Goal: Task Accomplishment & Management: Use online tool/utility

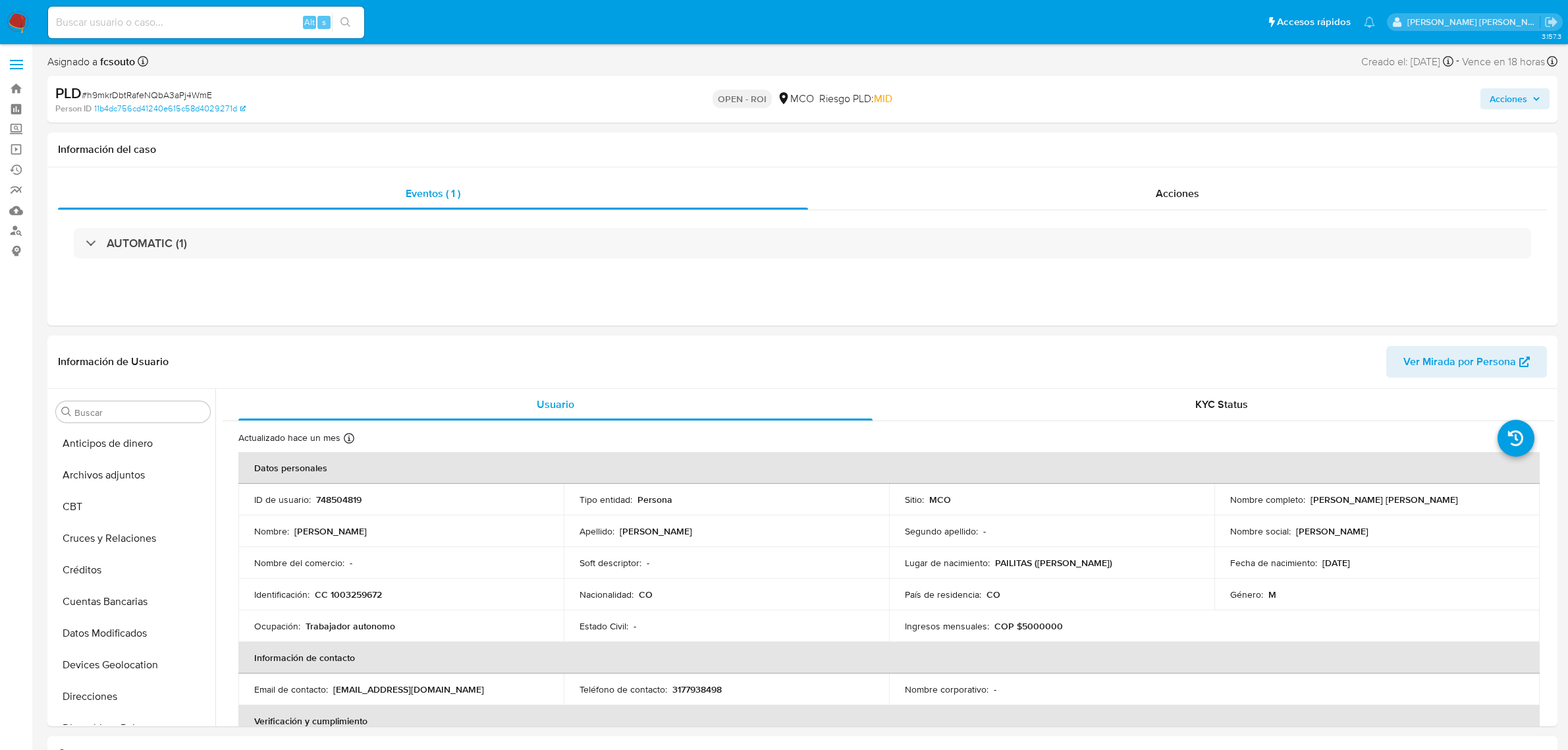
select select "10"
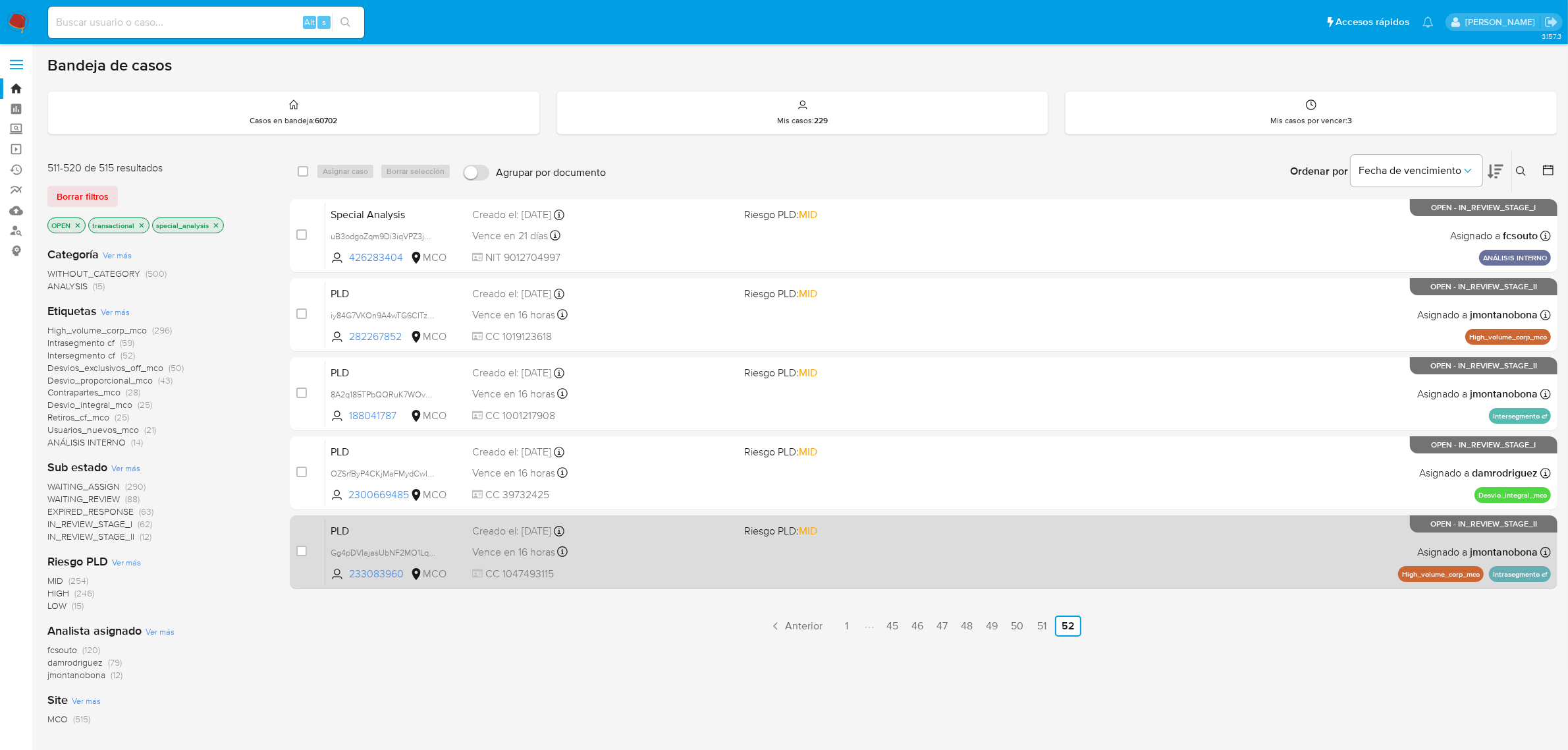
click at [412, 528] on span "PLD" at bounding box center [396, 529] width 131 height 17
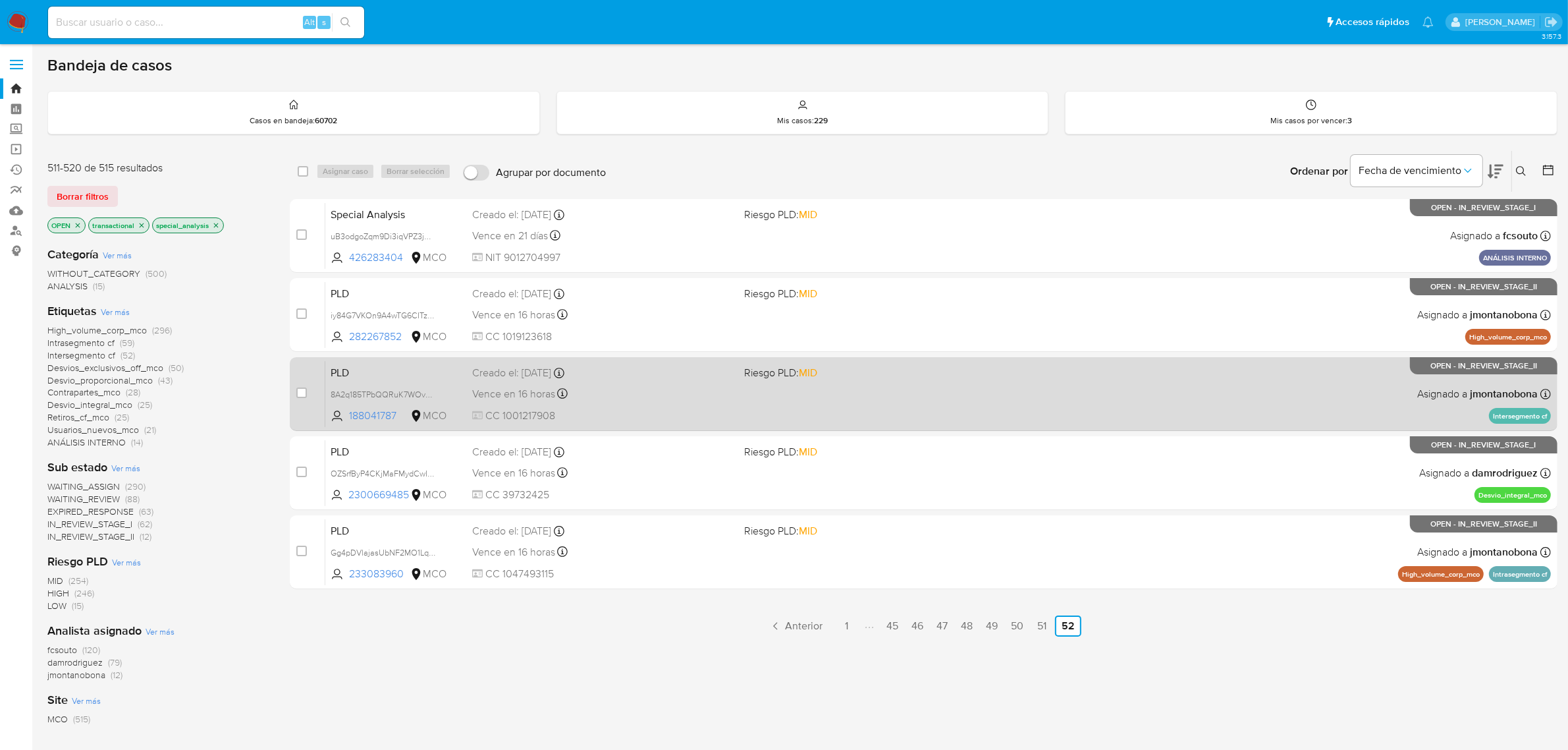
click at [449, 378] on span "PLD" at bounding box center [396, 372] width 131 height 17
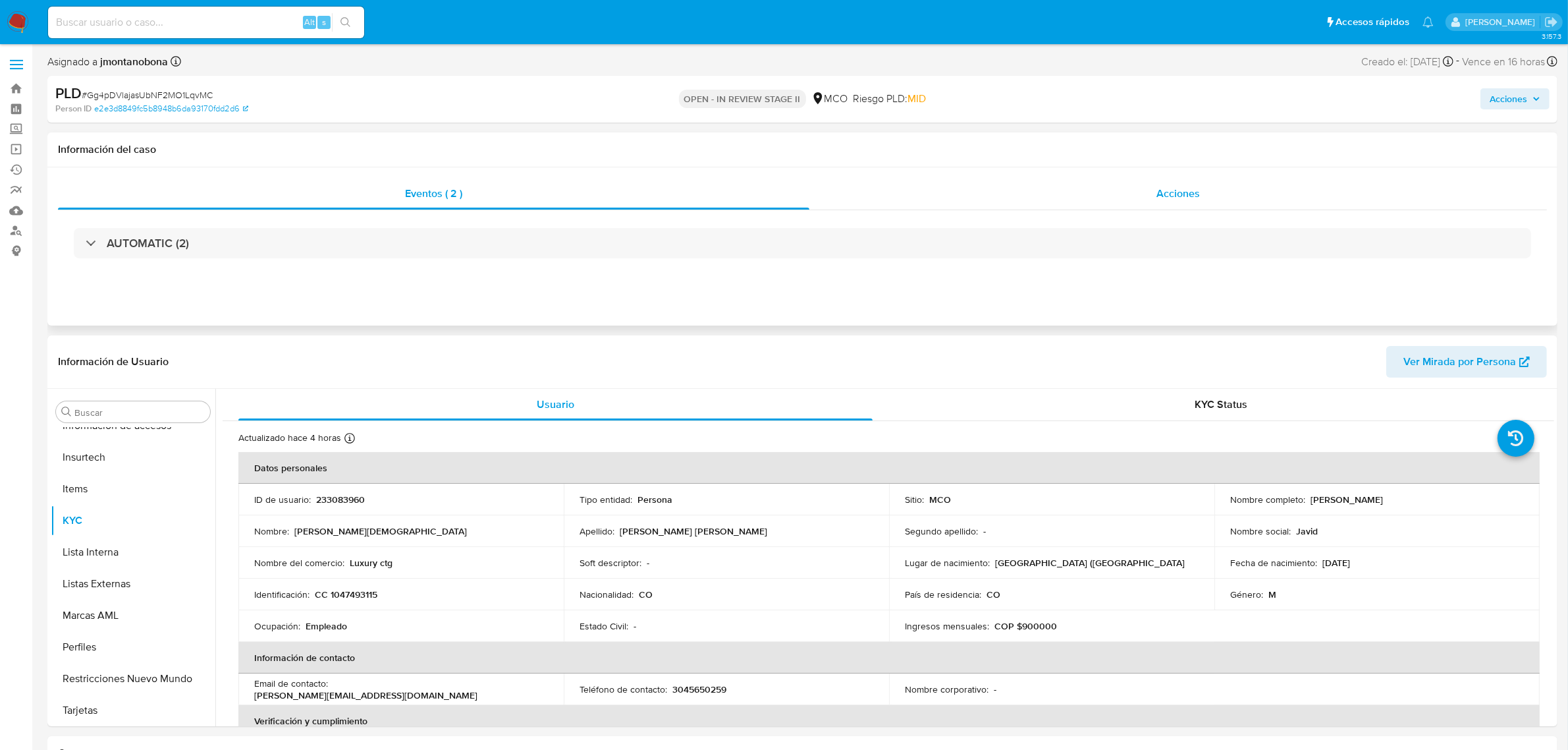
click at [1065, 202] on div "Acciones" at bounding box center [1178, 194] width 737 height 32
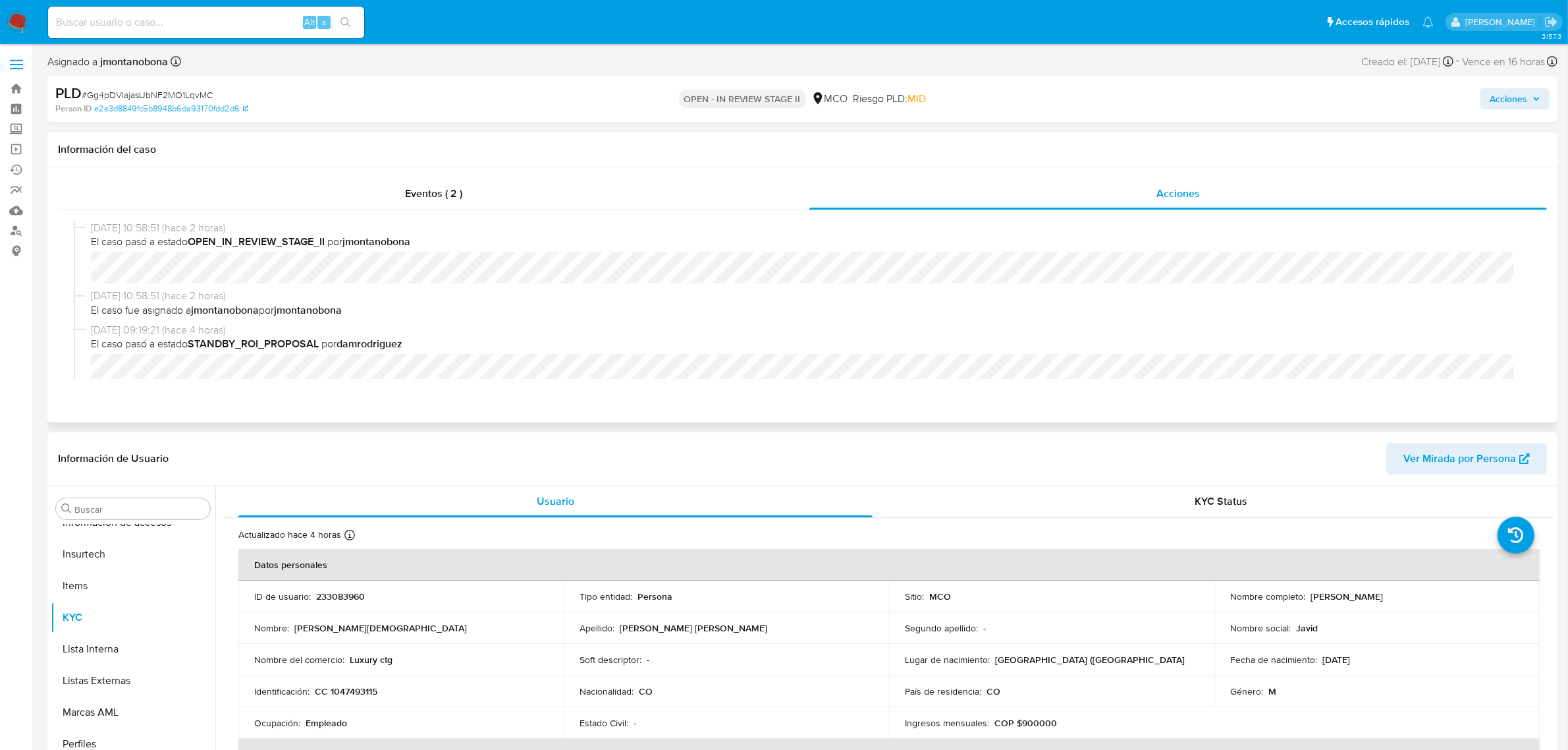
scroll to position [83, 0]
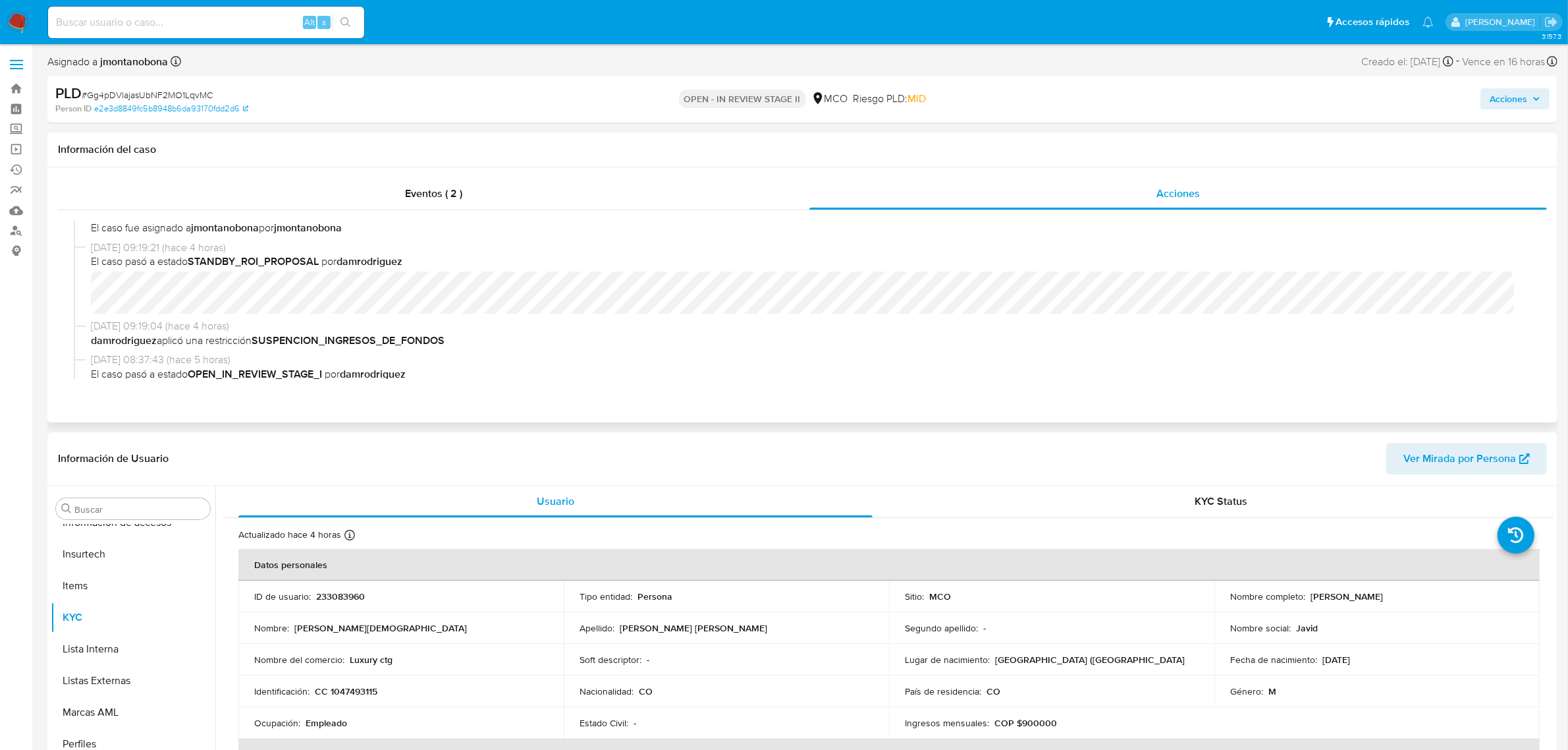
select select "10"
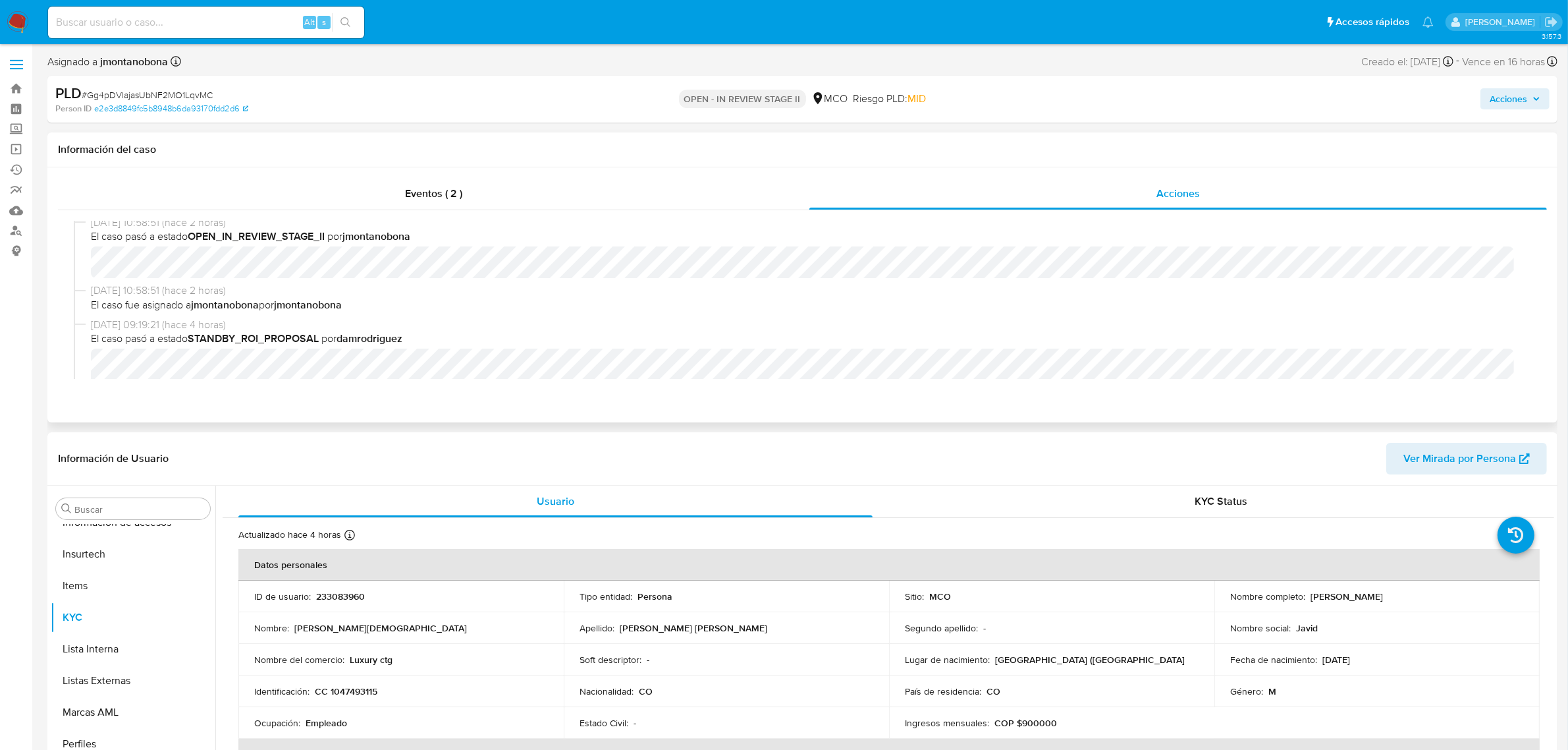
scroll to position [0, 0]
drag, startPoint x: 344, startPoint y: 601, endPoint x: 316, endPoint y: 603, distance: 28.1
click at [316, 602] on div "ID de usuario : 233083960" at bounding box center [401, 597] width 294 height 12
copy p "233083960"
click at [1527, 99] on span "Acciones" at bounding box center [1508, 99] width 38 height 21
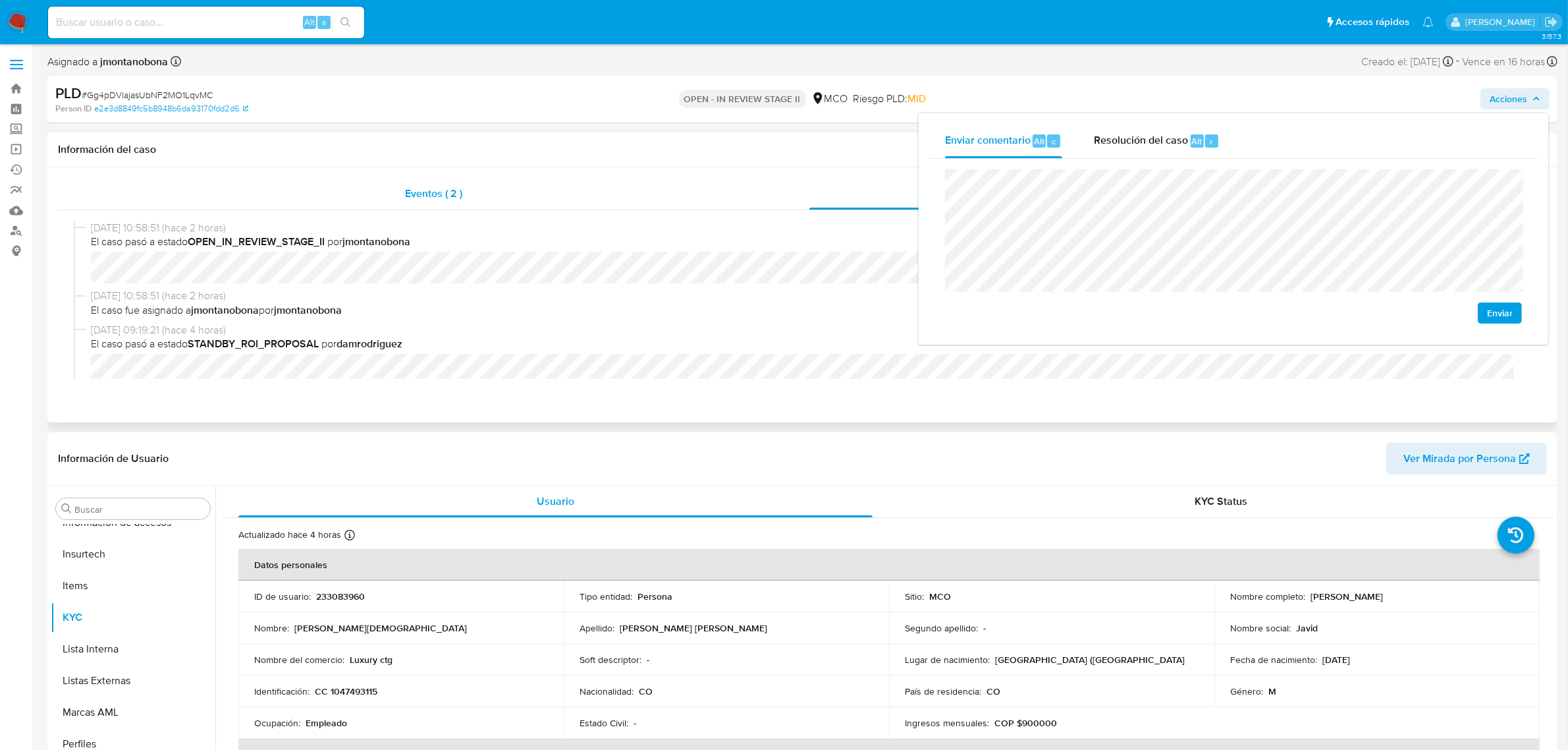
click at [762, 180] on div "Eventos ( 2 )" at bounding box center [433, 194] width 751 height 32
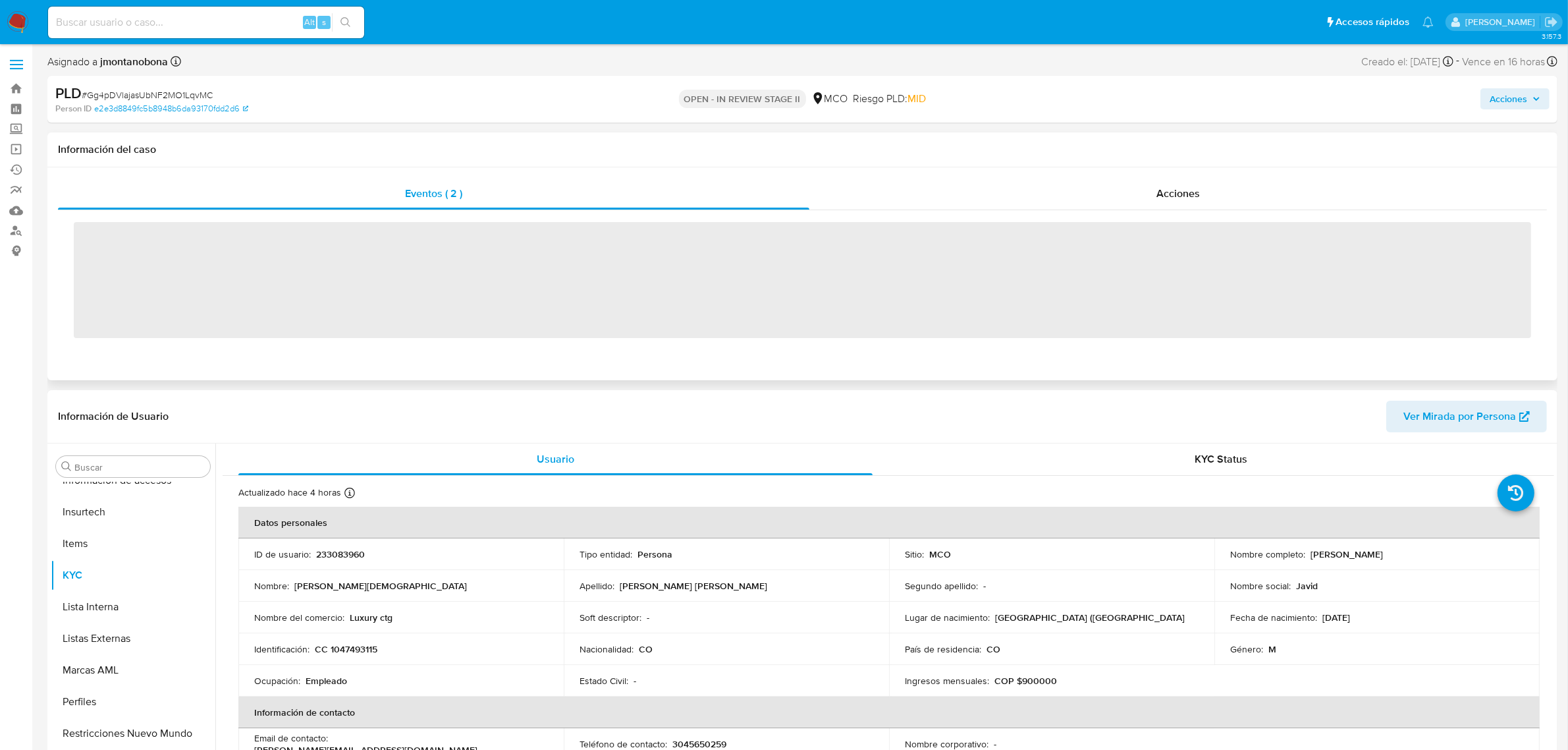
click at [809, 157] on div "Información del caso" at bounding box center [803, 150] width 1510 height 35
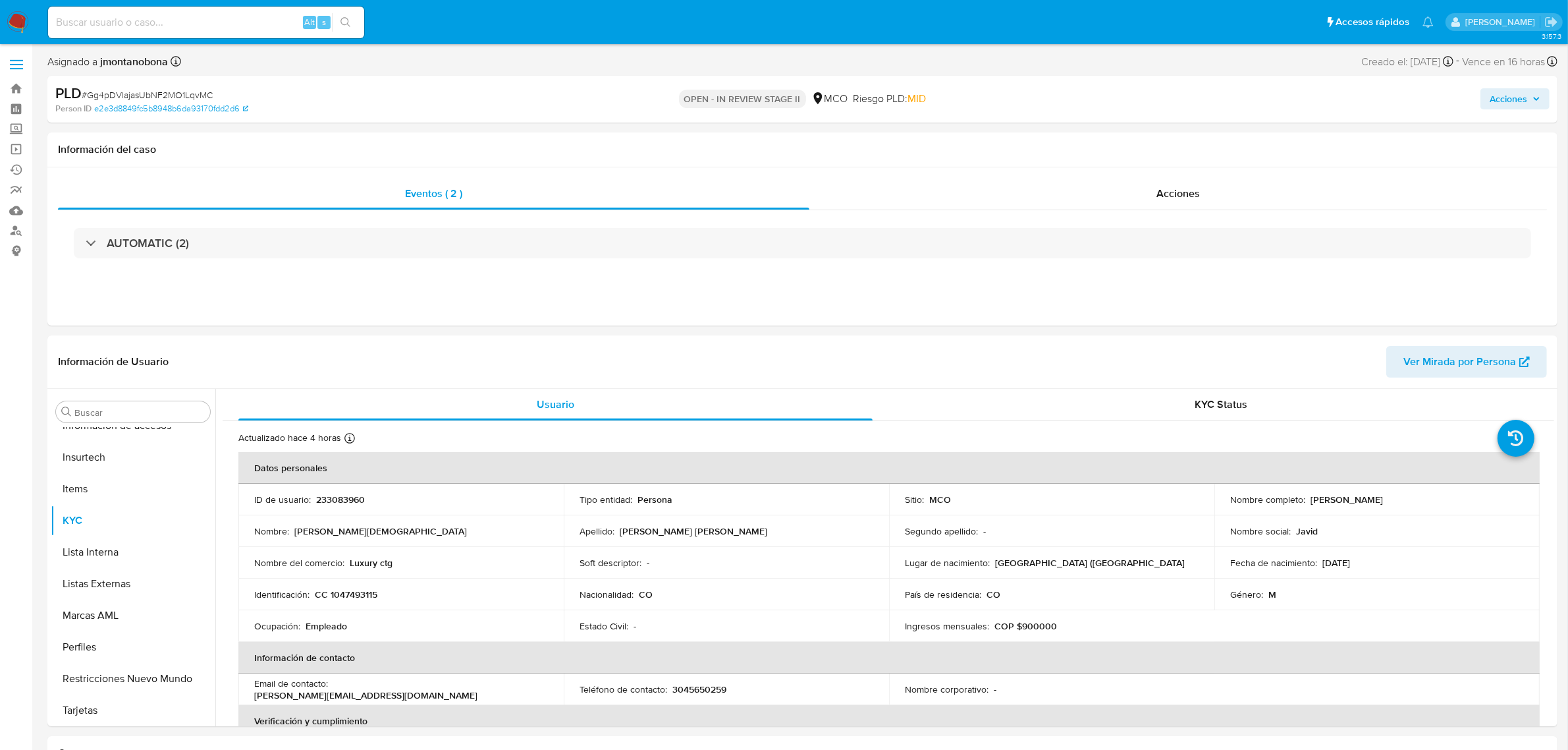
click at [1500, 97] on span "Acciones" at bounding box center [1508, 99] width 38 height 21
click at [1148, 163] on div "Enviar" at bounding box center [1233, 246] width 609 height 175
click at [1156, 133] on span "Resolución del caso" at bounding box center [1141, 141] width 94 height 15
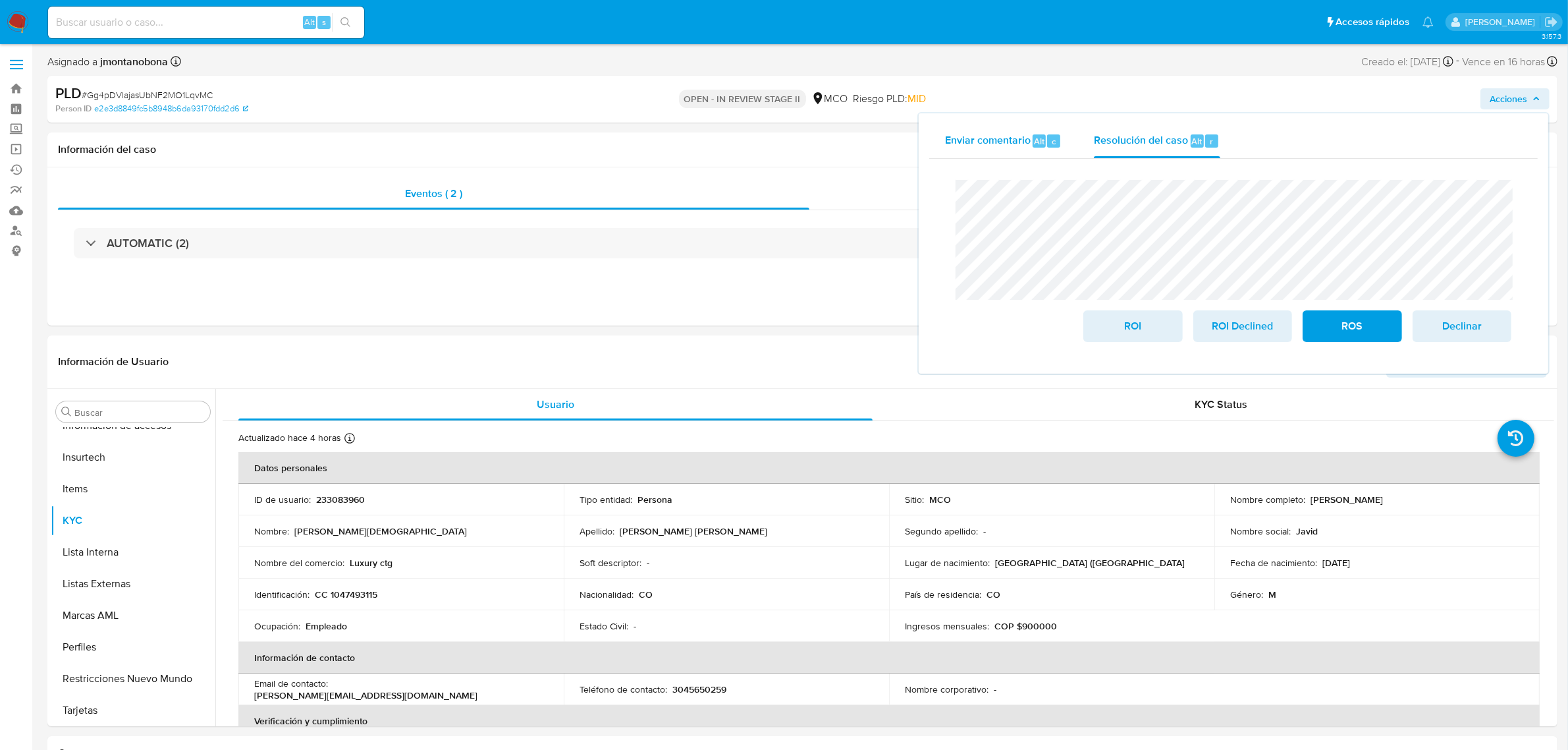
click at [999, 149] on div "Enviar comentario Alt c" at bounding box center [1003, 140] width 117 height 34
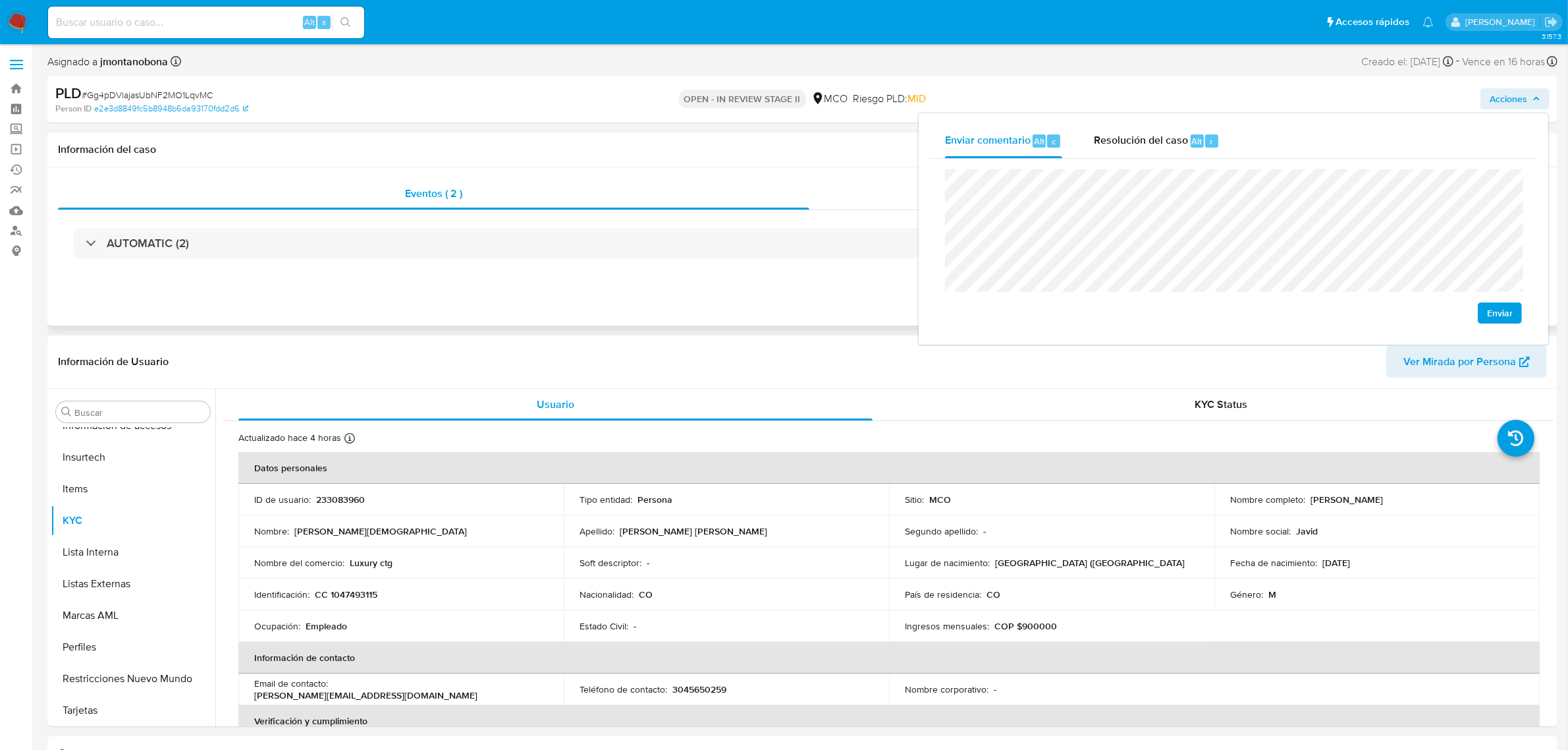
click at [1542, 102] on button "Acciones" at bounding box center [1514, 99] width 69 height 21
click at [1138, 133] on span "Resolución del caso" at bounding box center [1141, 141] width 94 height 15
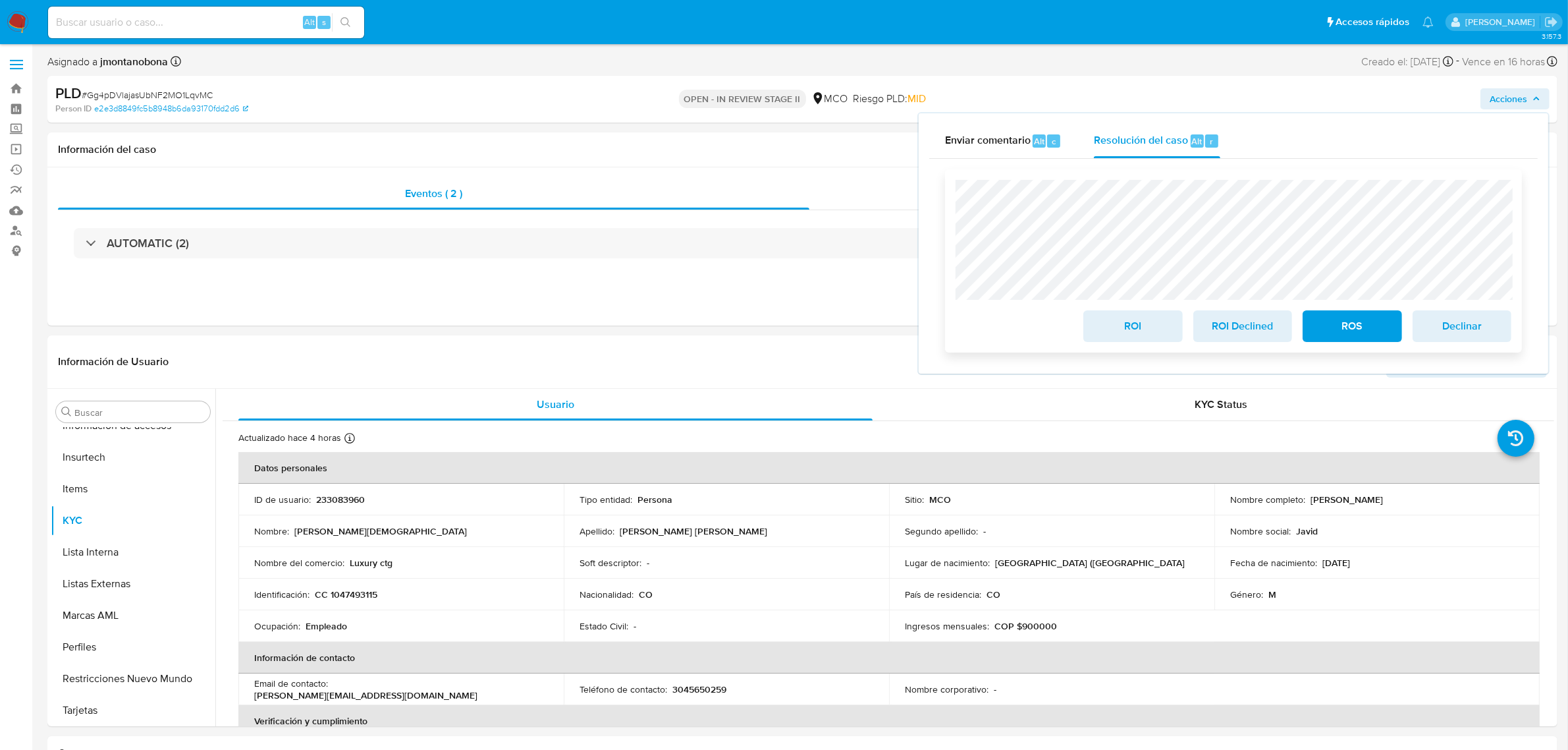
click at [1138, 331] on span "ROI" at bounding box center [1132, 326] width 64 height 29
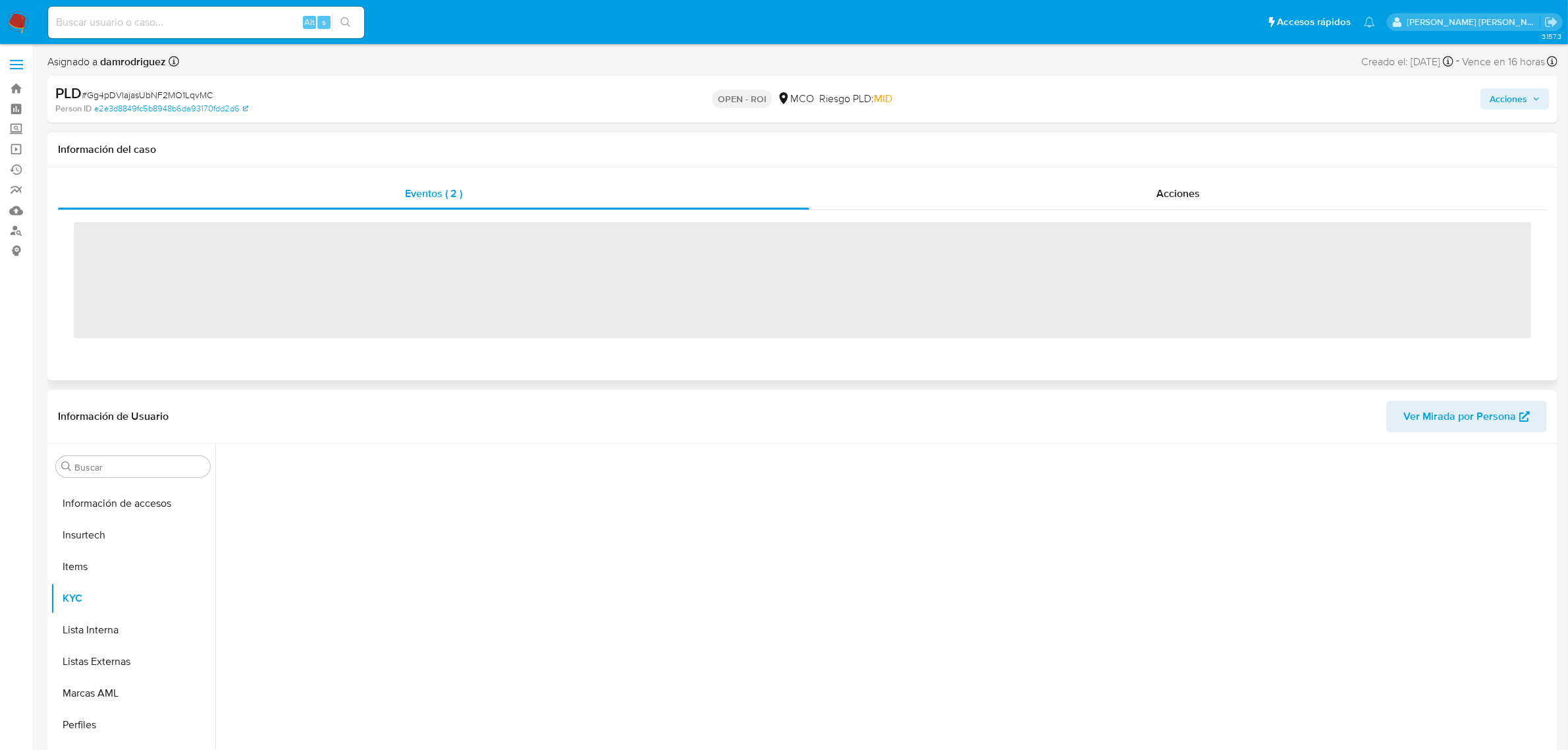
scroll to position [555, 0]
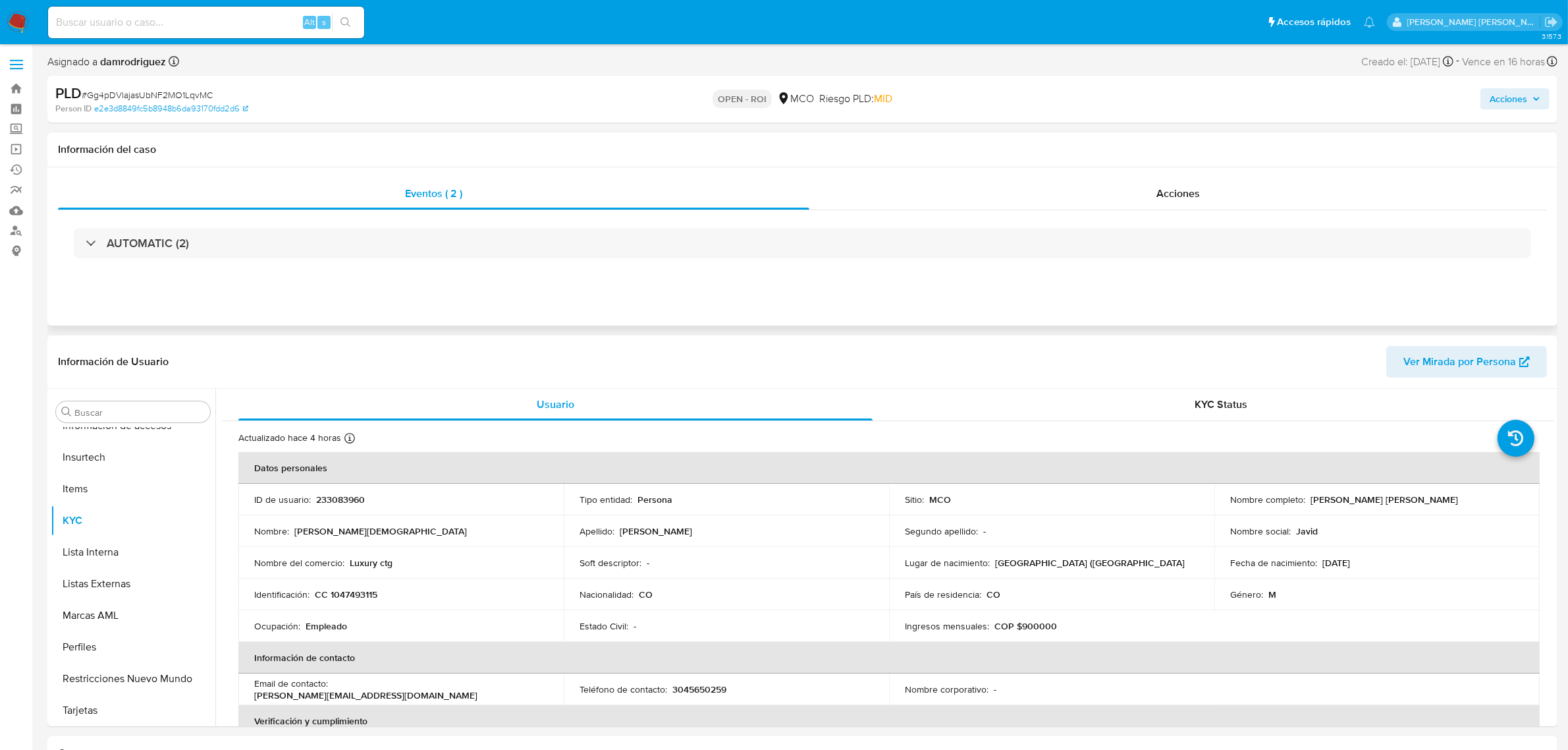
select select "10"
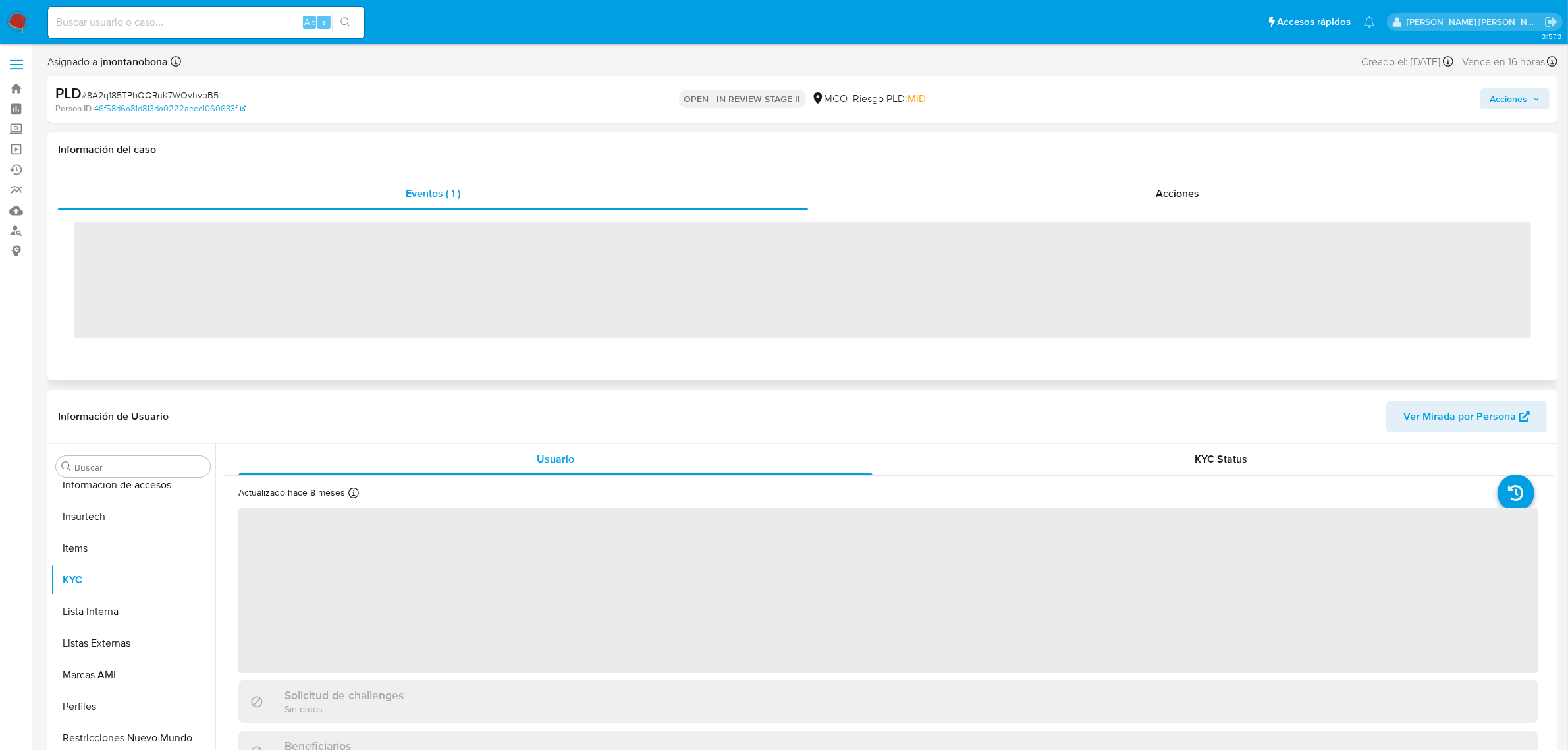
scroll to position [555, 0]
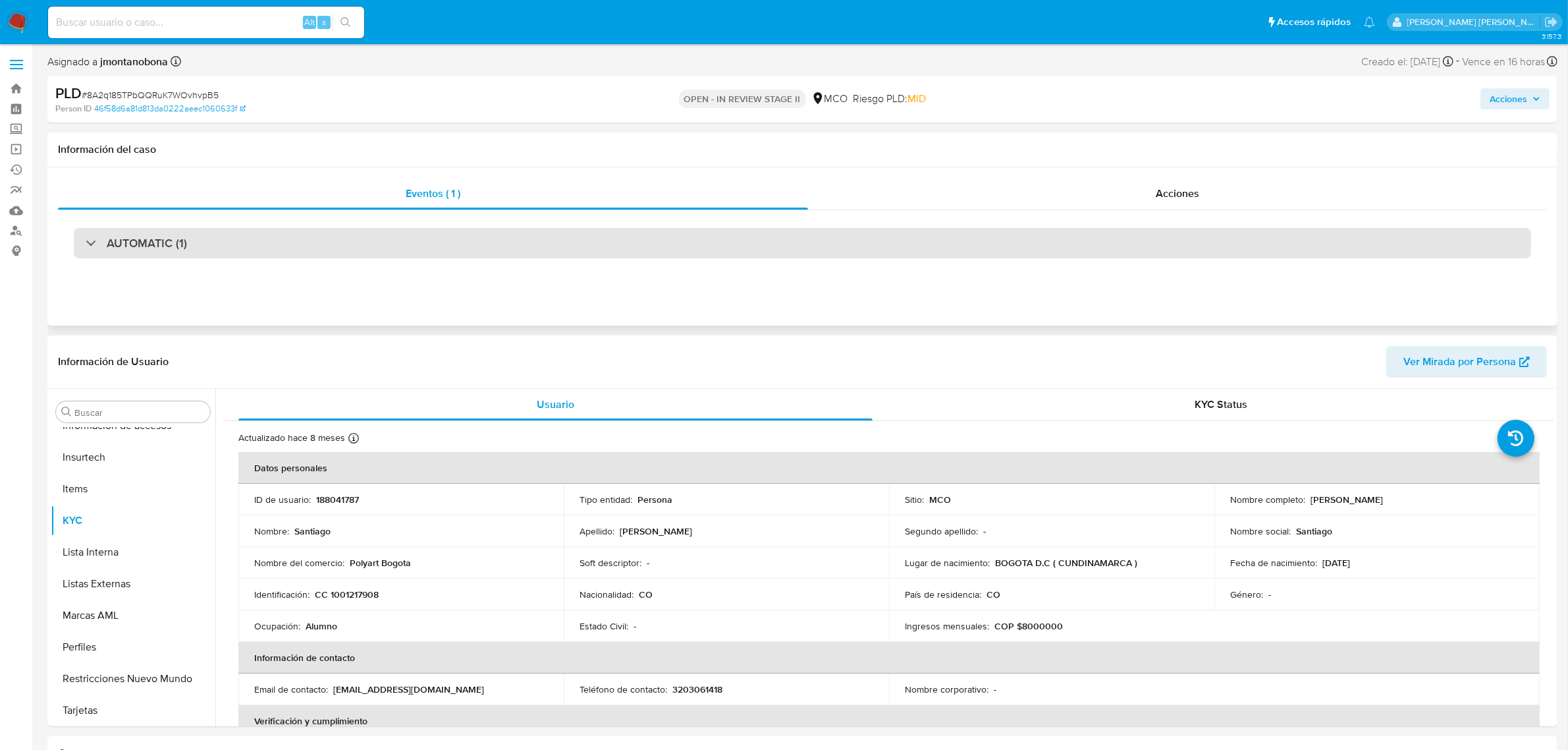
select select "10"
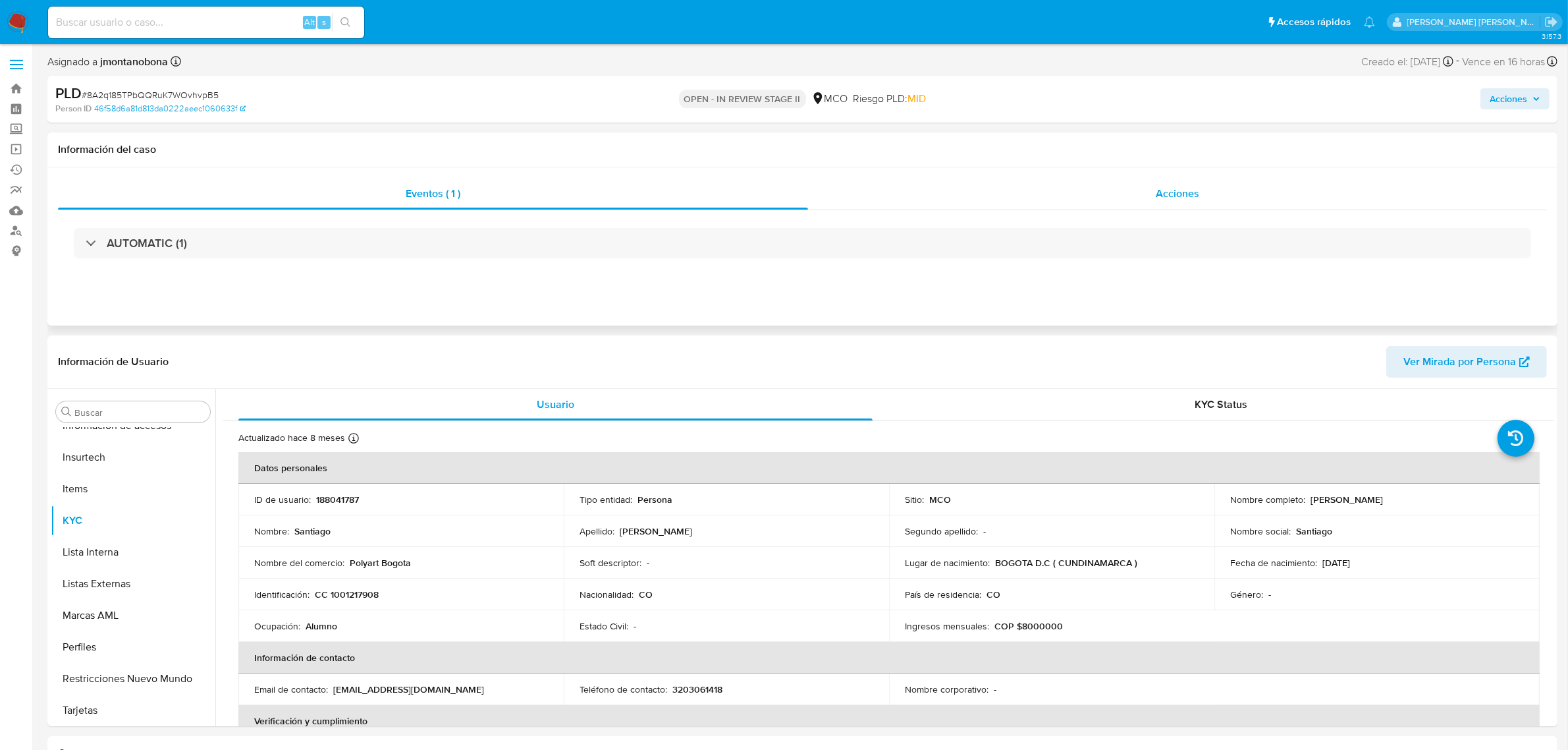
click at [1166, 199] on span "Acciones" at bounding box center [1177, 193] width 43 height 15
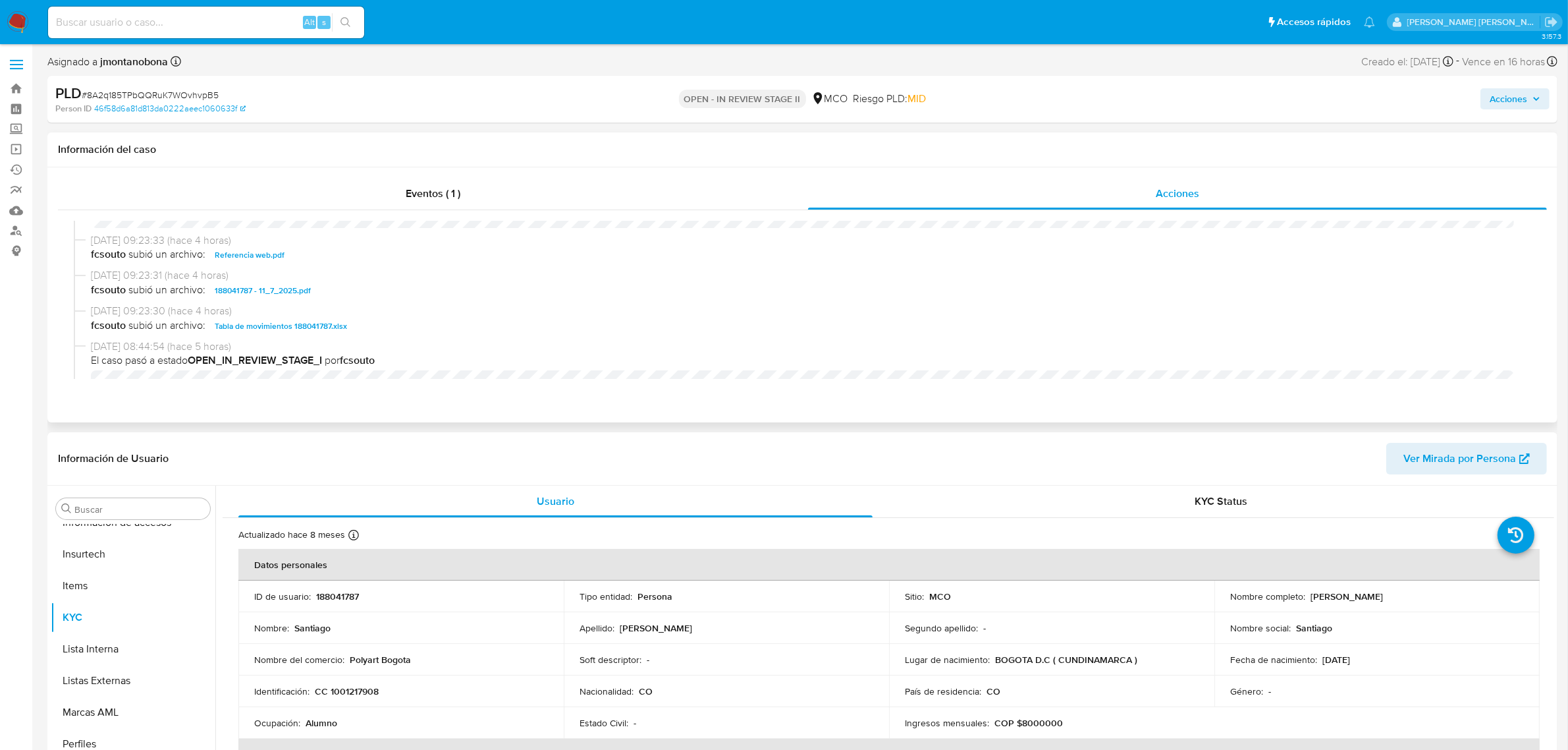
scroll to position [247, 0]
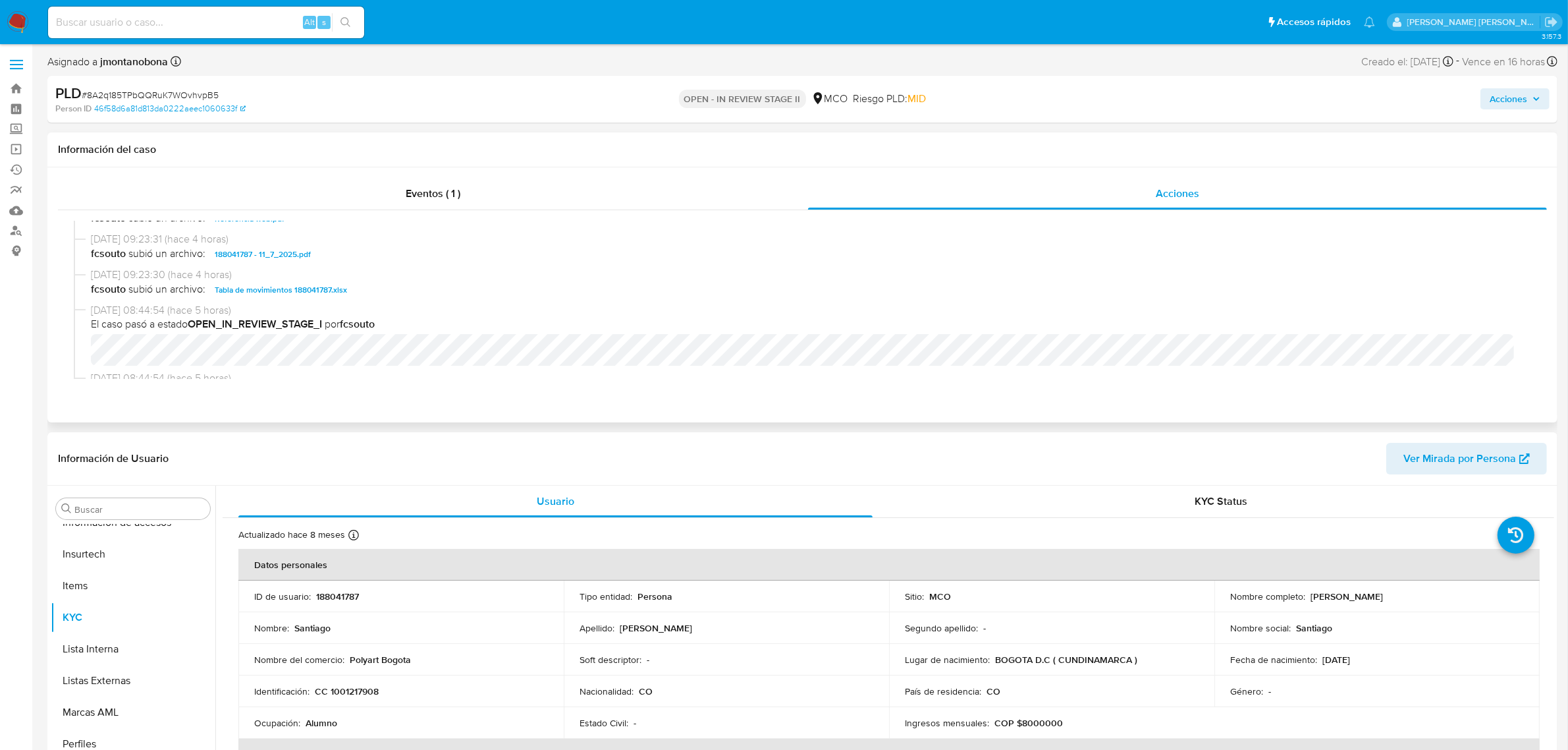
click at [268, 288] on span "Tabla de movimientos 188041787.xlsx" at bounding box center [280, 290] width 133 height 16
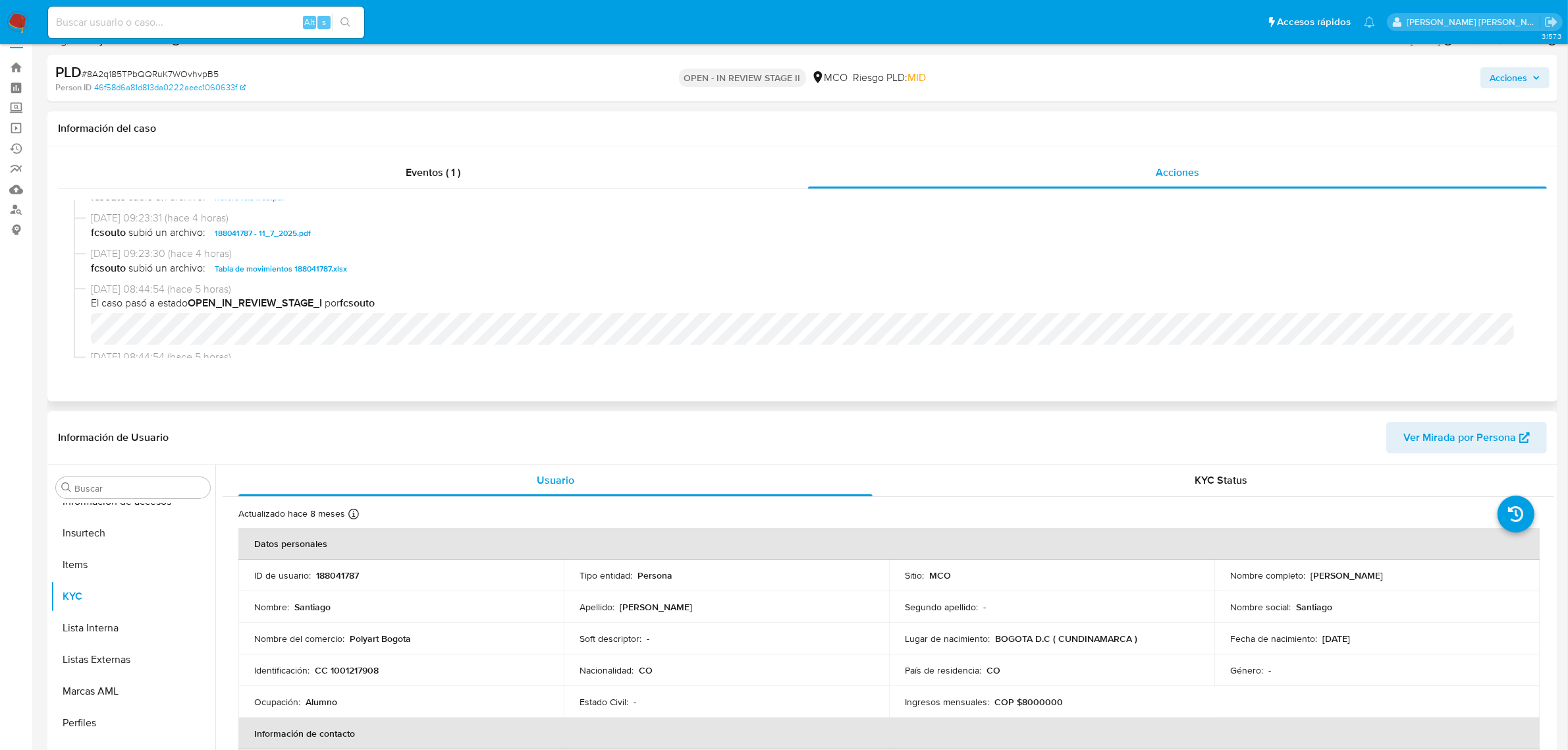
scroll to position [83, 0]
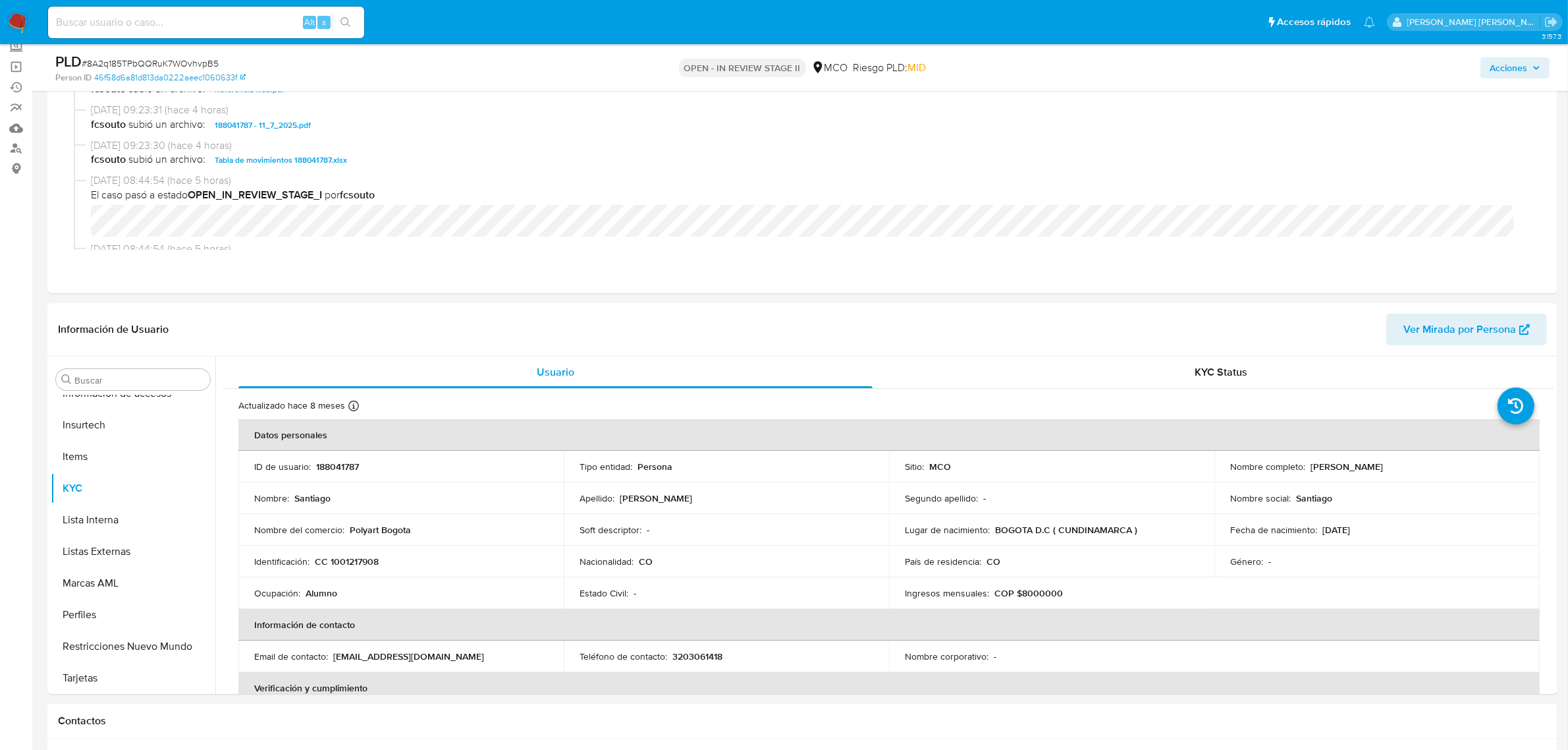
click at [1510, 73] on span "Acciones" at bounding box center [1508, 68] width 38 height 21
click at [1144, 114] on span "Resolución del caso" at bounding box center [1141, 109] width 94 height 15
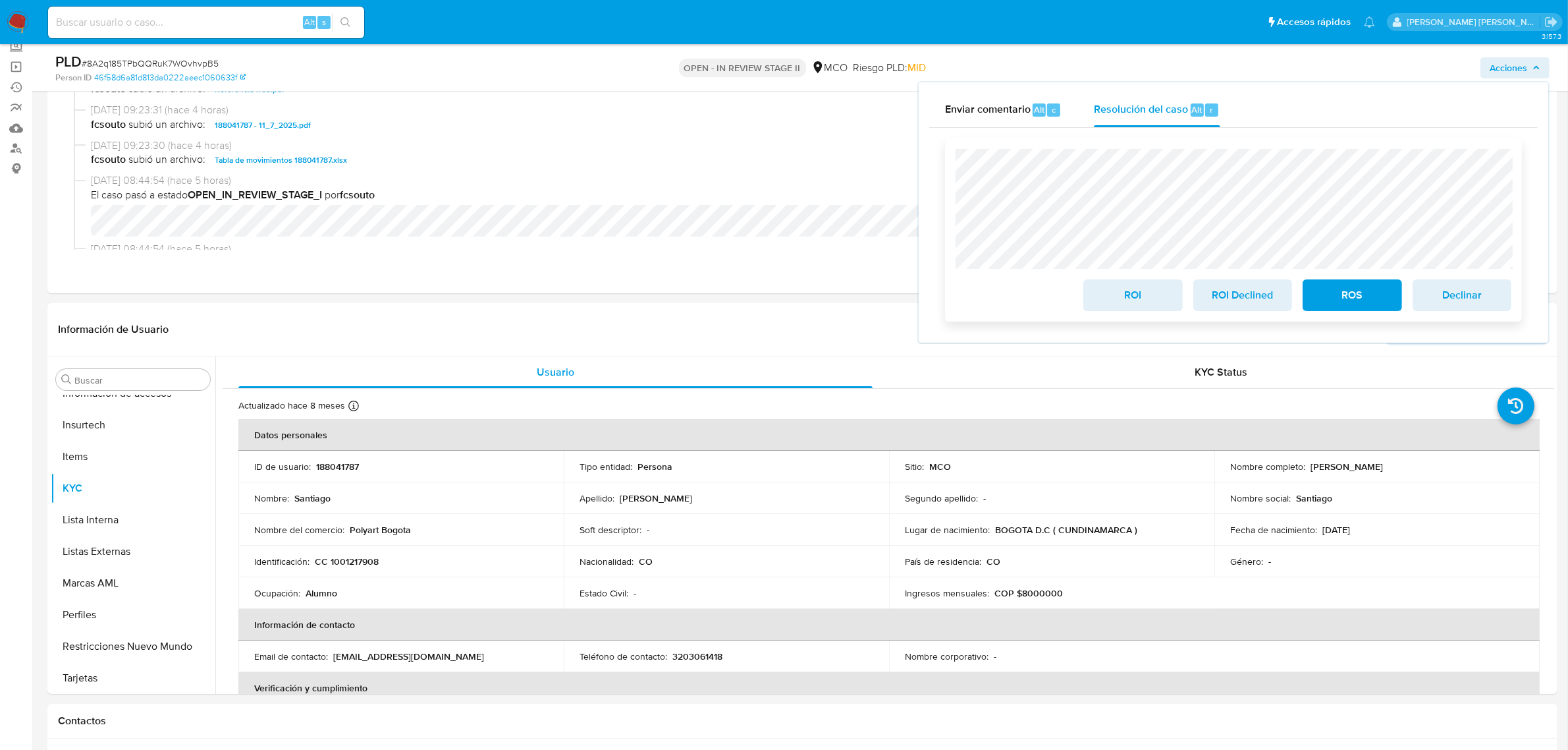
click at [1165, 300] on span "ROI" at bounding box center [1132, 295] width 64 height 29
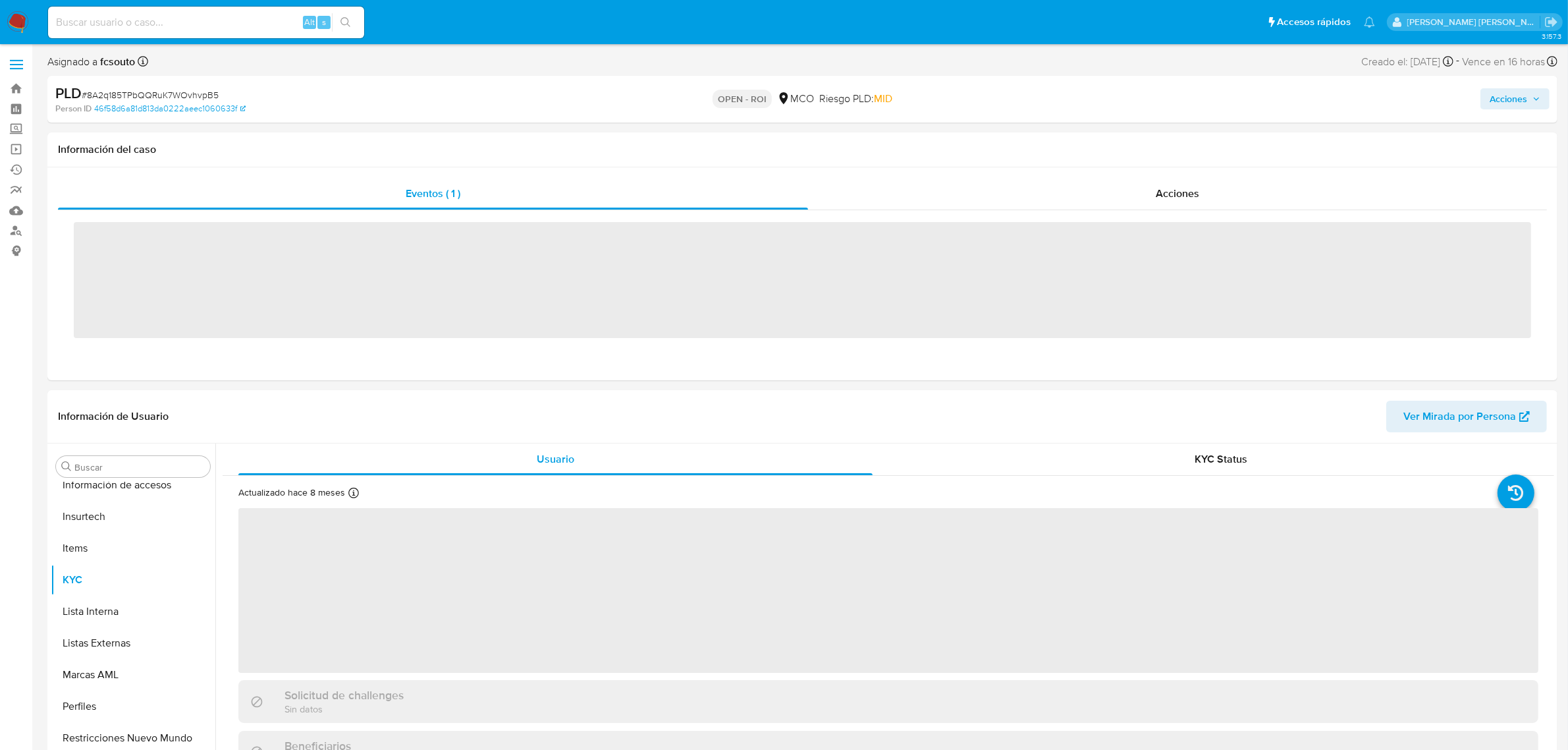
scroll to position [555, 0]
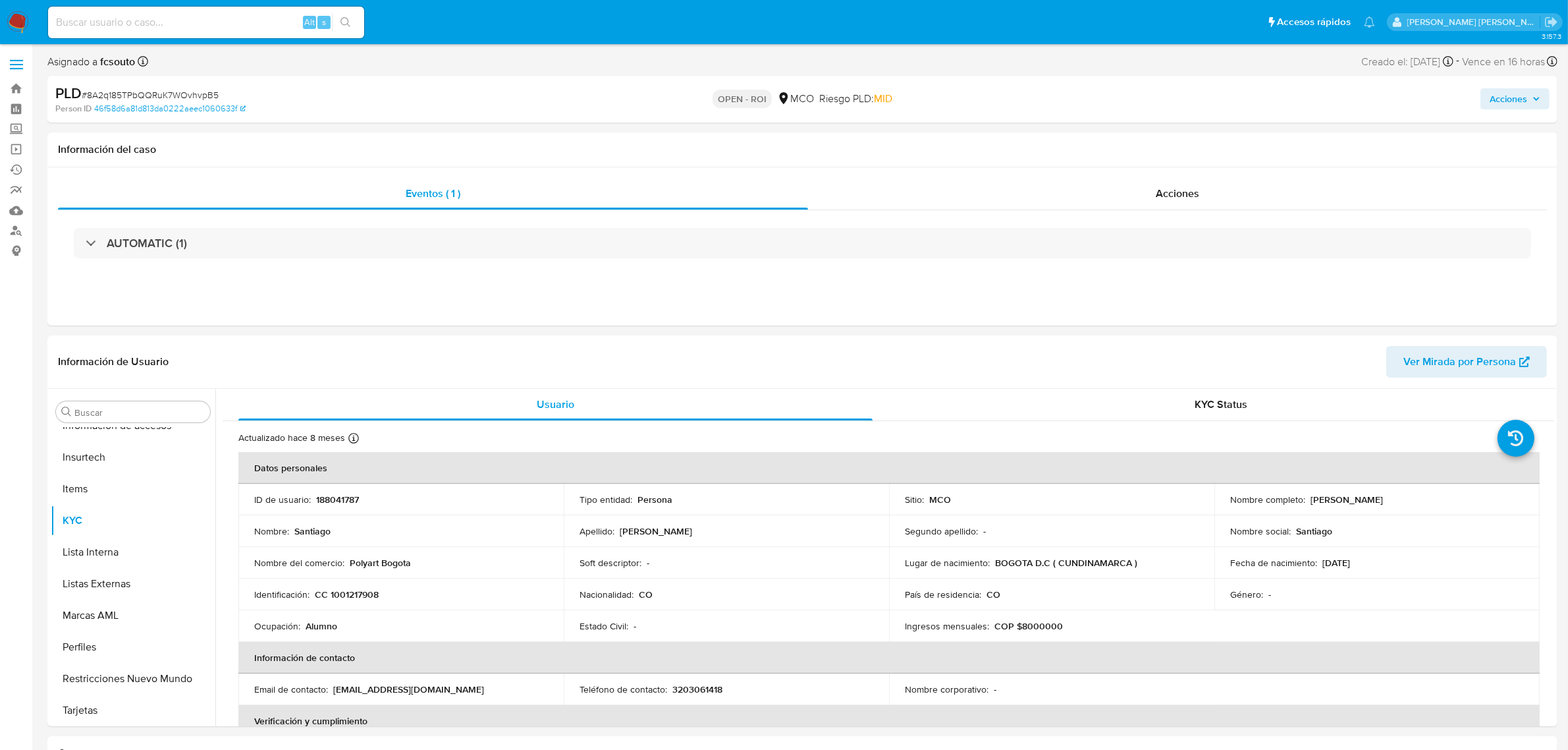
select select "10"
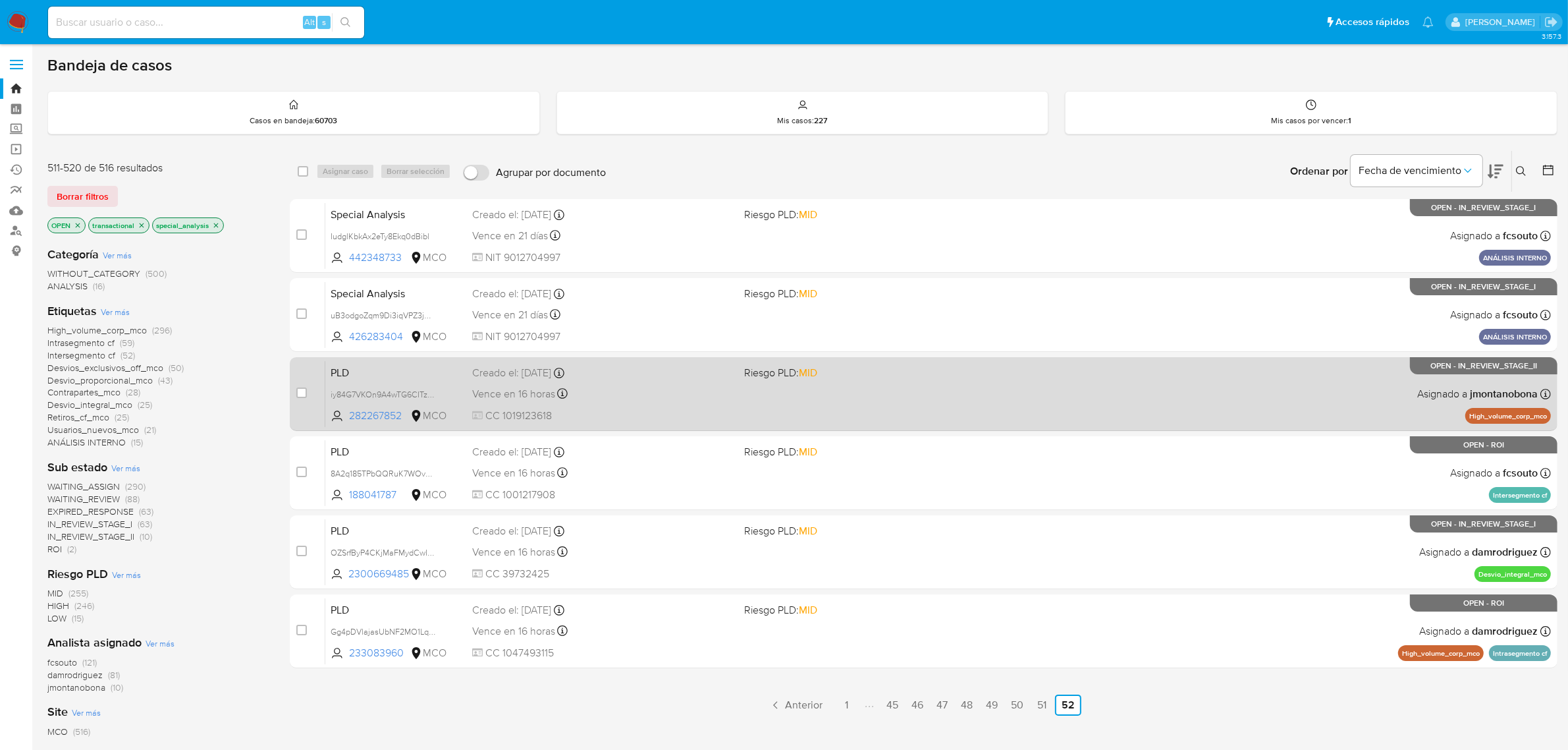
click at [640, 379] on div "Creado el: [DATE] Creado el: [DATE] 05:06:53" at bounding box center [603, 372] width 262 height 14
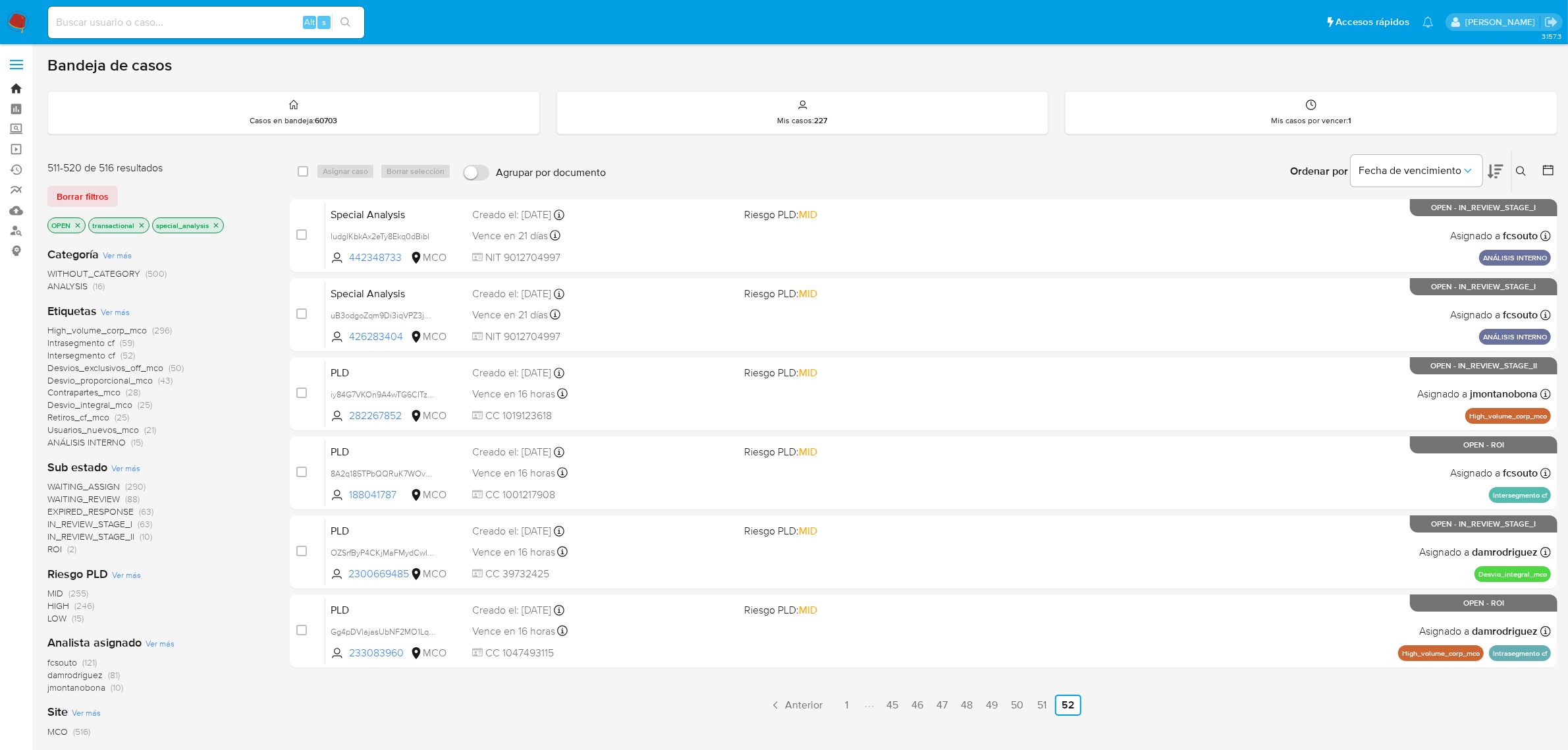
click at [20, 83] on link "Bandeja" at bounding box center [78, 88] width 157 height 20
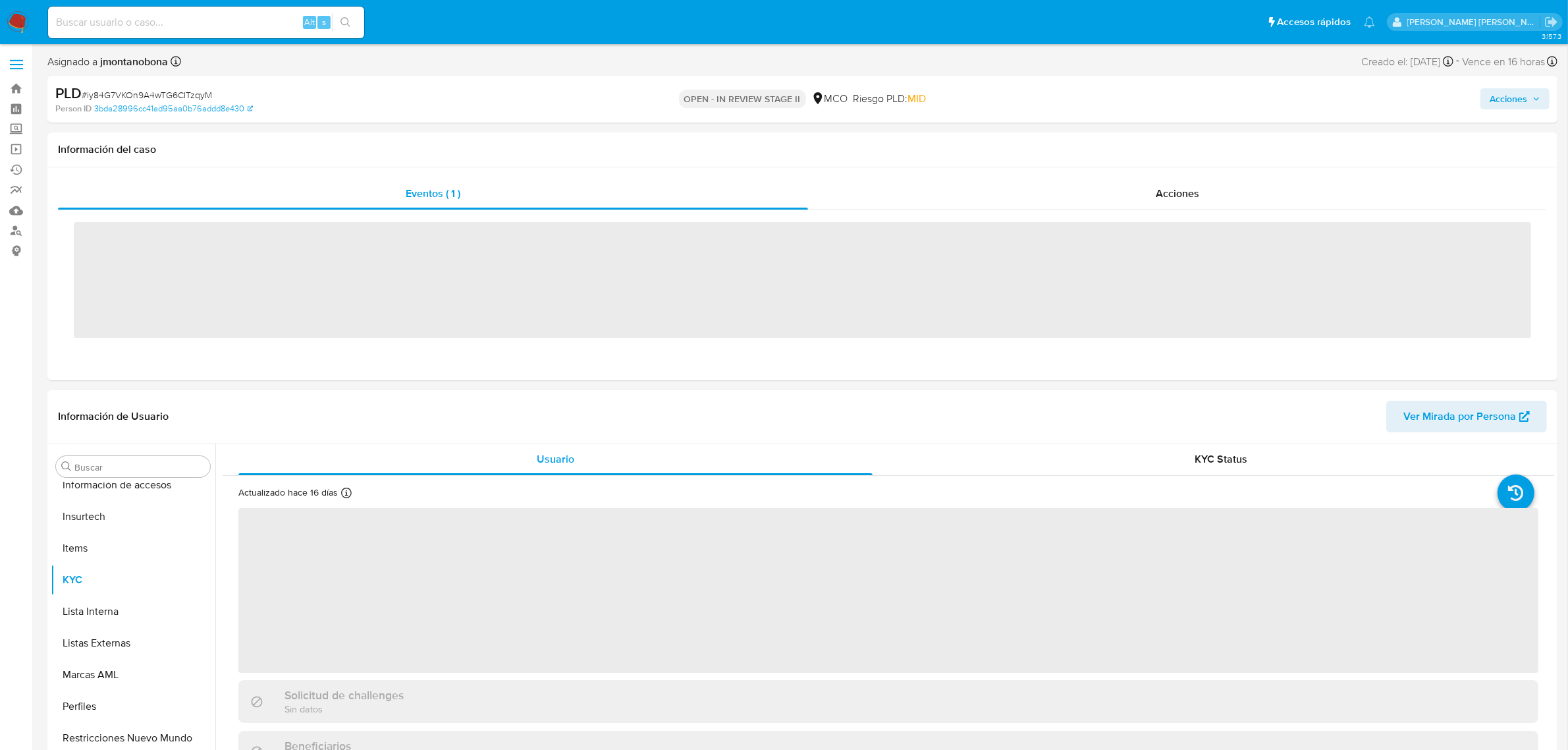
scroll to position [555, 0]
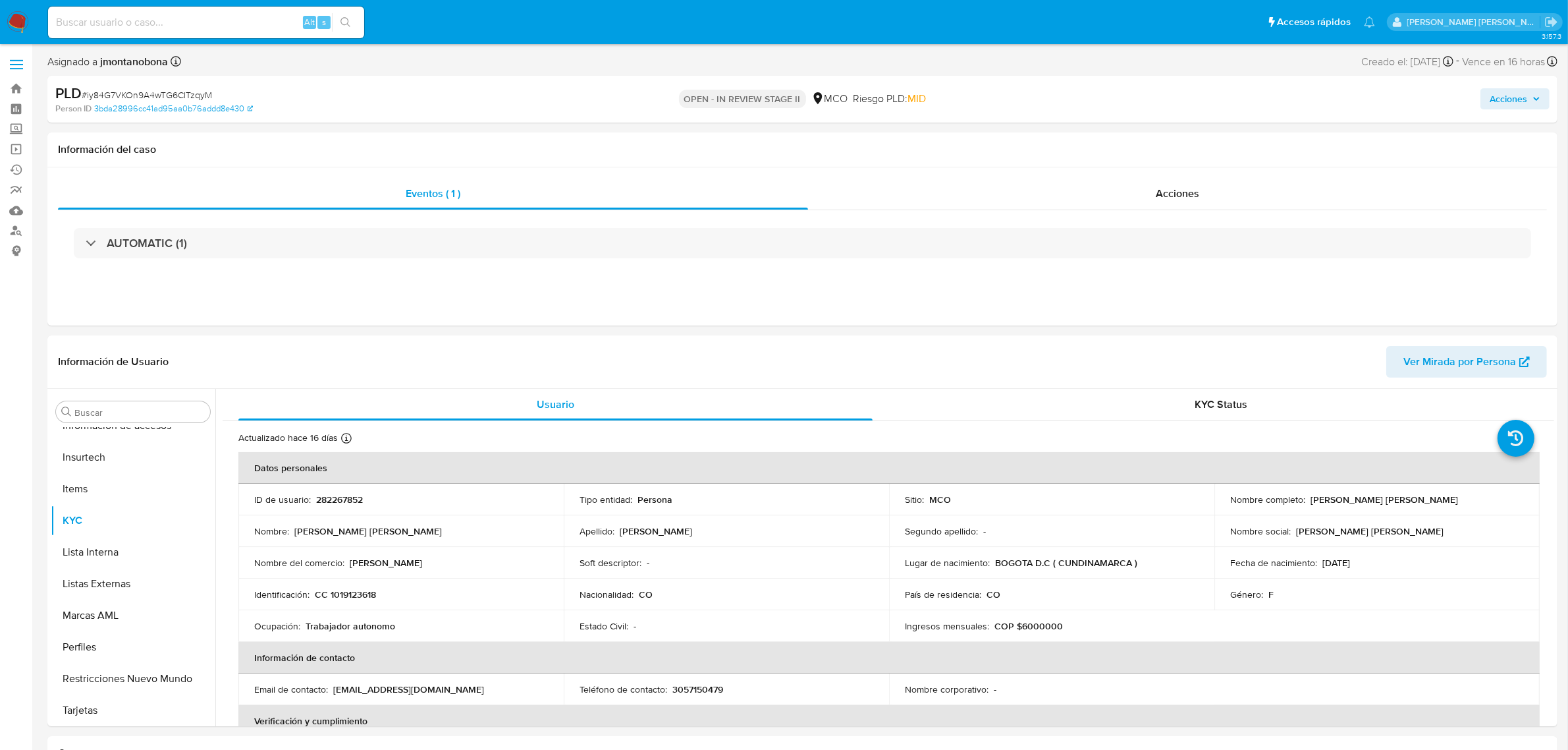
select select "10"
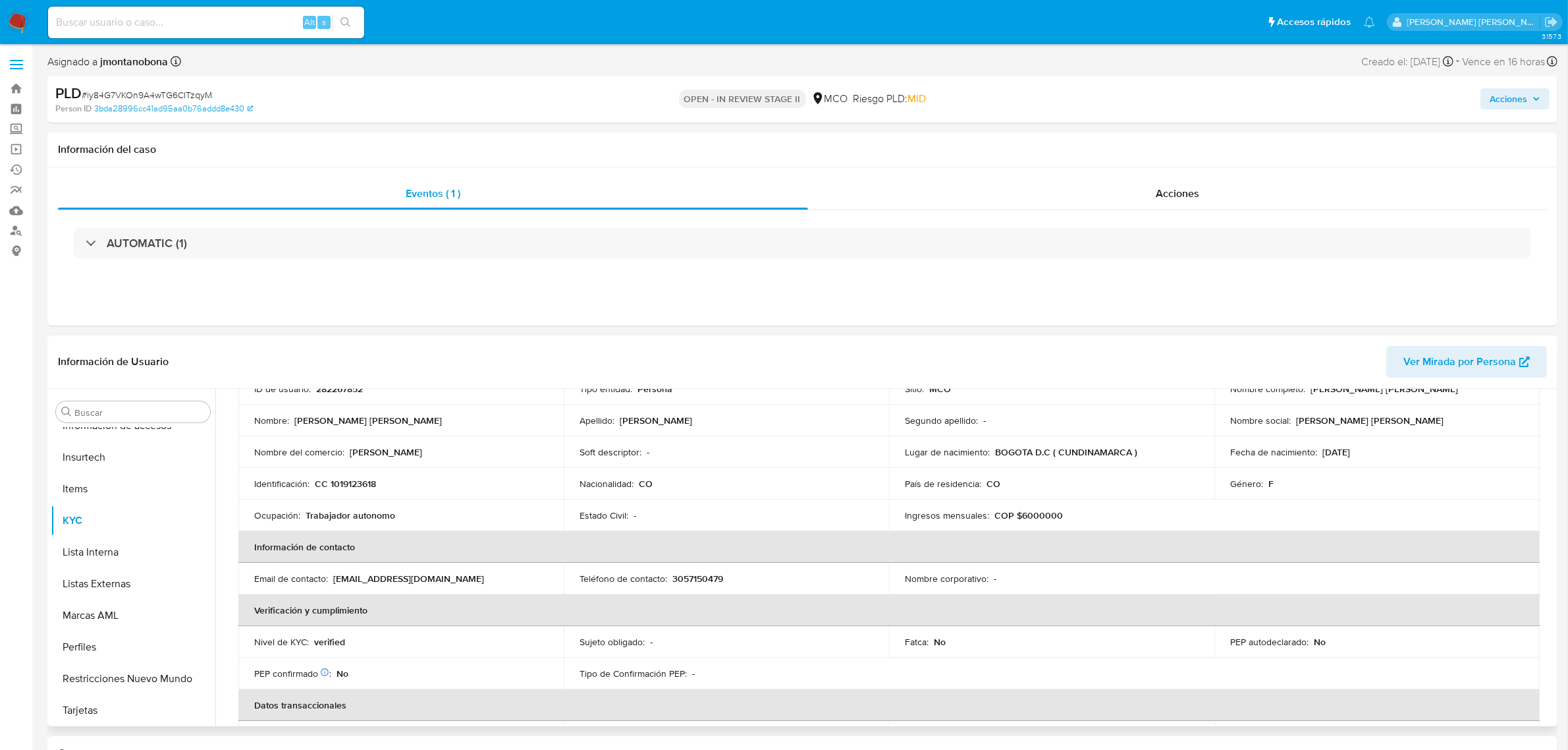
scroll to position [0, 0]
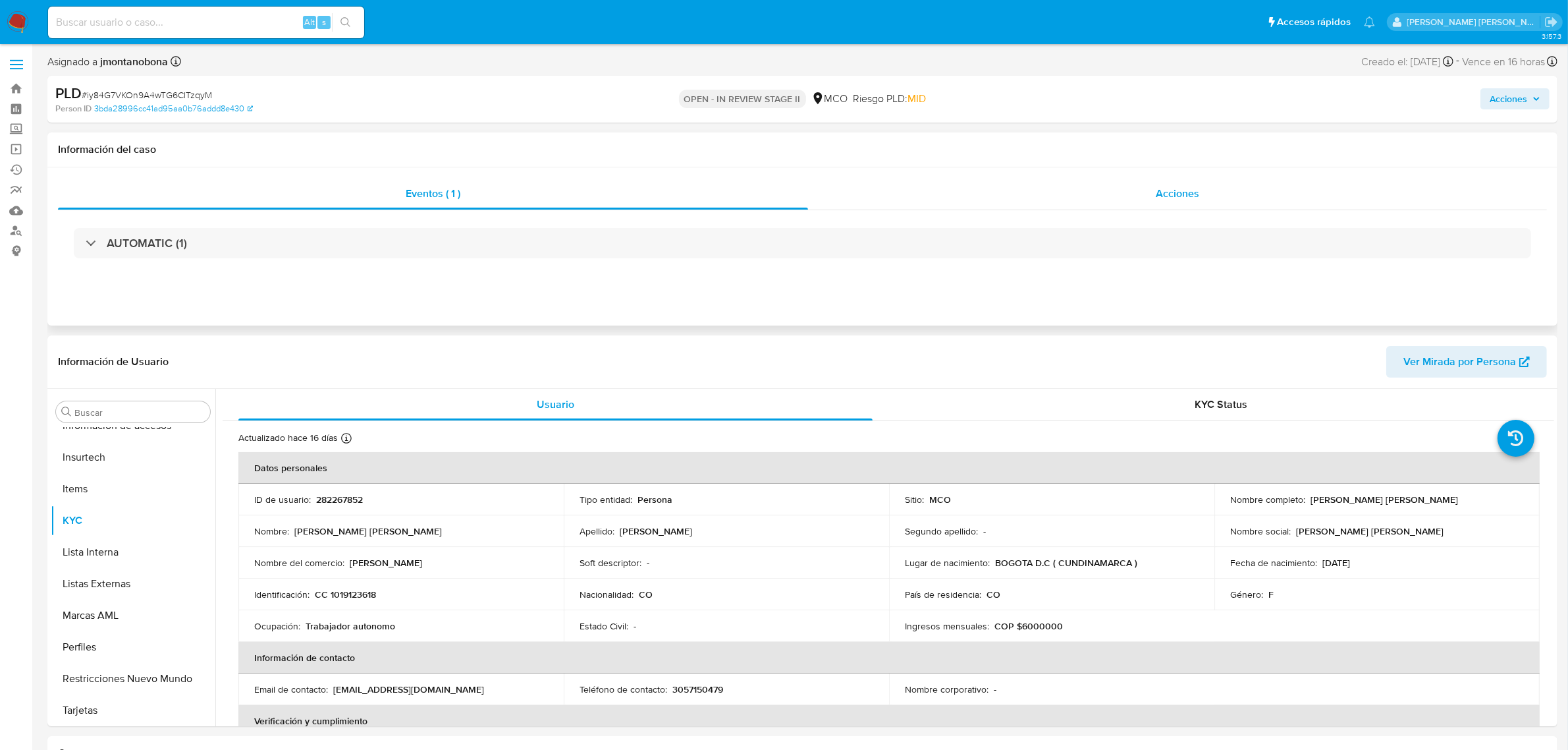
click at [1160, 199] on span "Acciones" at bounding box center [1177, 193] width 43 height 15
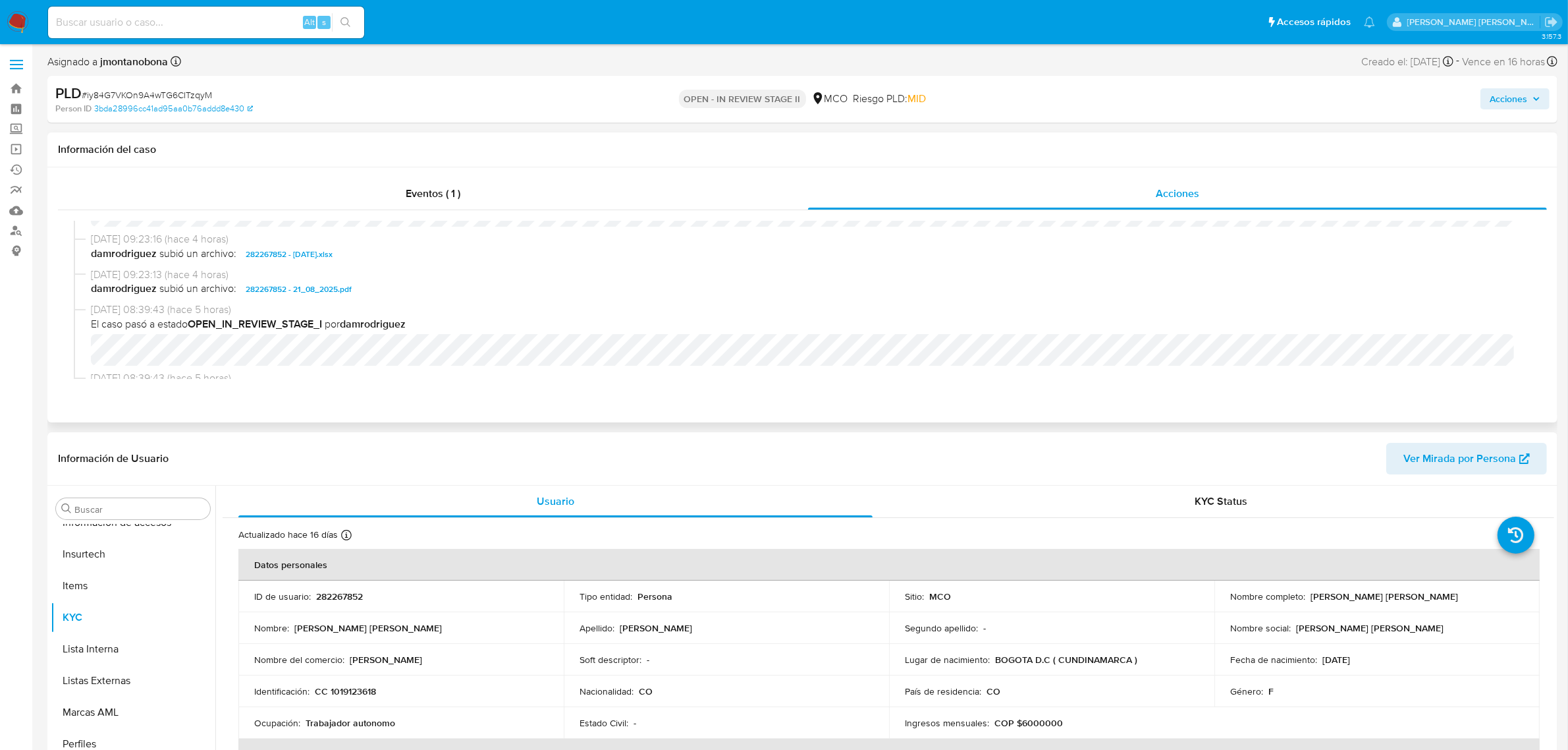
scroll to position [165, 0]
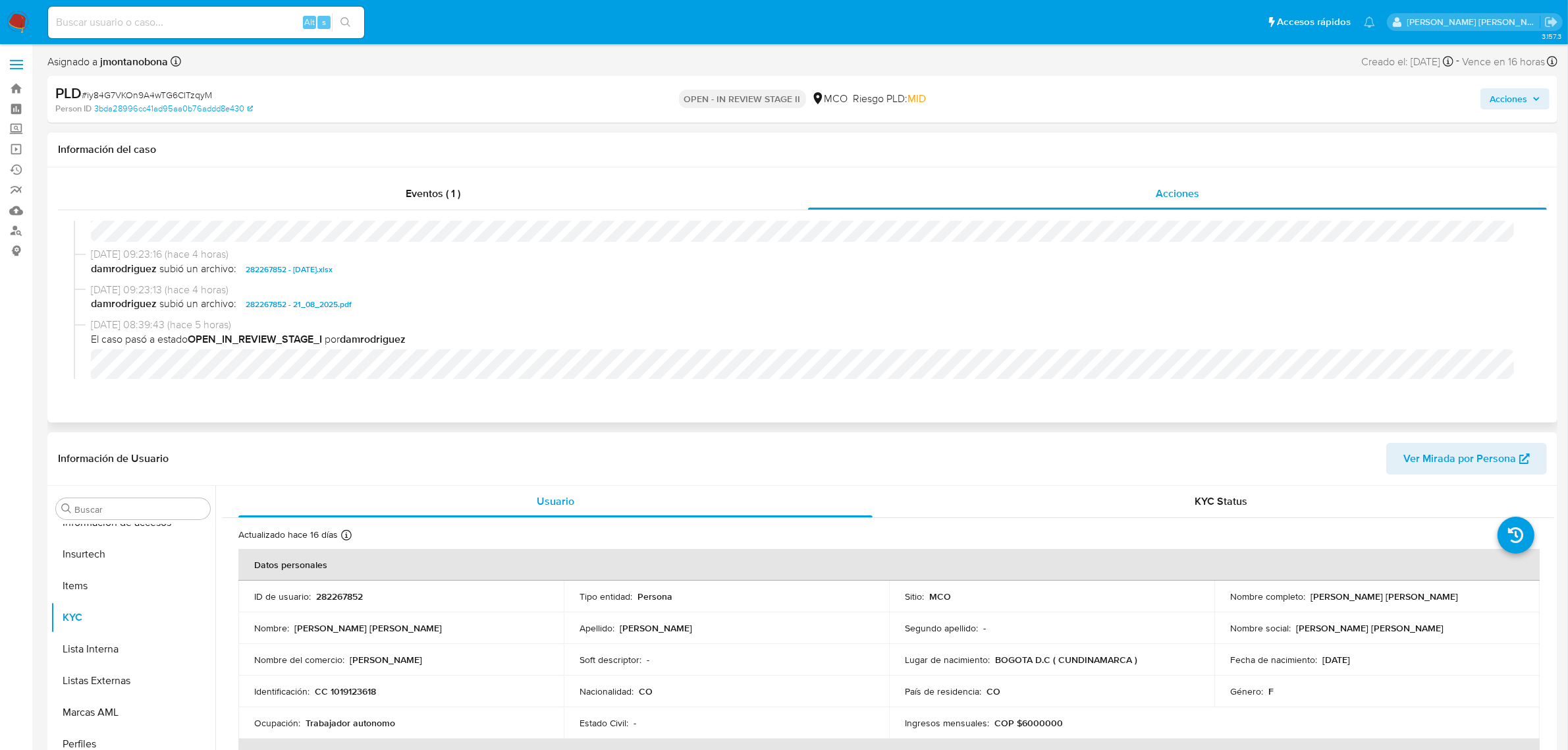
click at [305, 268] on span "282267852 - [DATE].xlsx" at bounding box center [289, 269] width 87 height 16
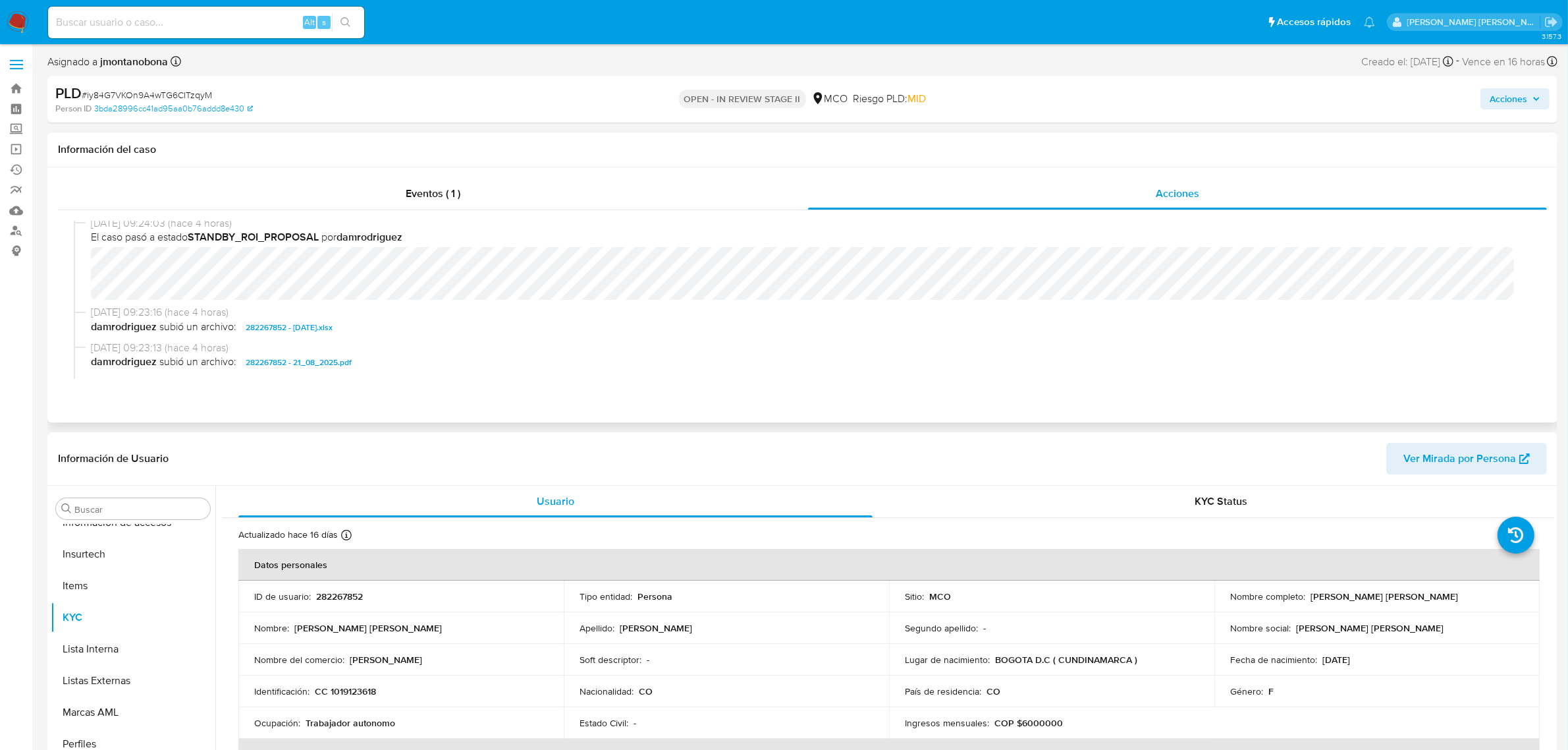
scroll to position [83, 0]
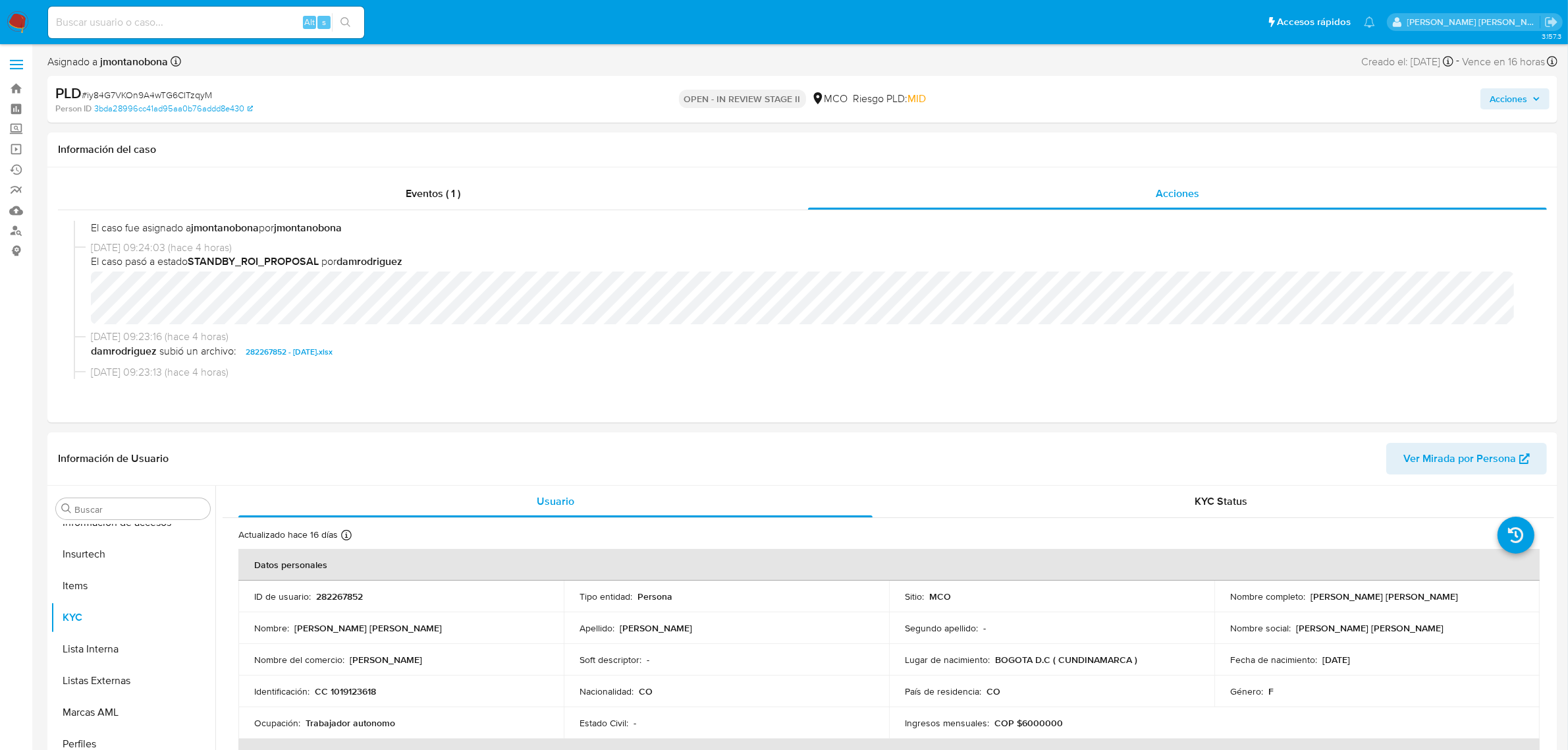
click at [1519, 96] on span "Acciones" at bounding box center [1508, 99] width 38 height 21
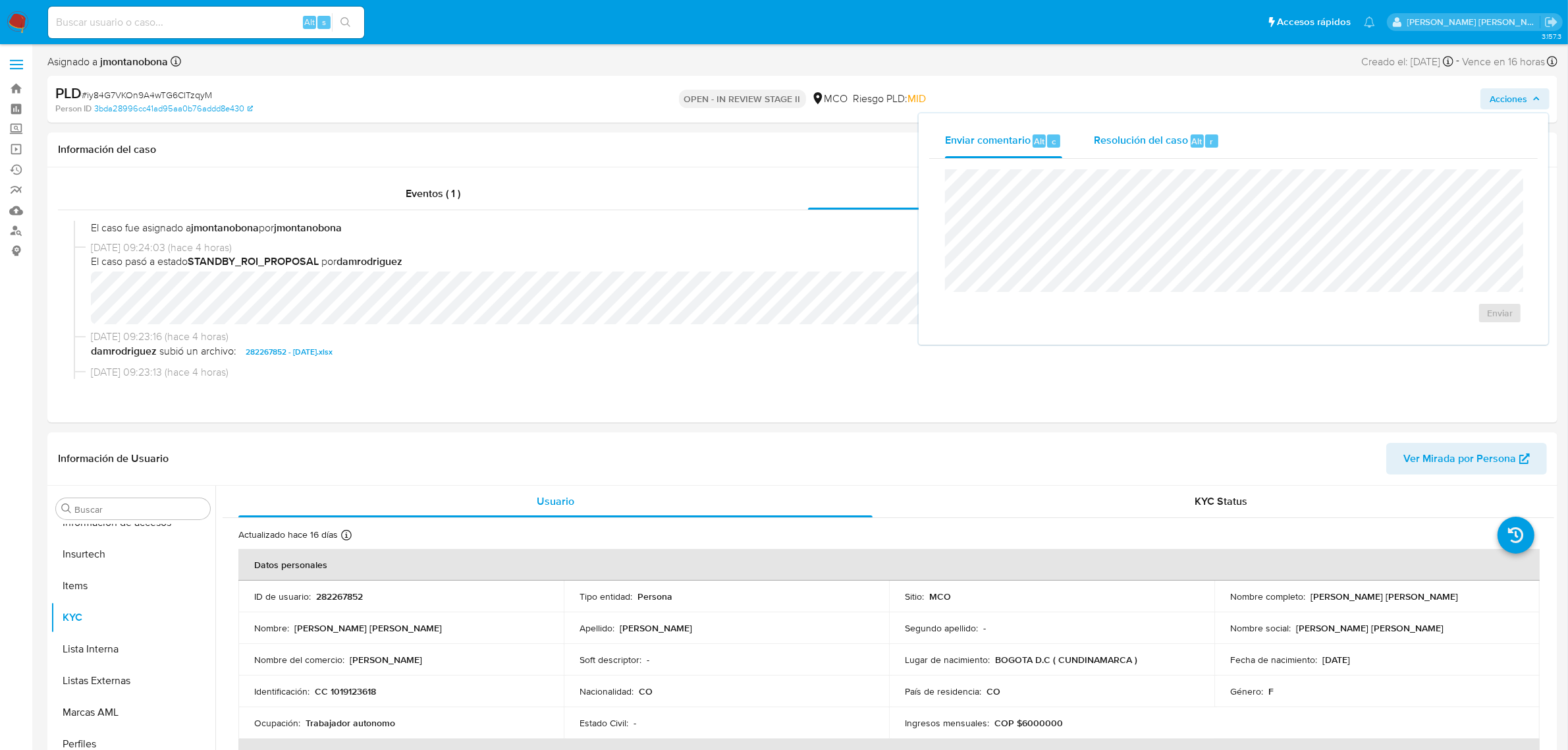
click at [1135, 139] on span "Resolución del caso" at bounding box center [1141, 141] width 94 height 15
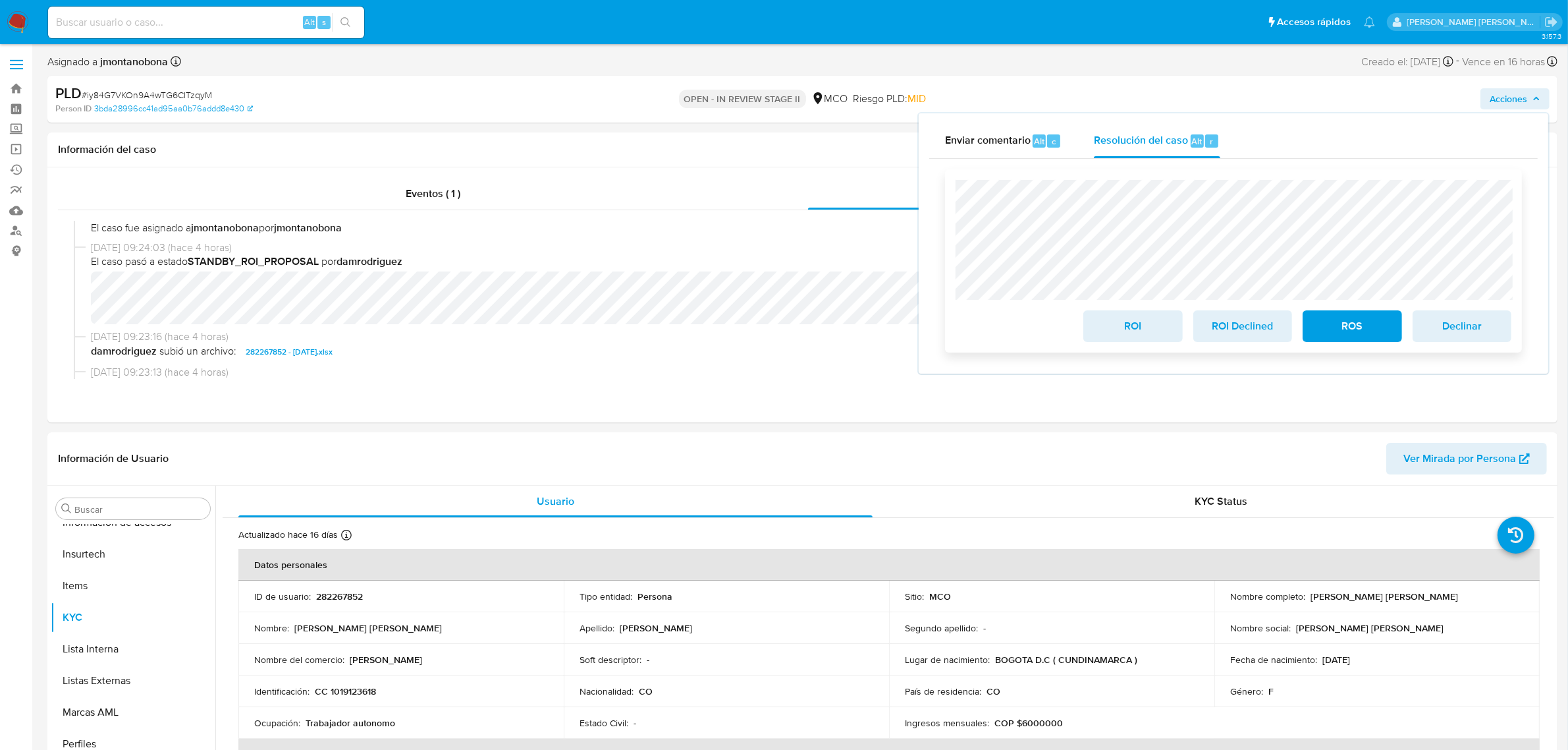
click at [1130, 328] on span "ROI" at bounding box center [1132, 326] width 64 height 29
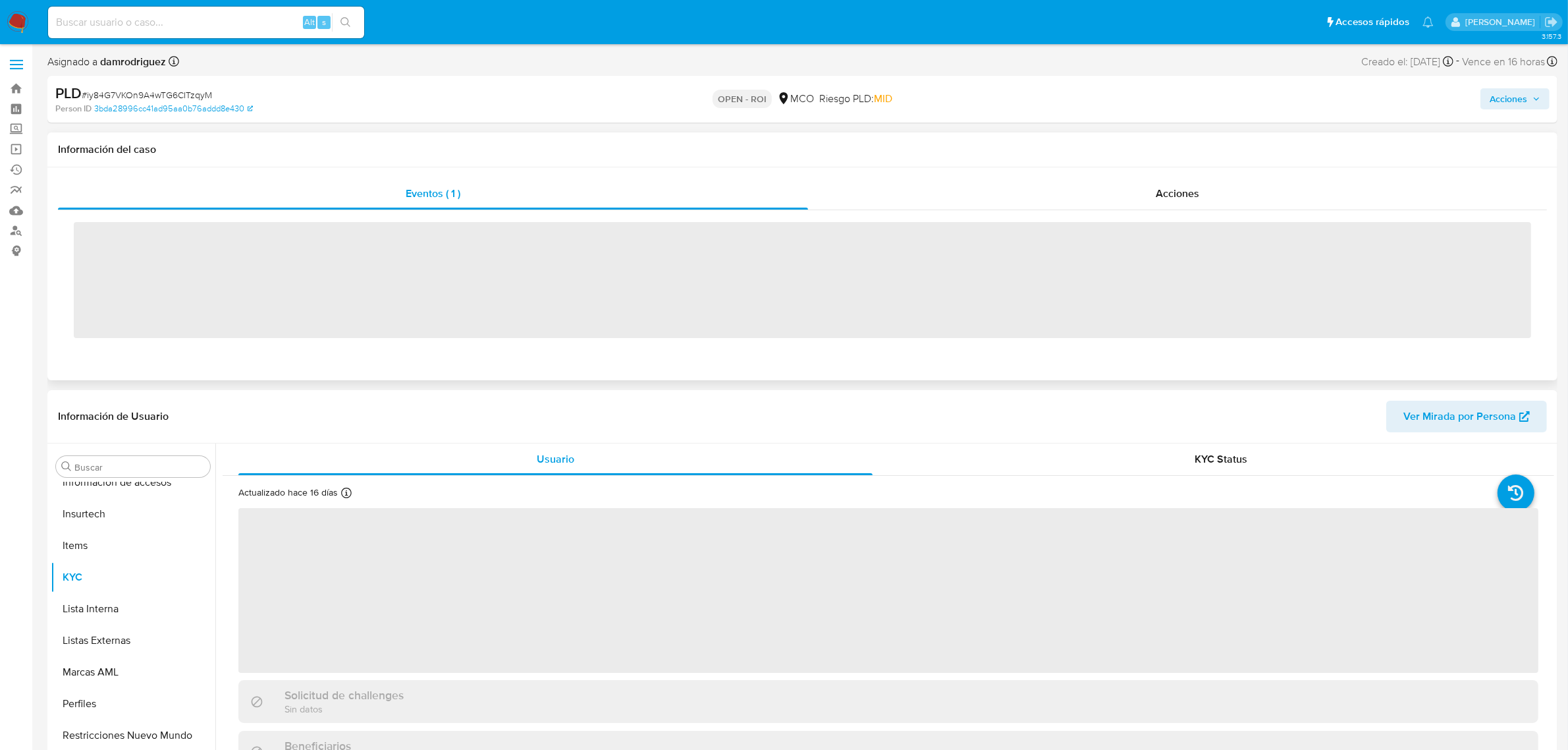
scroll to position [555, 0]
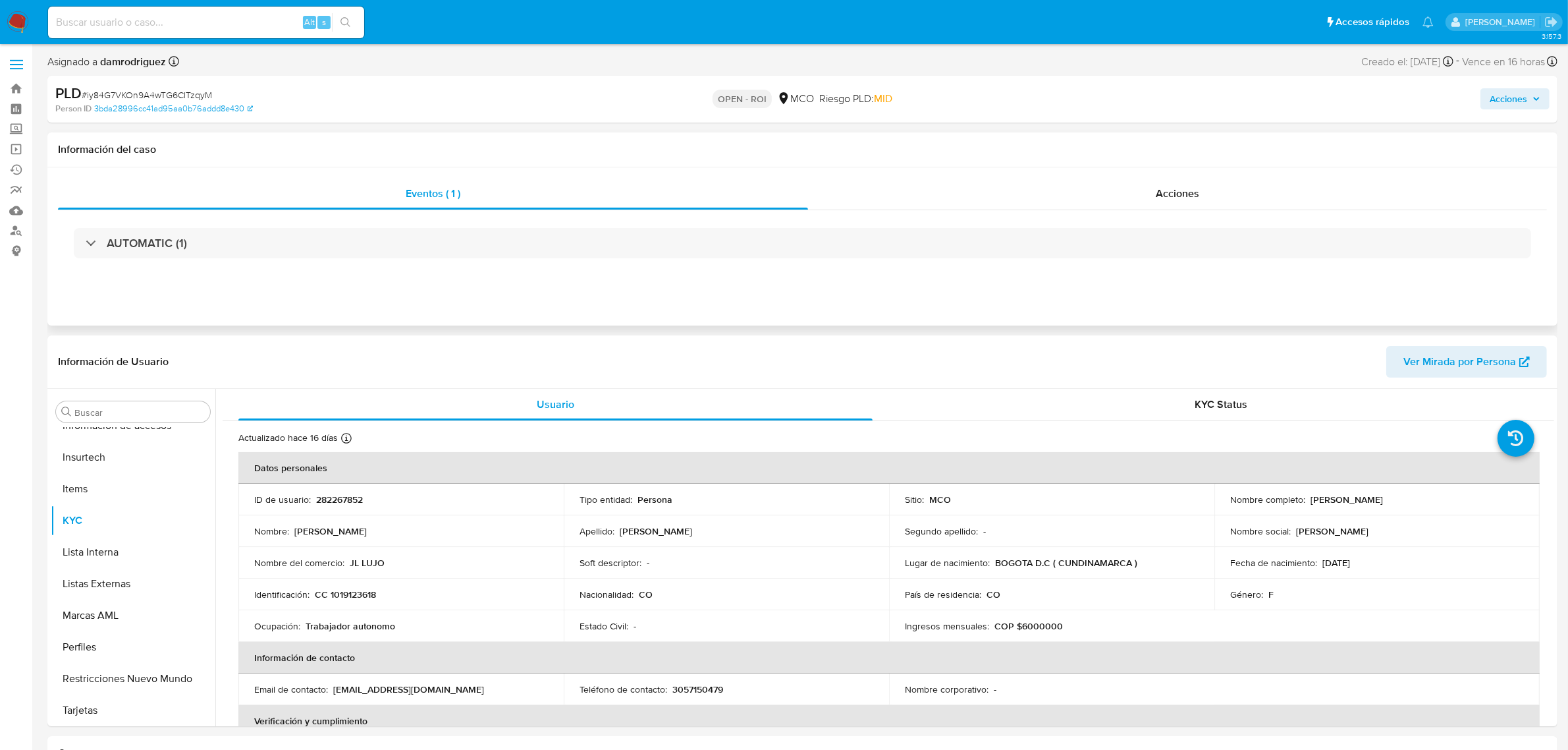
select select "10"
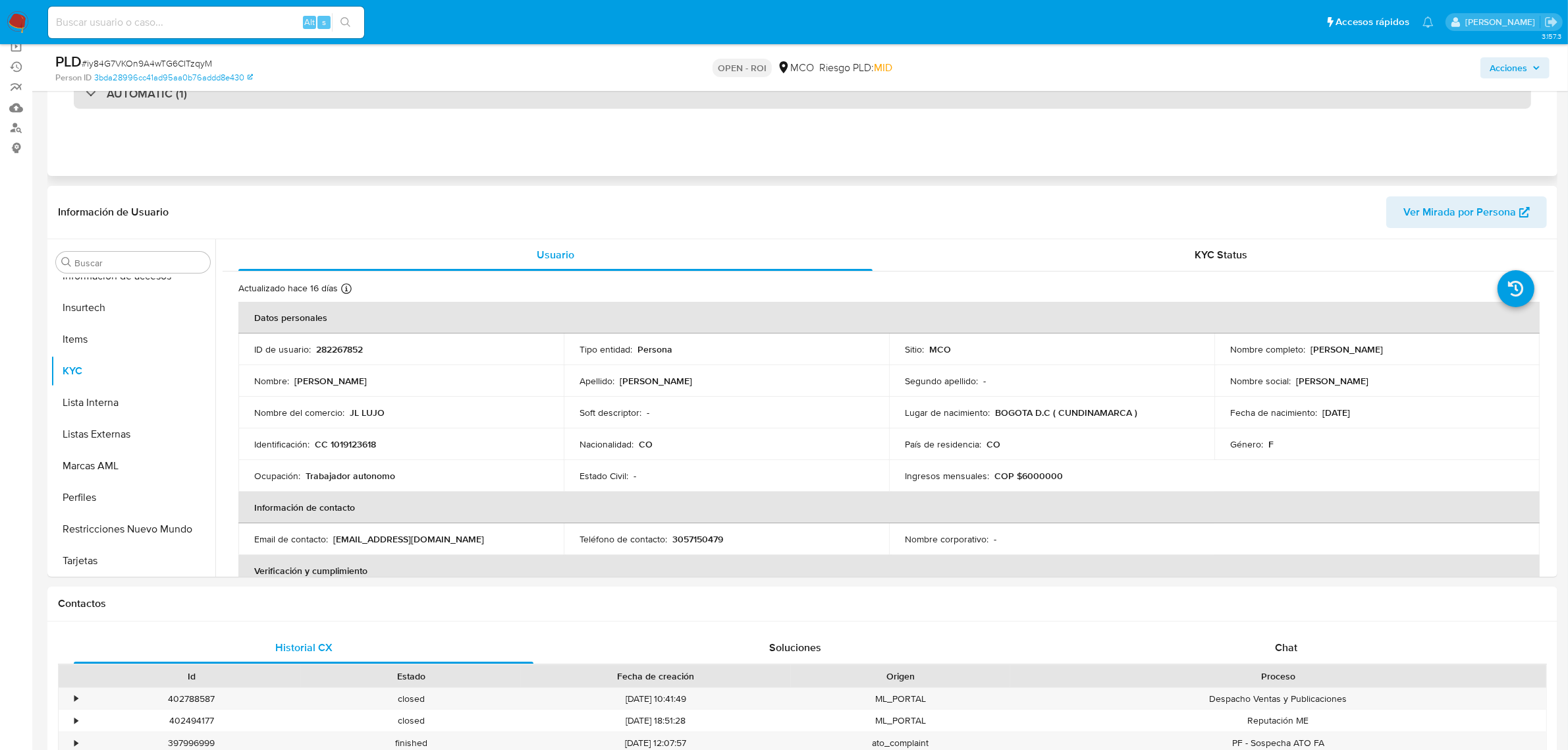
scroll to position [0, 0]
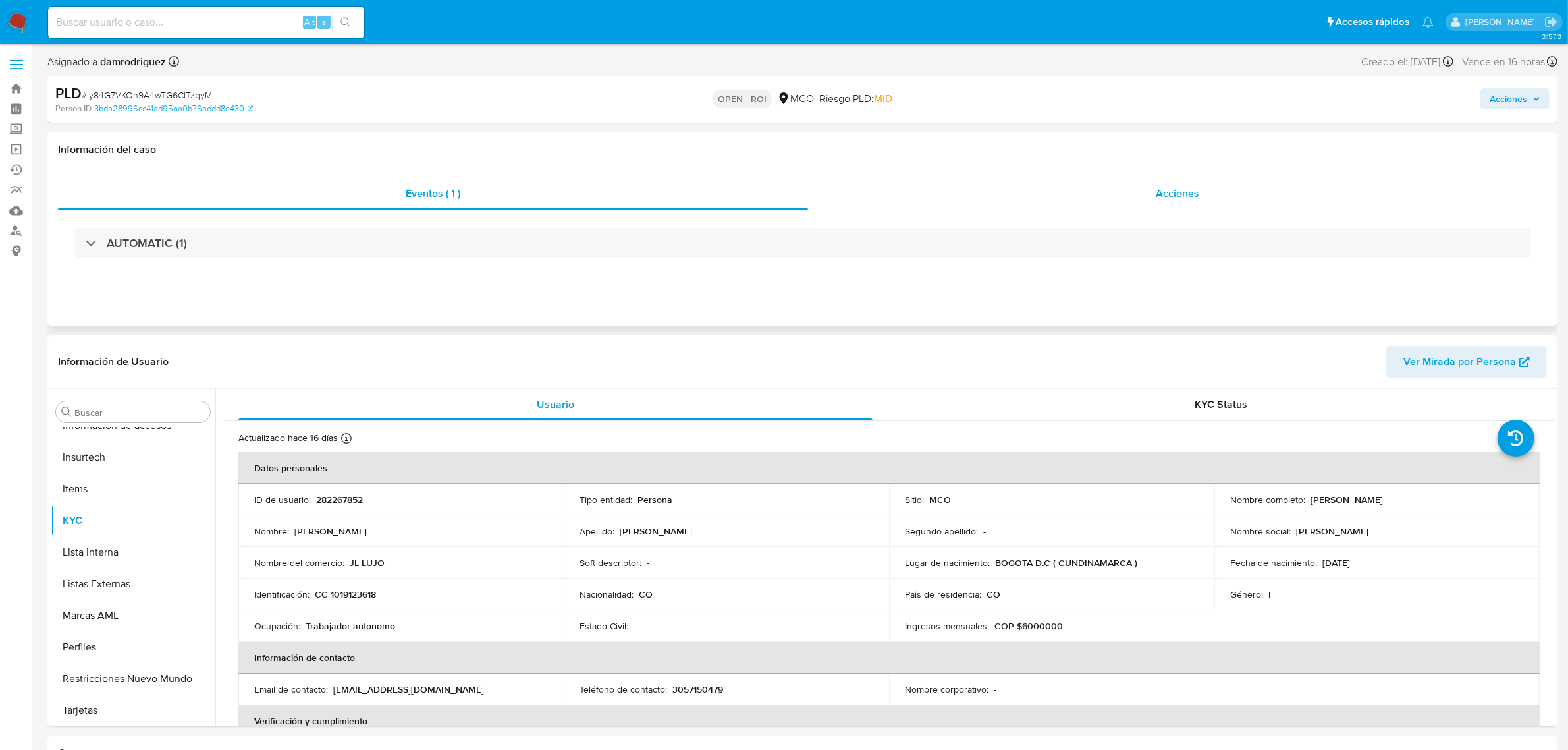
click at [1188, 186] on span "Acciones" at bounding box center [1177, 193] width 43 height 15
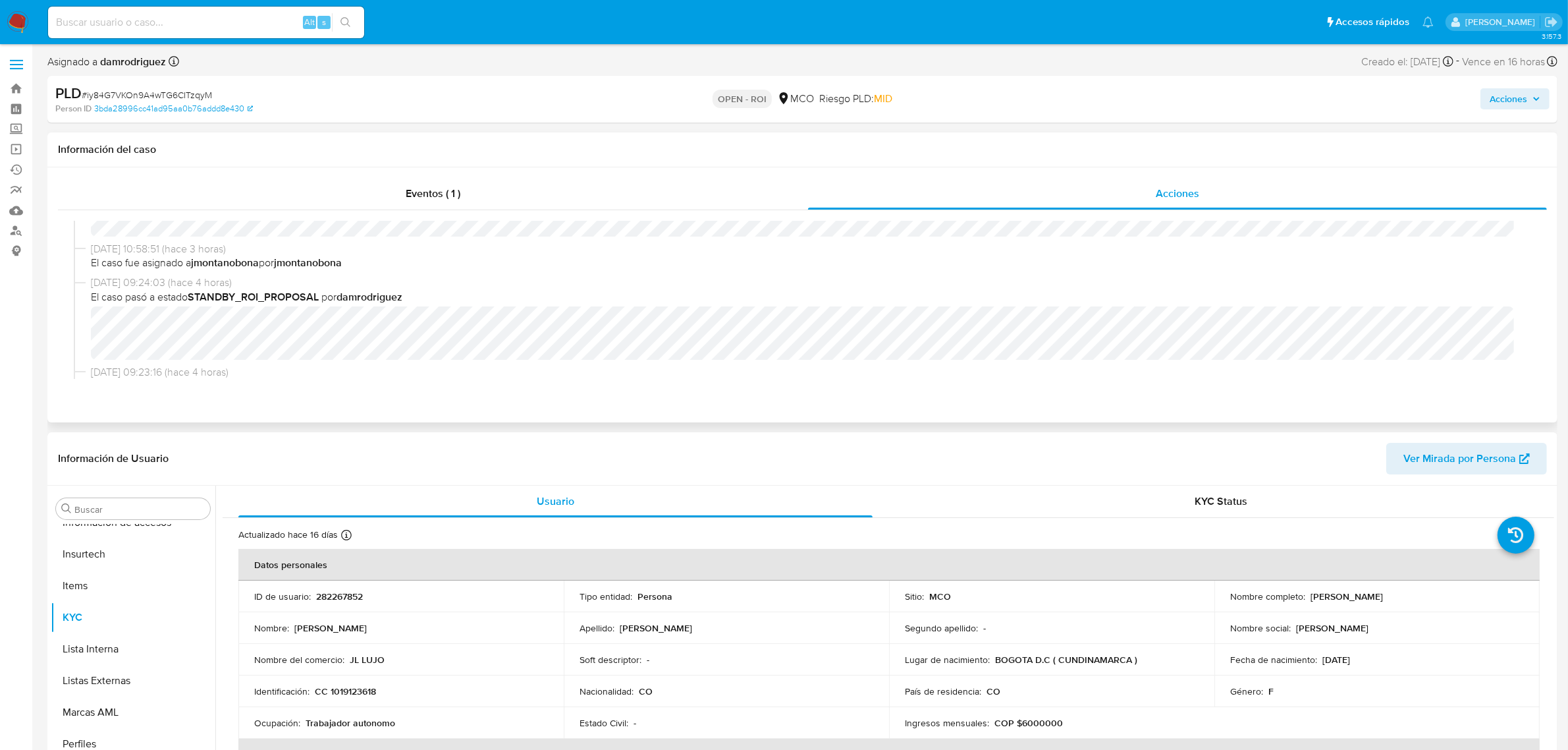
scroll to position [165, 0]
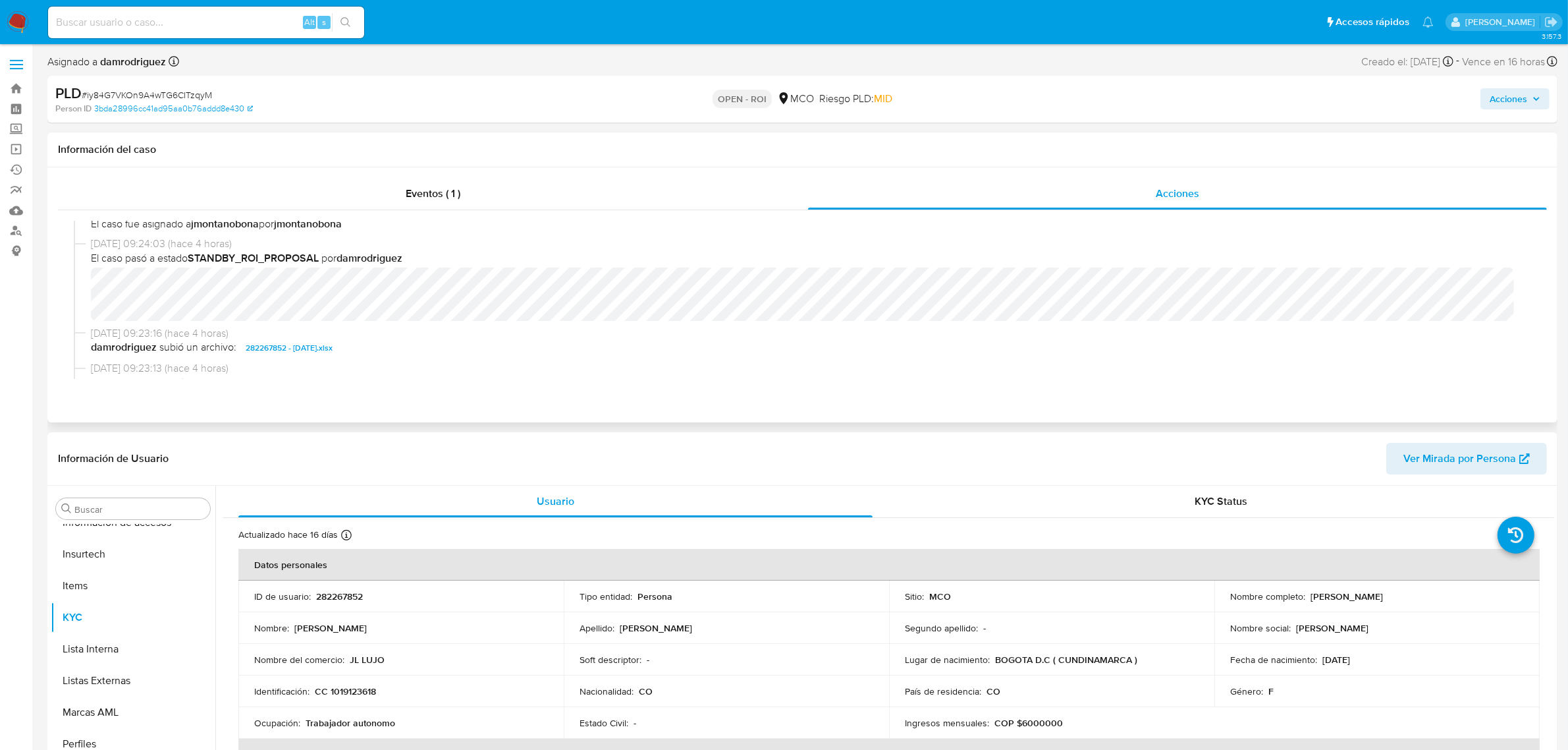
click at [88, 290] on div "[DATE] 09:24:03 (hace 4 horas) El caso pasó a estado STANDBY_ROI_PROPOSAL por d…" at bounding box center [802, 281] width 1457 height 89
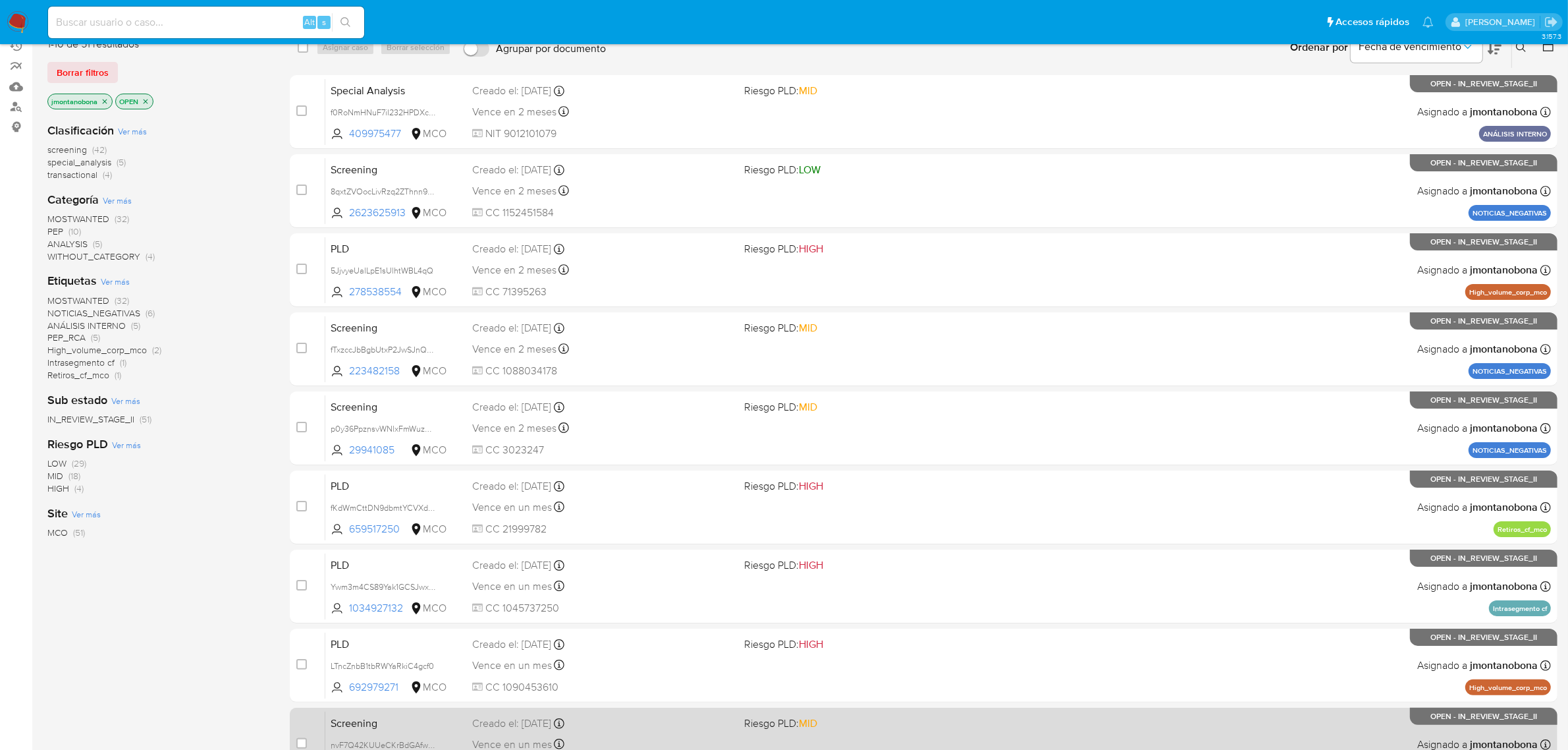
scroll to position [289, 0]
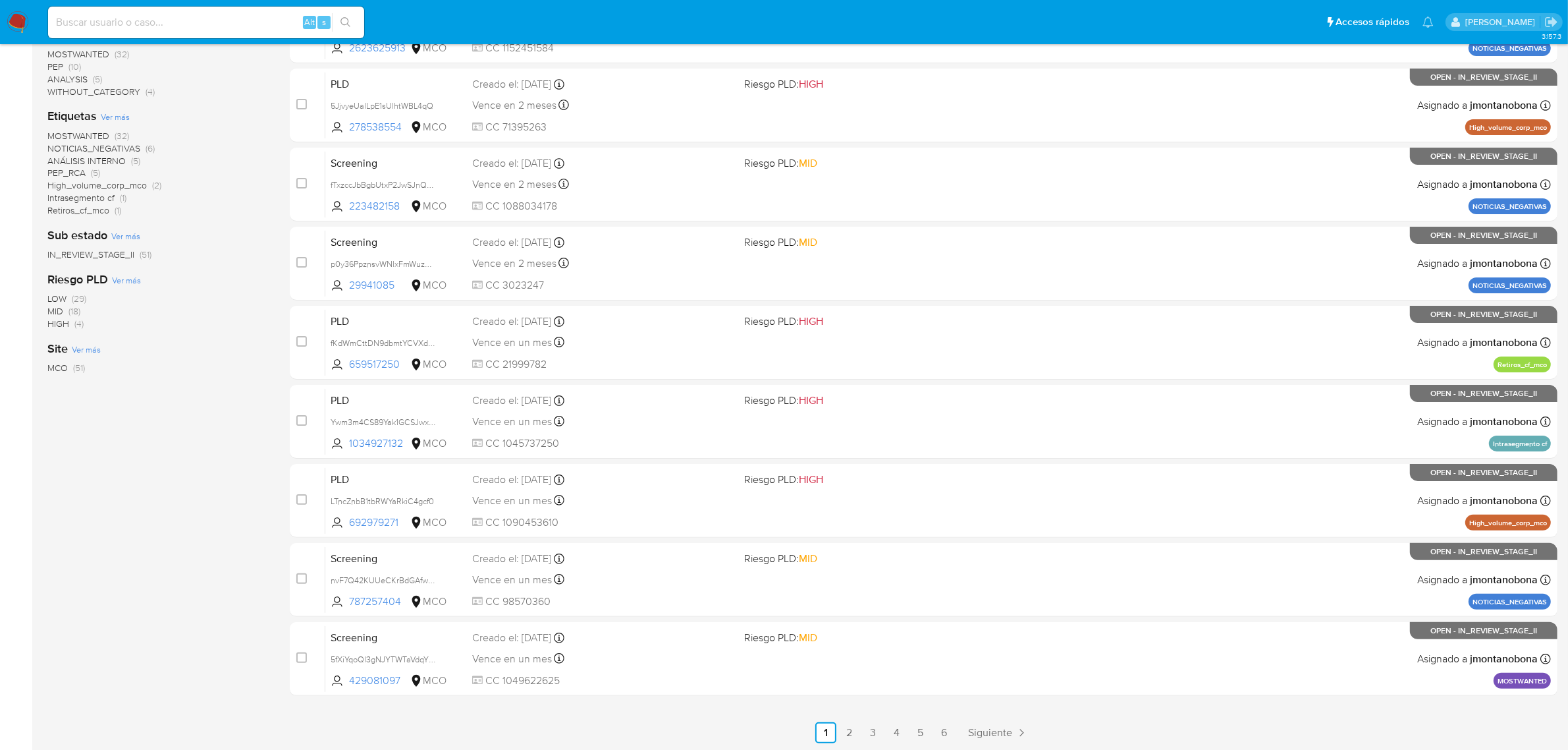
click at [936, 743] on main "3.157.3" at bounding box center [784, 231] width 1568 height 1040
click at [940, 736] on link "6" at bounding box center [944, 733] width 21 height 21
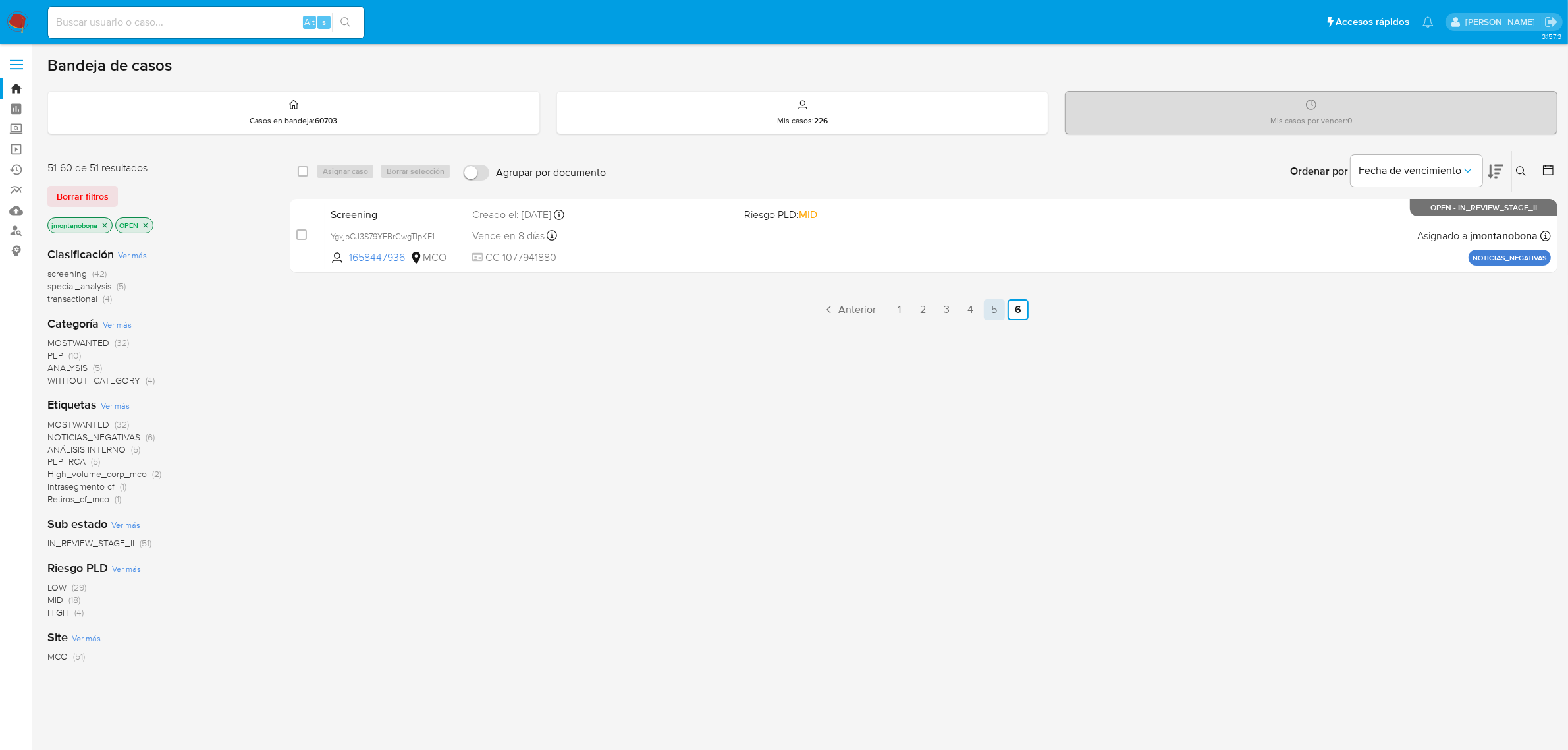
click at [995, 309] on link "5" at bounding box center [994, 309] width 21 height 21
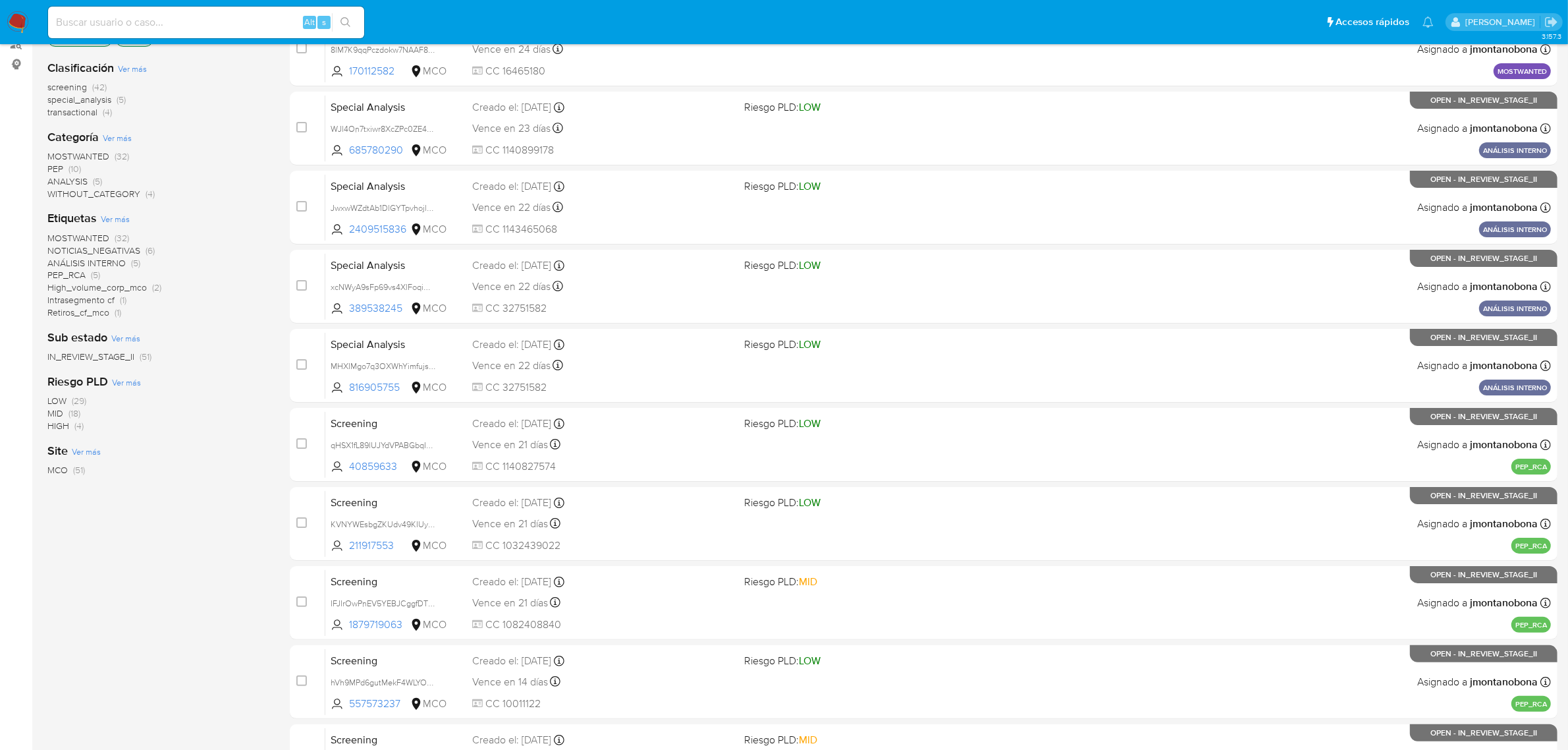
scroll to position [289, 0]
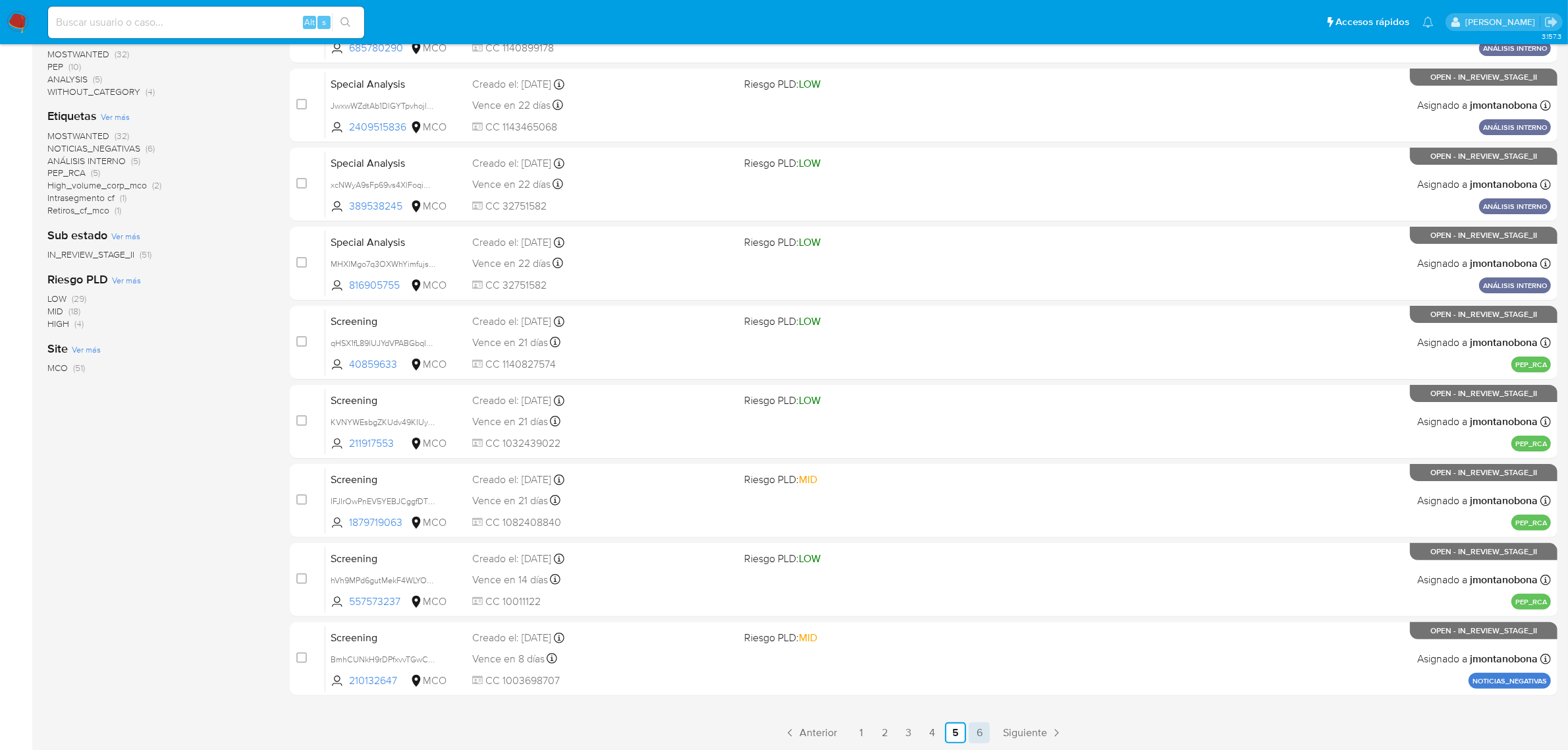
click at [983, 726] on link "6" at bounding box center [979, 733] width 21 height 21
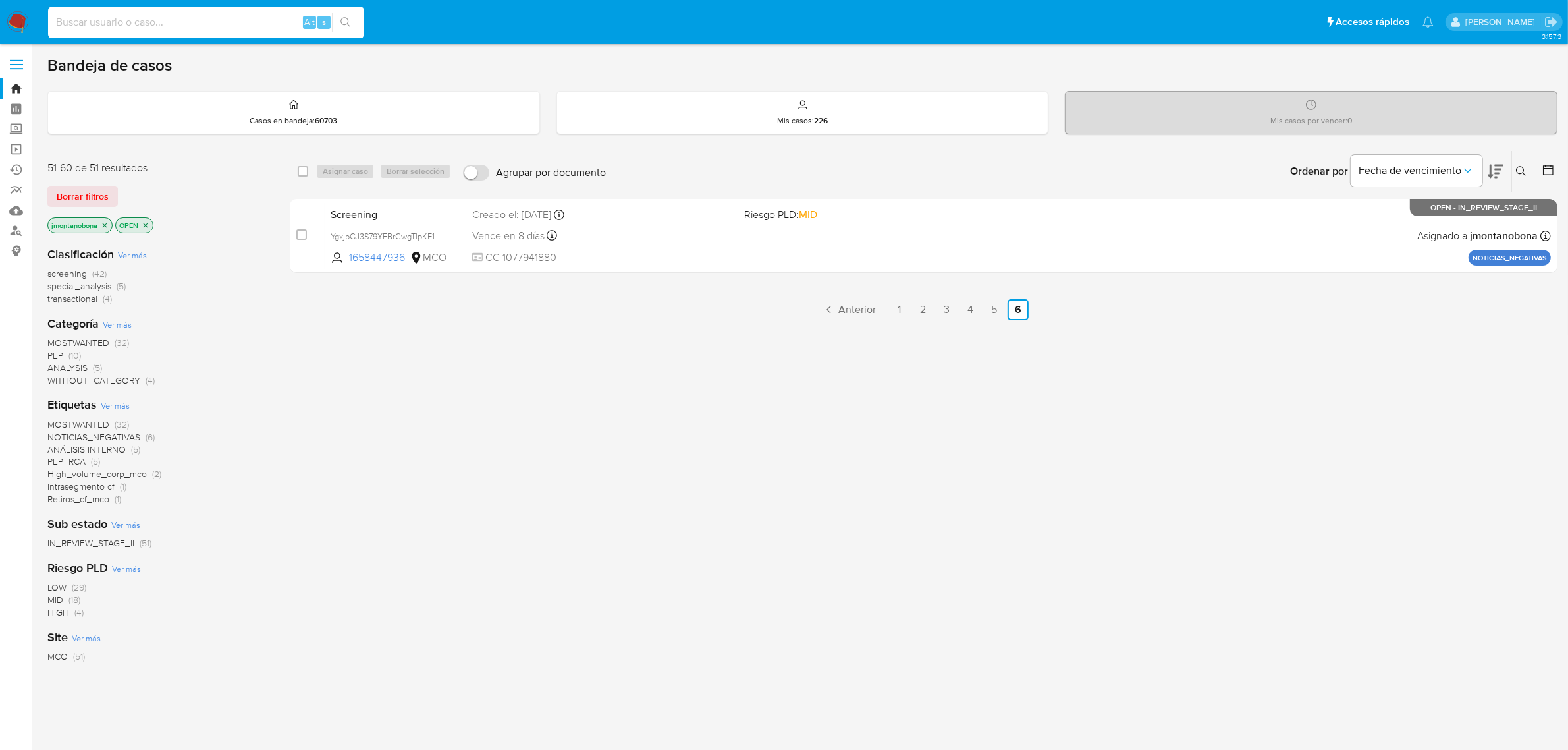
click at [201, 24] on input at bounding box center [205, 22] width 316 height 17
paste input "OZSrfByP4CKjMaFMydCwIypm"
type input "OZSrfByP4CKjMaFMydCwIypm"
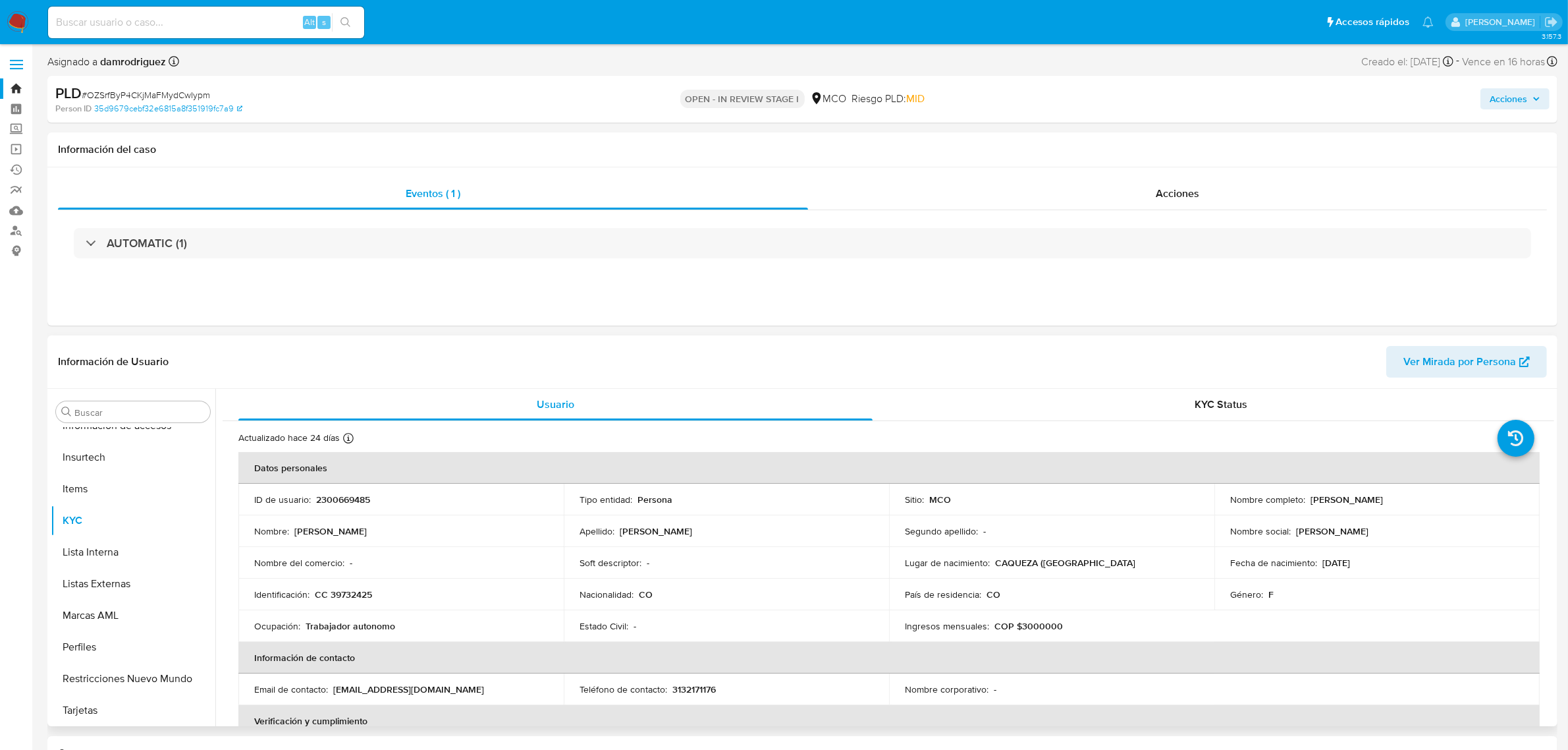
select select "10"
drag, startPoint x: 1309, startPoint y: 499, endPoint x: 1419, endPoint y: 499, distance: 110.0
click at [1419, 499] on div "Nombre completo : [PERSON_NAME]" at bounding box center [1377, 500] width 294 height 12
copy p "[PERSON_NAME]"
click at [214, 27] on input at bounding box center [205, 22] width 316 height 17
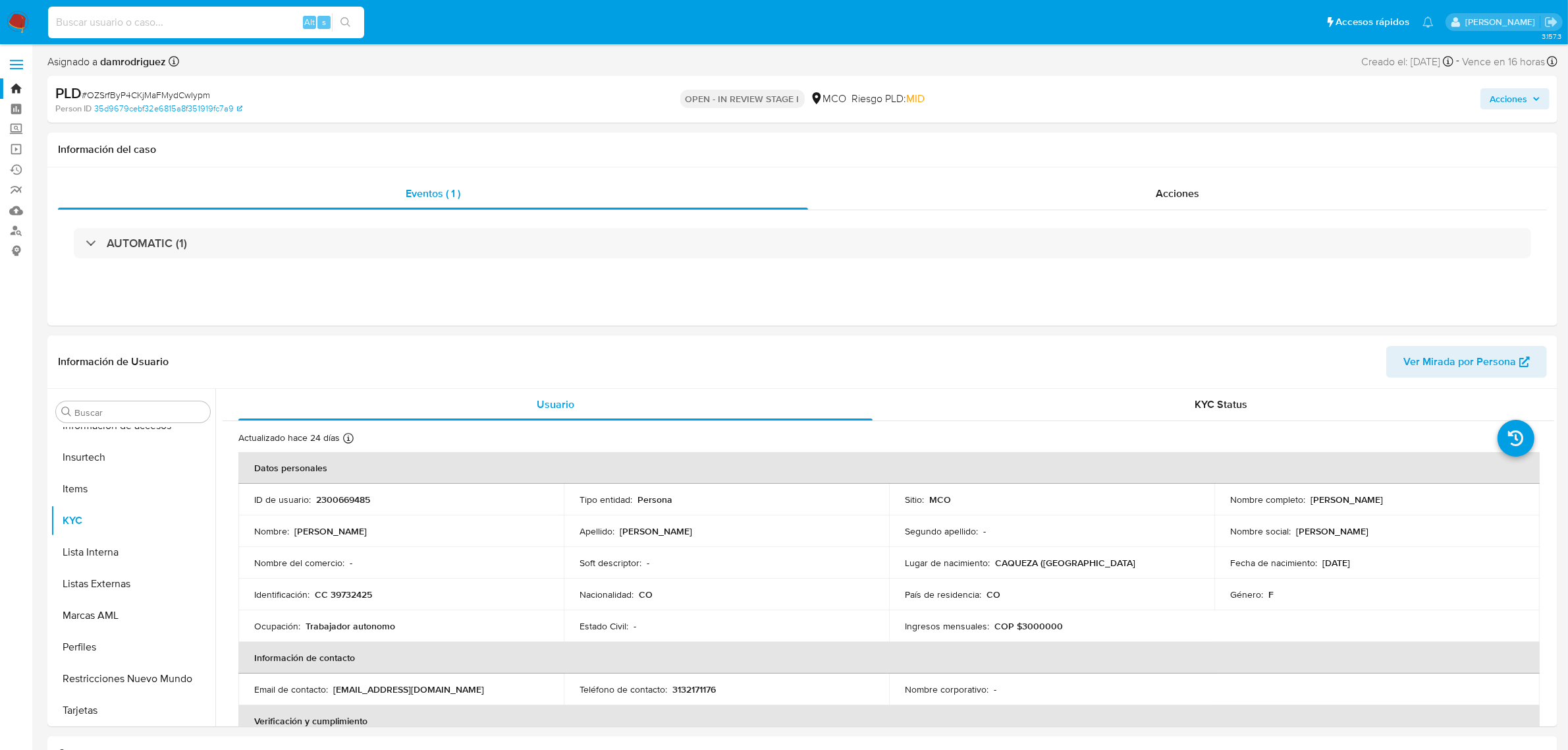
paste input "XJOGFZdJVZRCSMUAYsL5SNYi"
type input "XJOGFZdJVZRCSMUAYsL5SNYi"
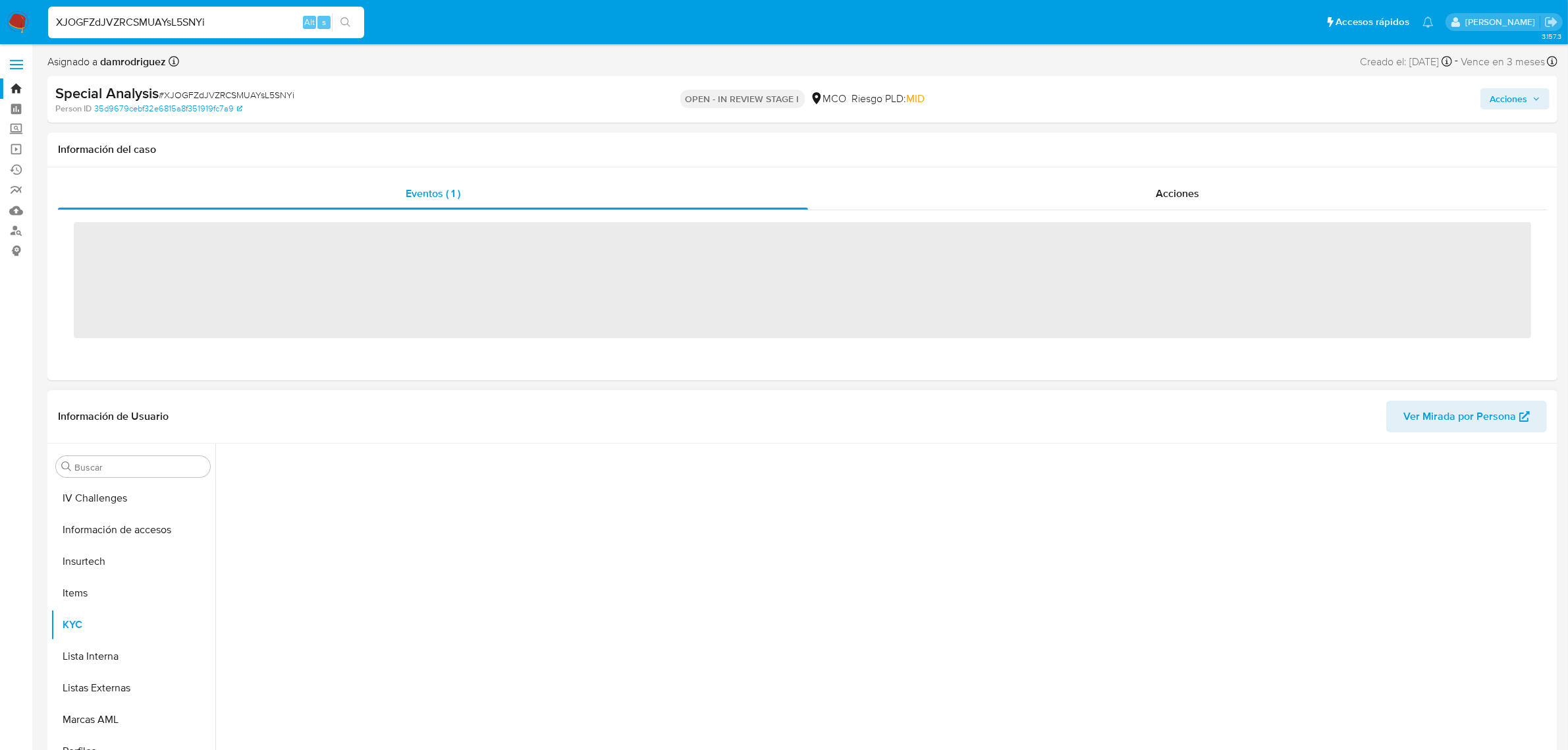
scroll to position [555, 0]
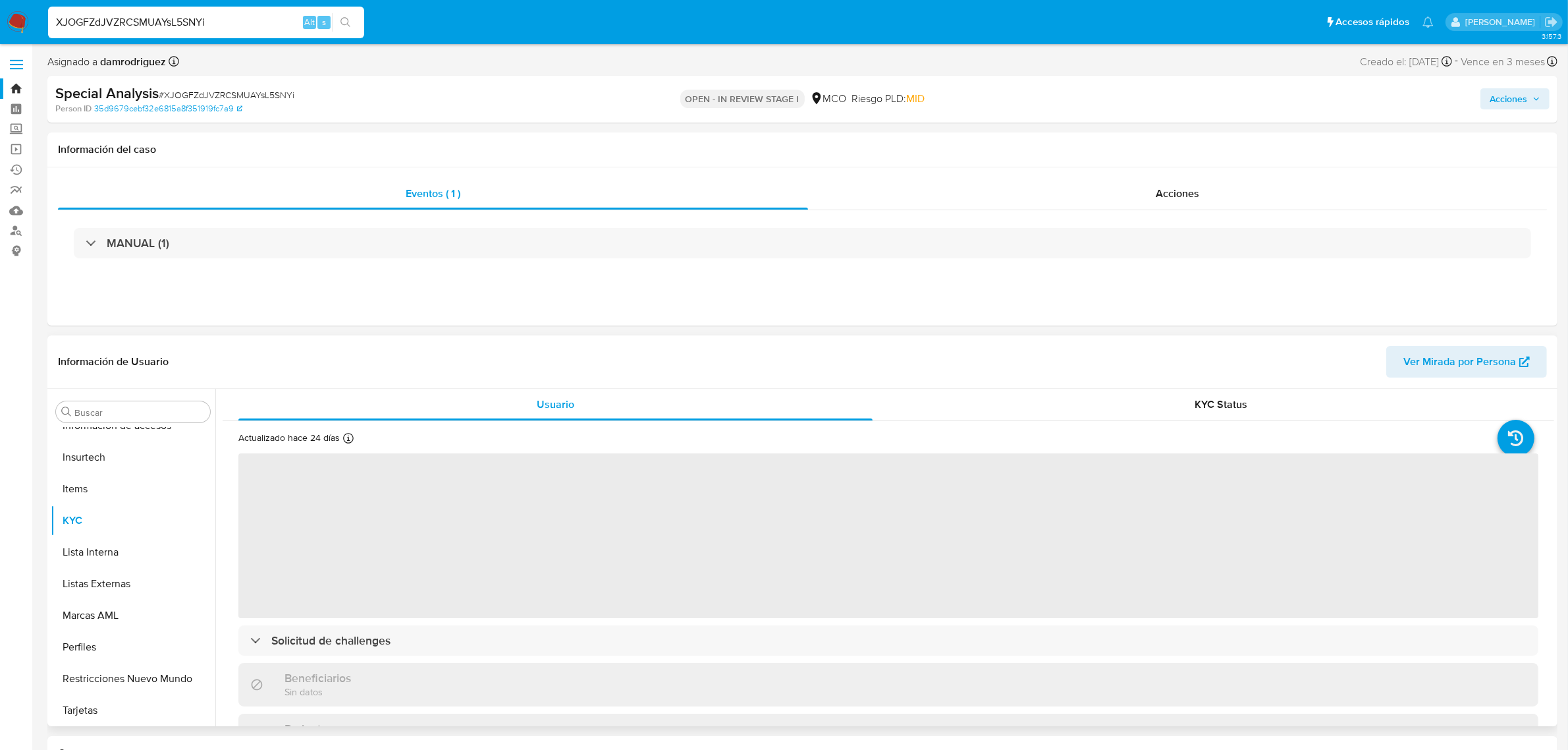
select select "10"
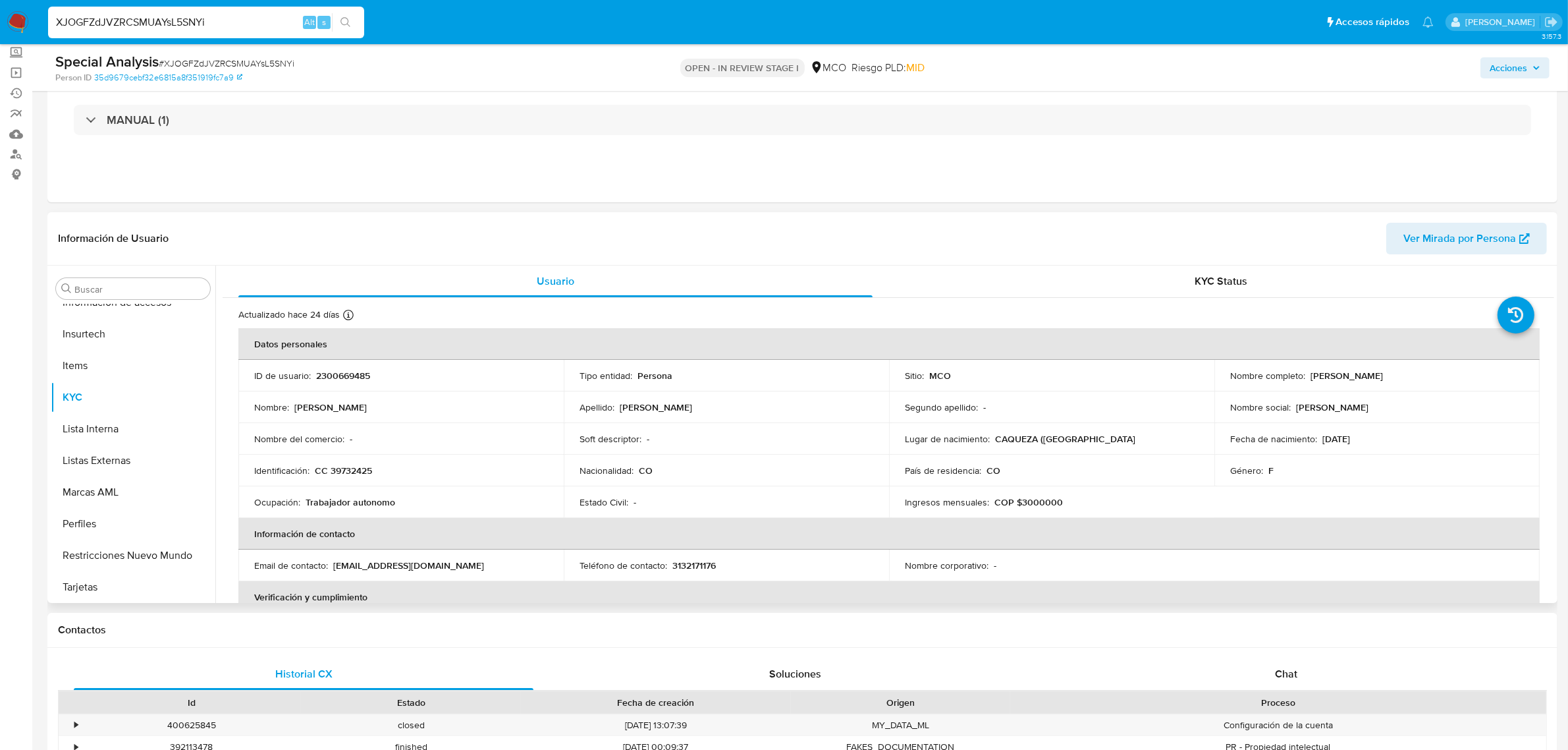
scroll to position [0, 0]
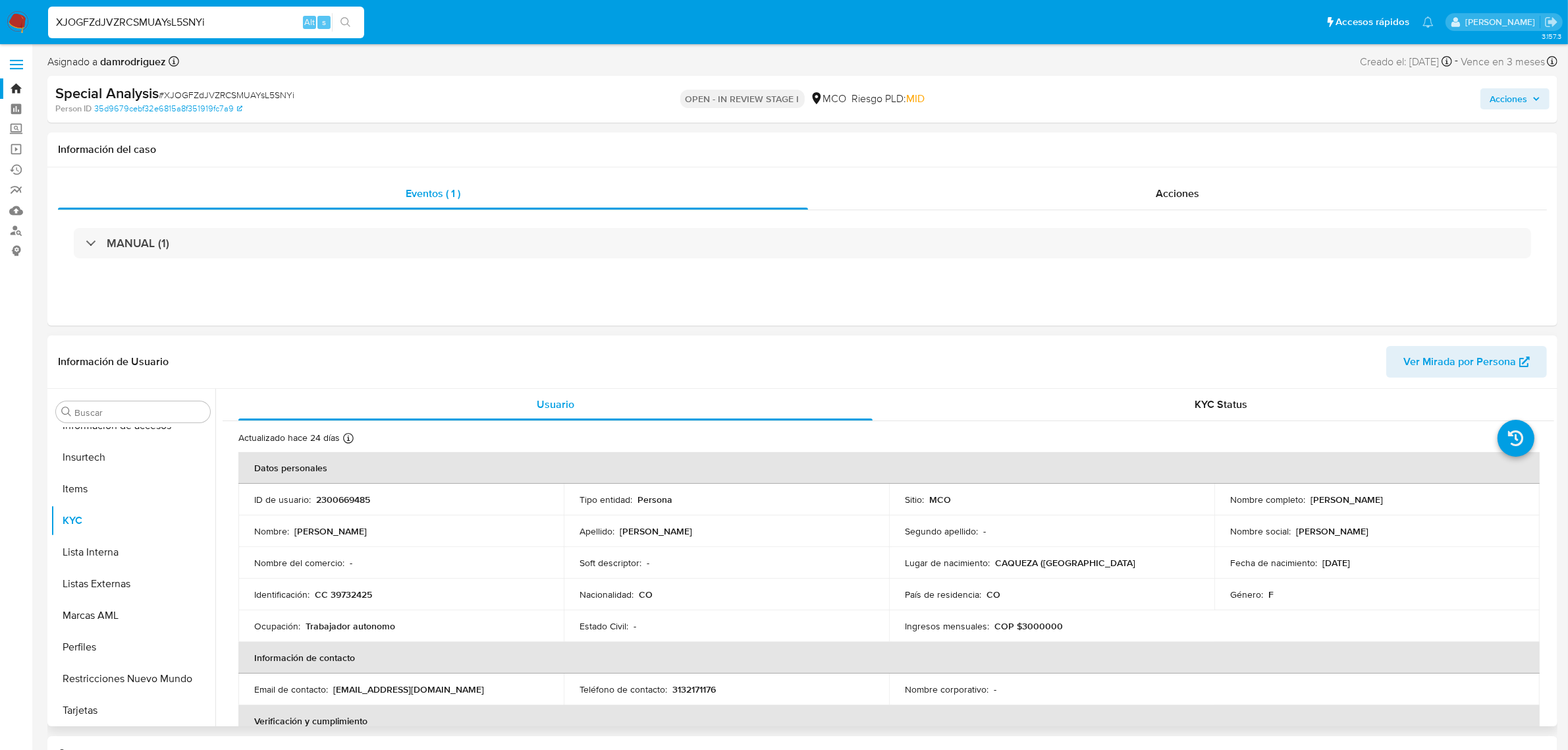
click at [262, 30] on input "XJOGFZdJVZRCSMUAYsL5SNYi" at bounding box center [205, 22] width 316 height 17
drag, startPoint x: 268, startPoint y: 21, endPoint x: 0, endPoint y: 17, distance: 268.0
click at [0, 17] on nav "Pausado Ver notificaciones XJOGFZdJVZRCSMUAYsL5SNYi Alt s Accesos rápidos Presi…" at bounding box center [784, 22] width 1568 height 44
paste input "mxUjcSKuo3T2XPicKlCLYMeO"
type input "mxUjcSKuo3T2XPicKlCLYMeO"
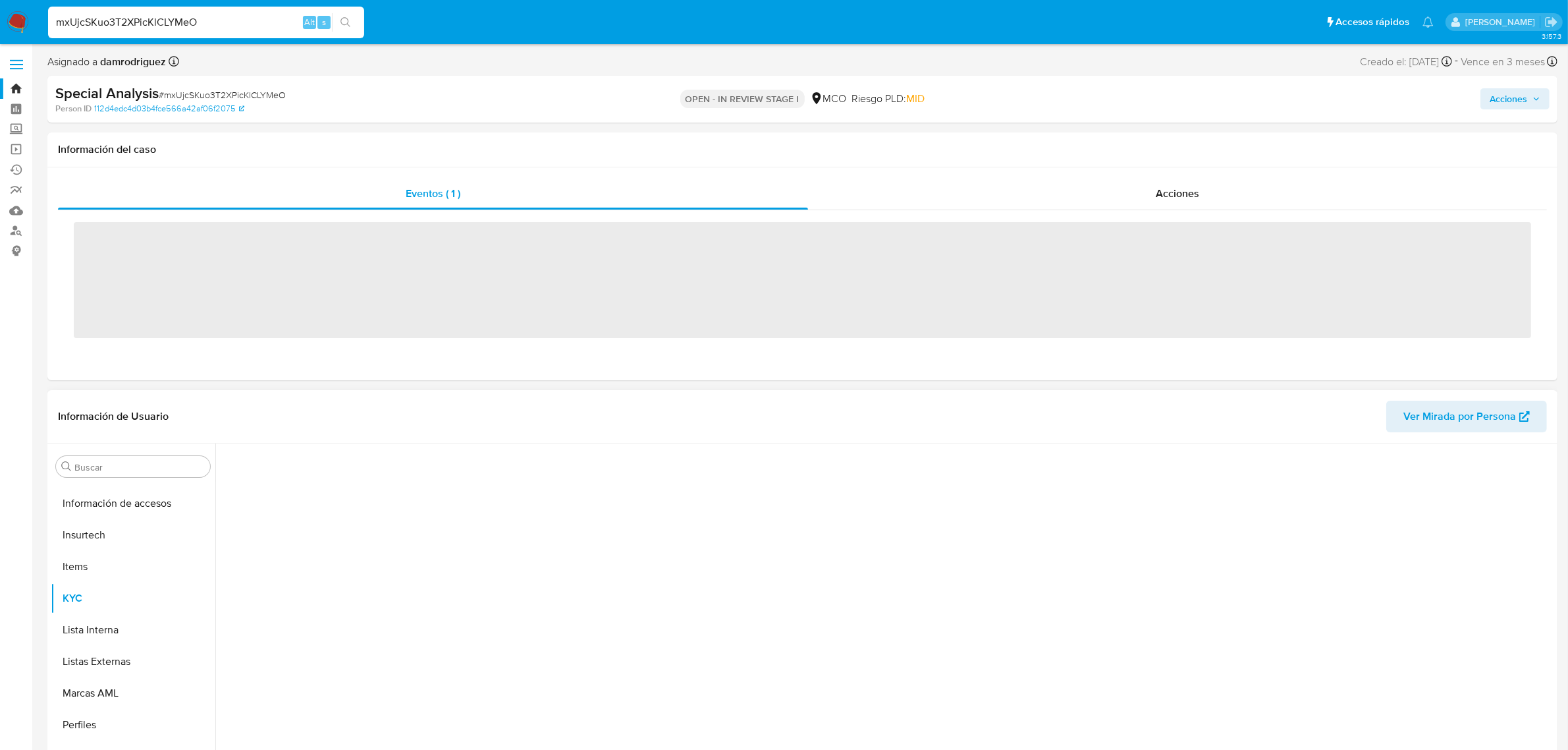
scroll to position [555, 0]
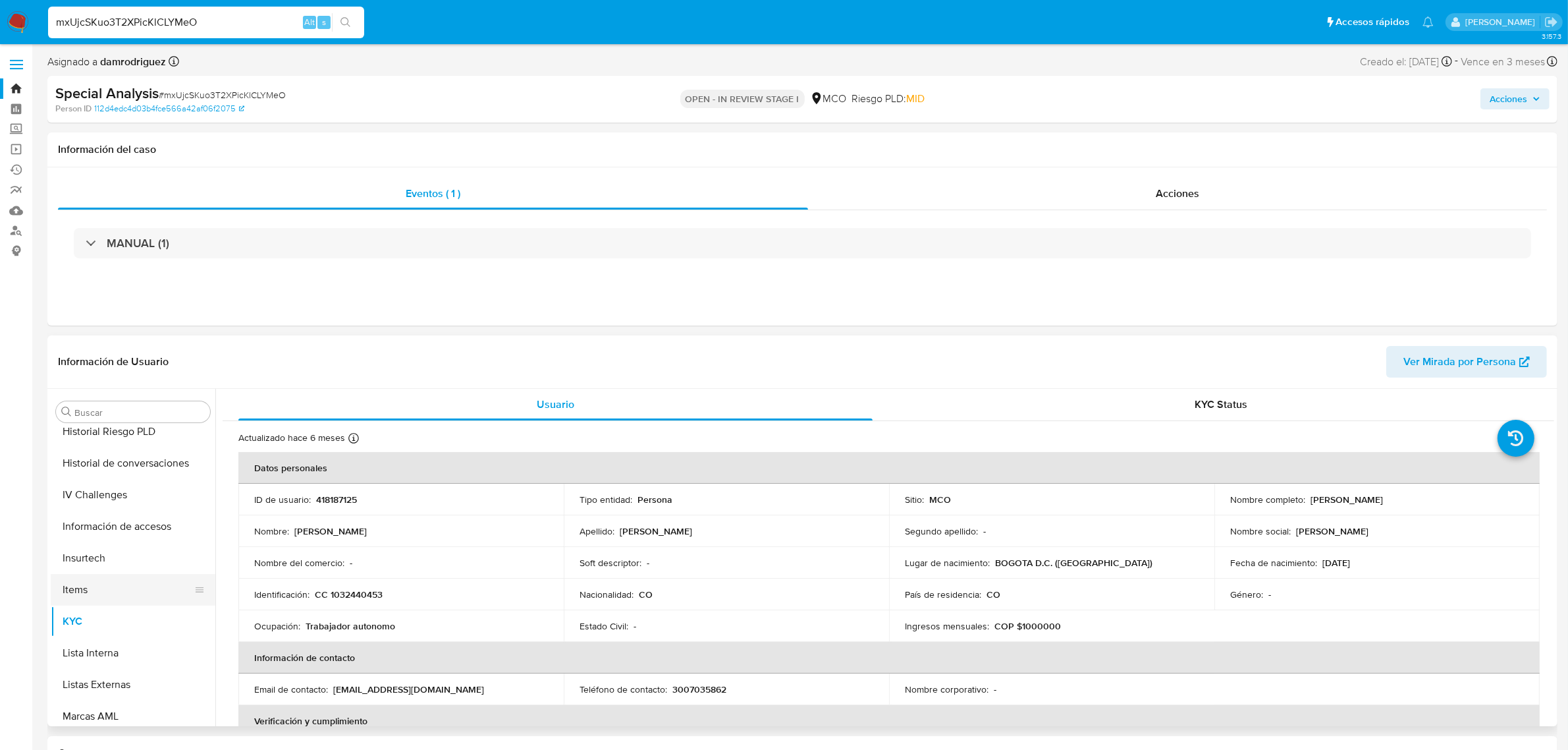
select select "10"
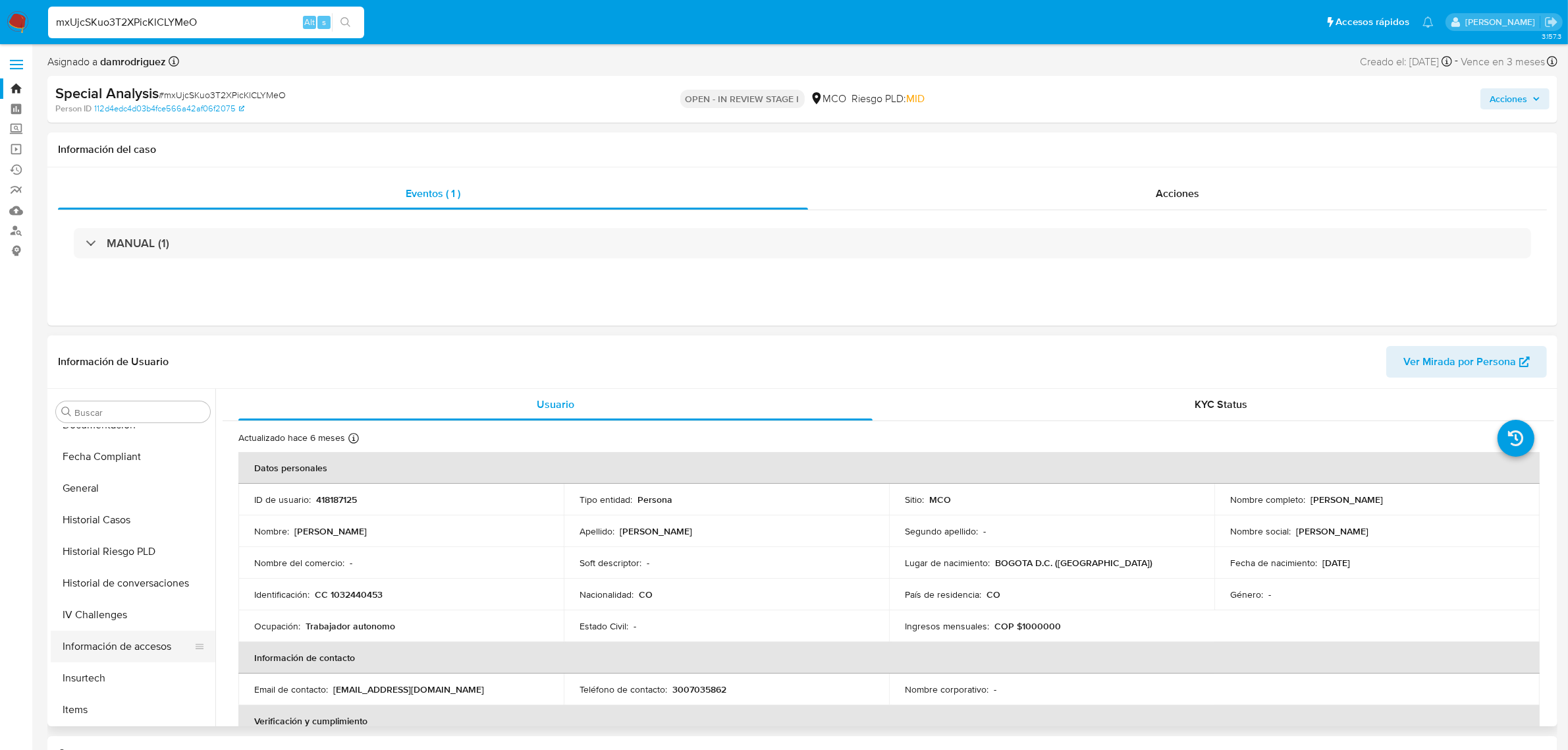
scroll to position [309, 0]
click at [105, 552] on button "Historial Casos" at bounding box center [127, 546] width 154 height 32
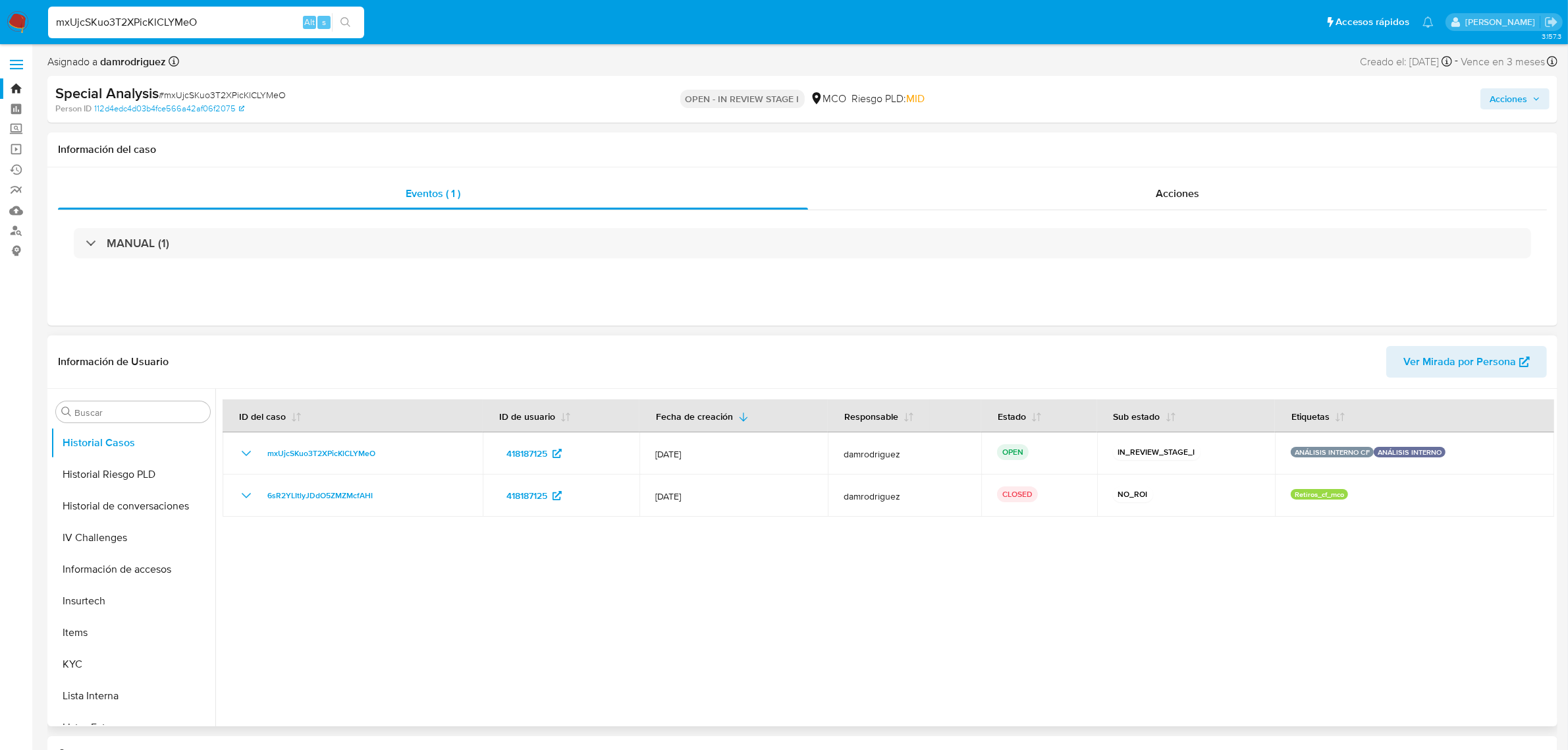
scroll to position [494, 0]
click at [92, 584] on button "KYC" at bounding box center [127, 582] width 154 height 32
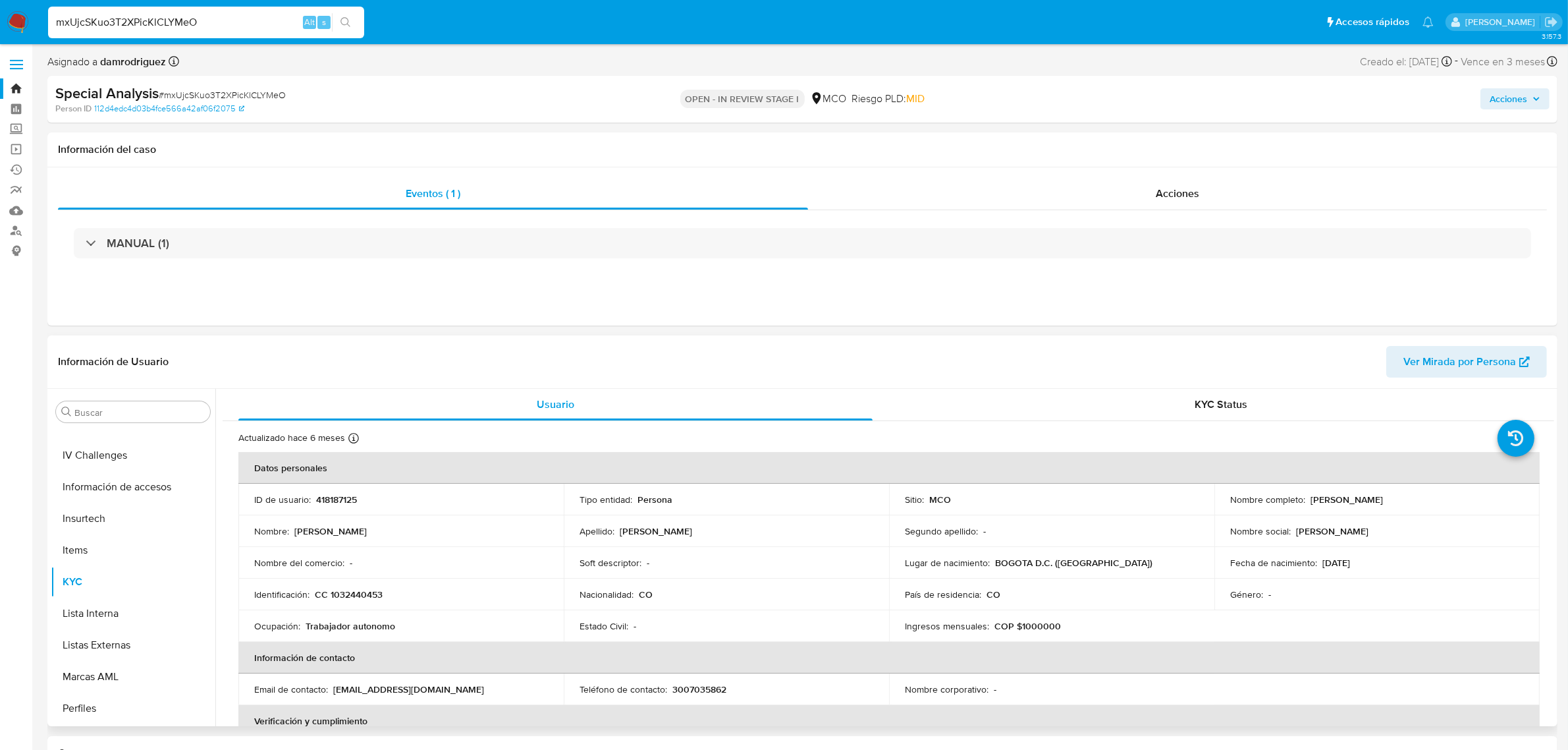
drag, startPoint x: 1308, startPoint y: 498, endPoint x: 1429, endPoint y: 502, distance: 121.1
click at [1383, 502] on p "[PERSON_NAME]" at bounding box center [1347, 500] width 73 height 12
copy p "[PERSON_NAME]"
click at [264, 23] on input "mxUjcSKuo3T2XPicKlCLYMeO" at bounding box center [205, 22] width 316 height 17
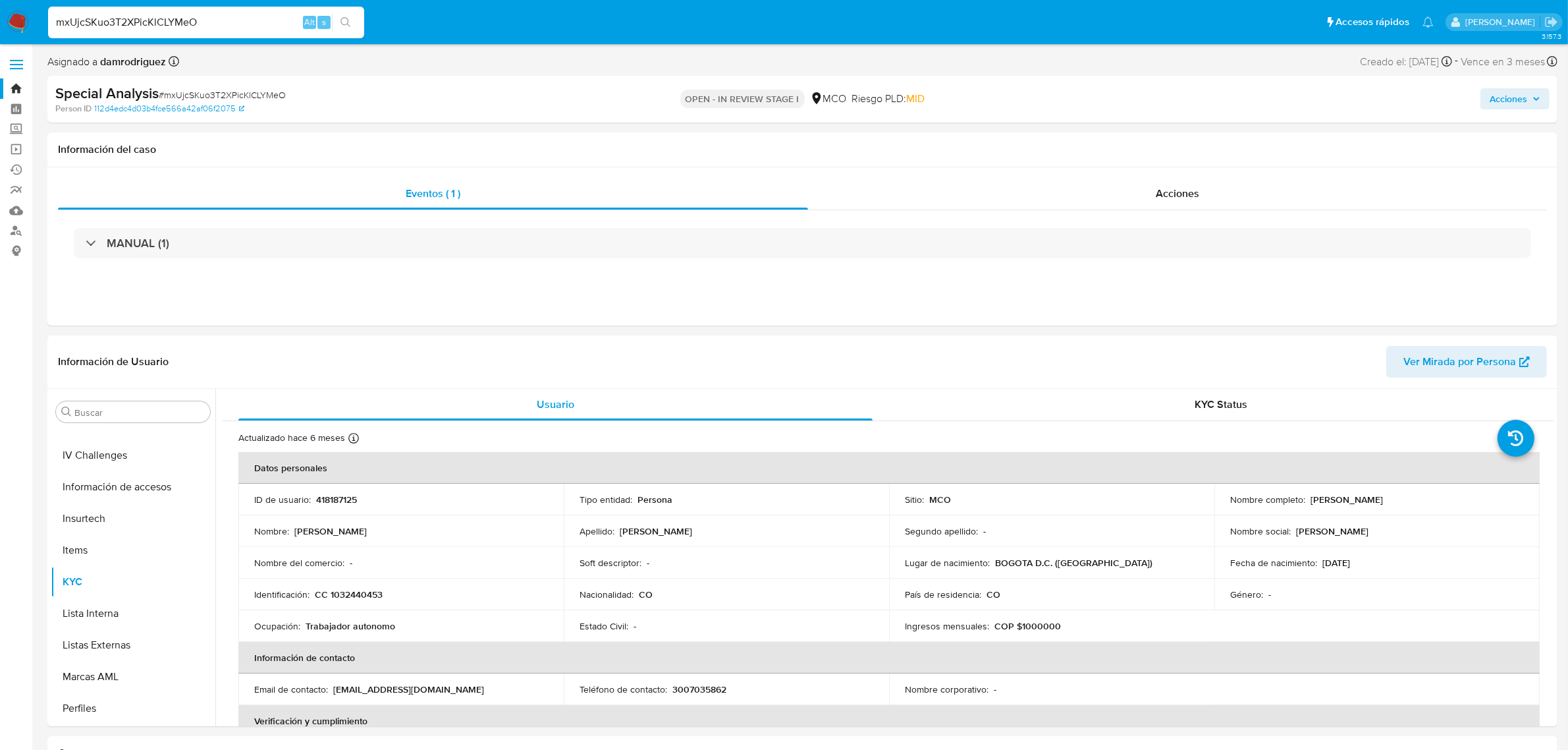
paste input "81mxnrQi4hMQL0tjnYNWF1Wb"
type input "81mxnrQi4hMQL0tjnYNWF1Wb"
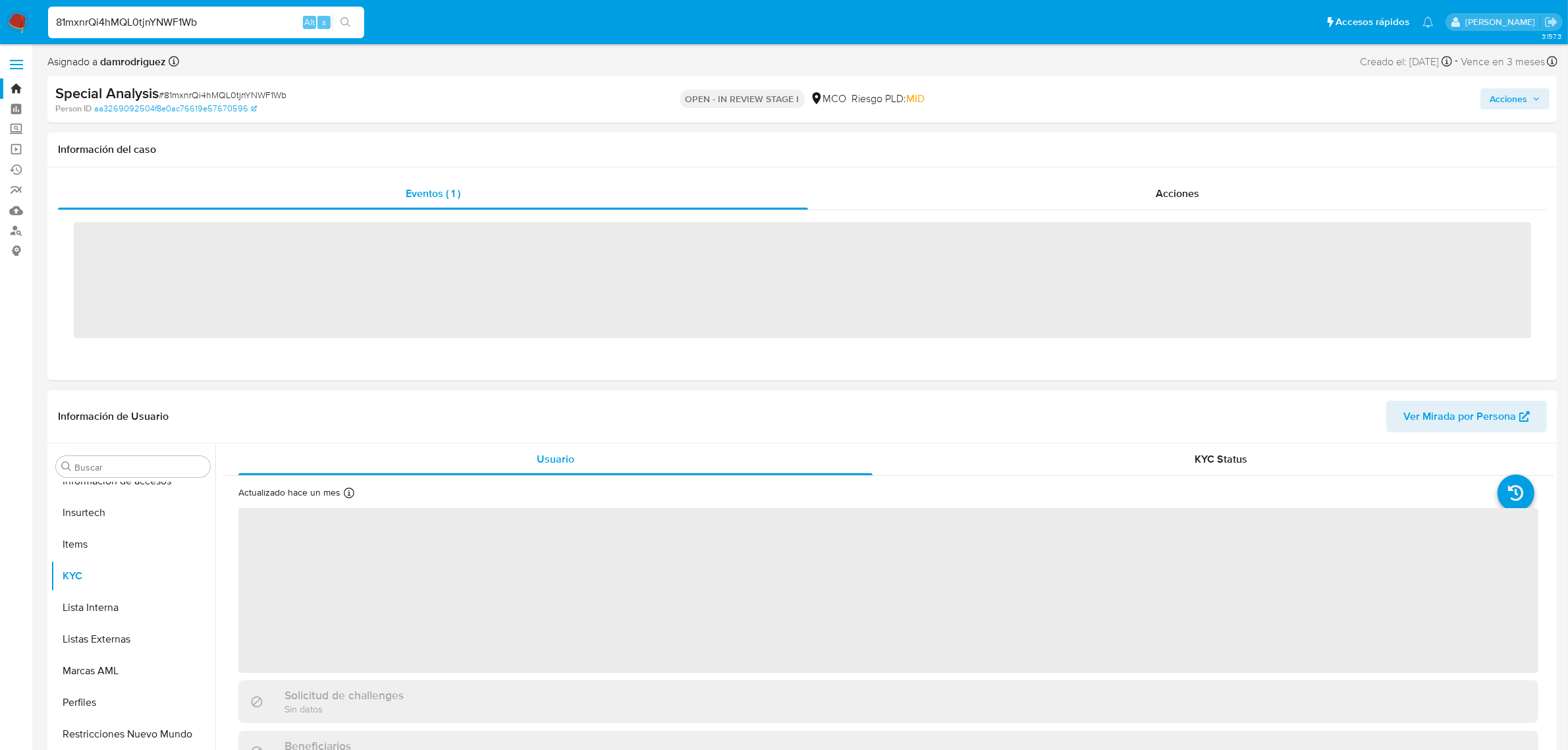
scroll to position [555, 0]
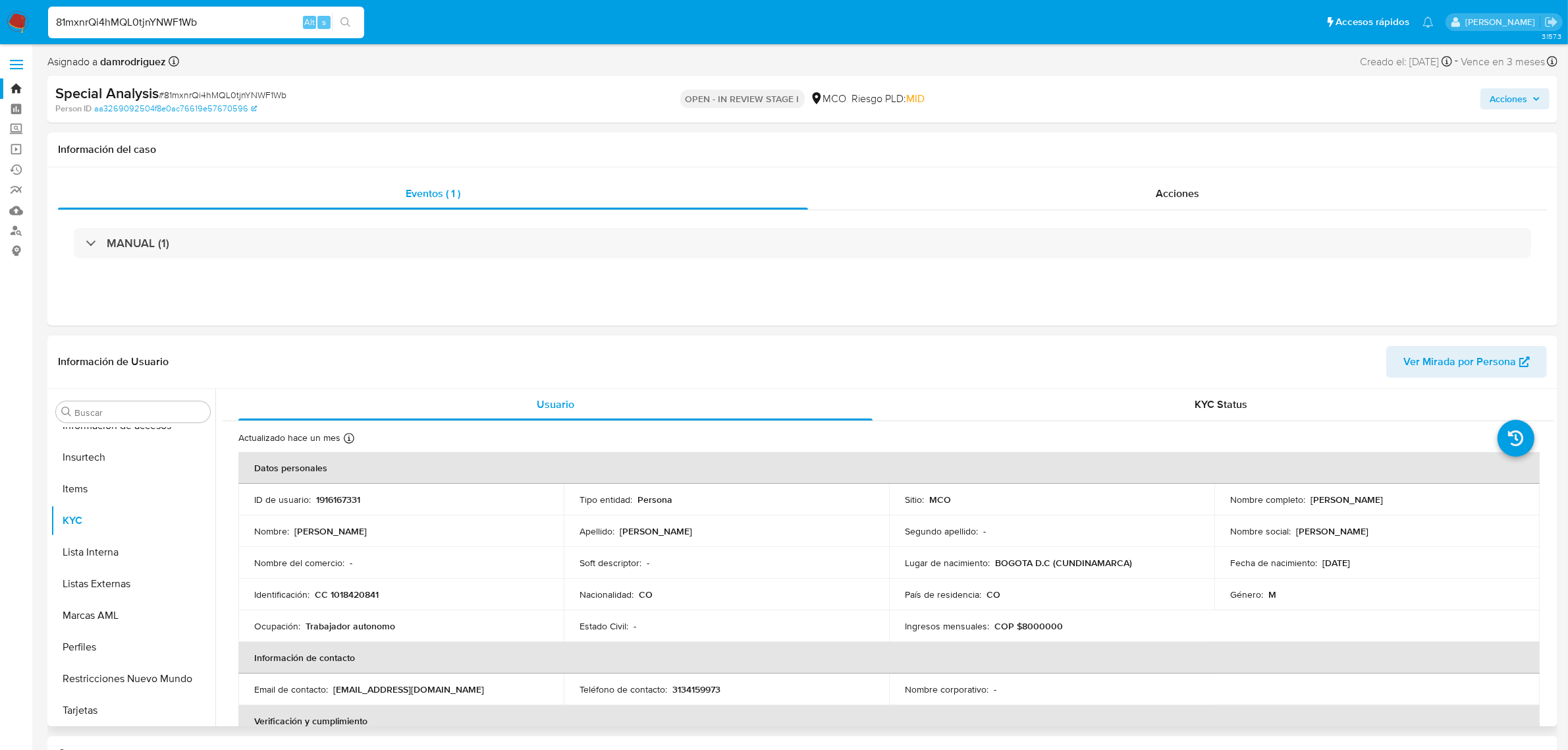
select select "10"
drag, startPoint x: 1307, startPoint y: 499, endPoint x: 1434, endPoint y: 504, distance: 127.1
click at [1434, 504] on div "Nombre completo : [PERSON_NAME]" at bounding box center [1377, 500] width 294 height 12
copy p "[PERSON_NAME]"
